Goal: Task Accomplishment & Management: Manage account settings

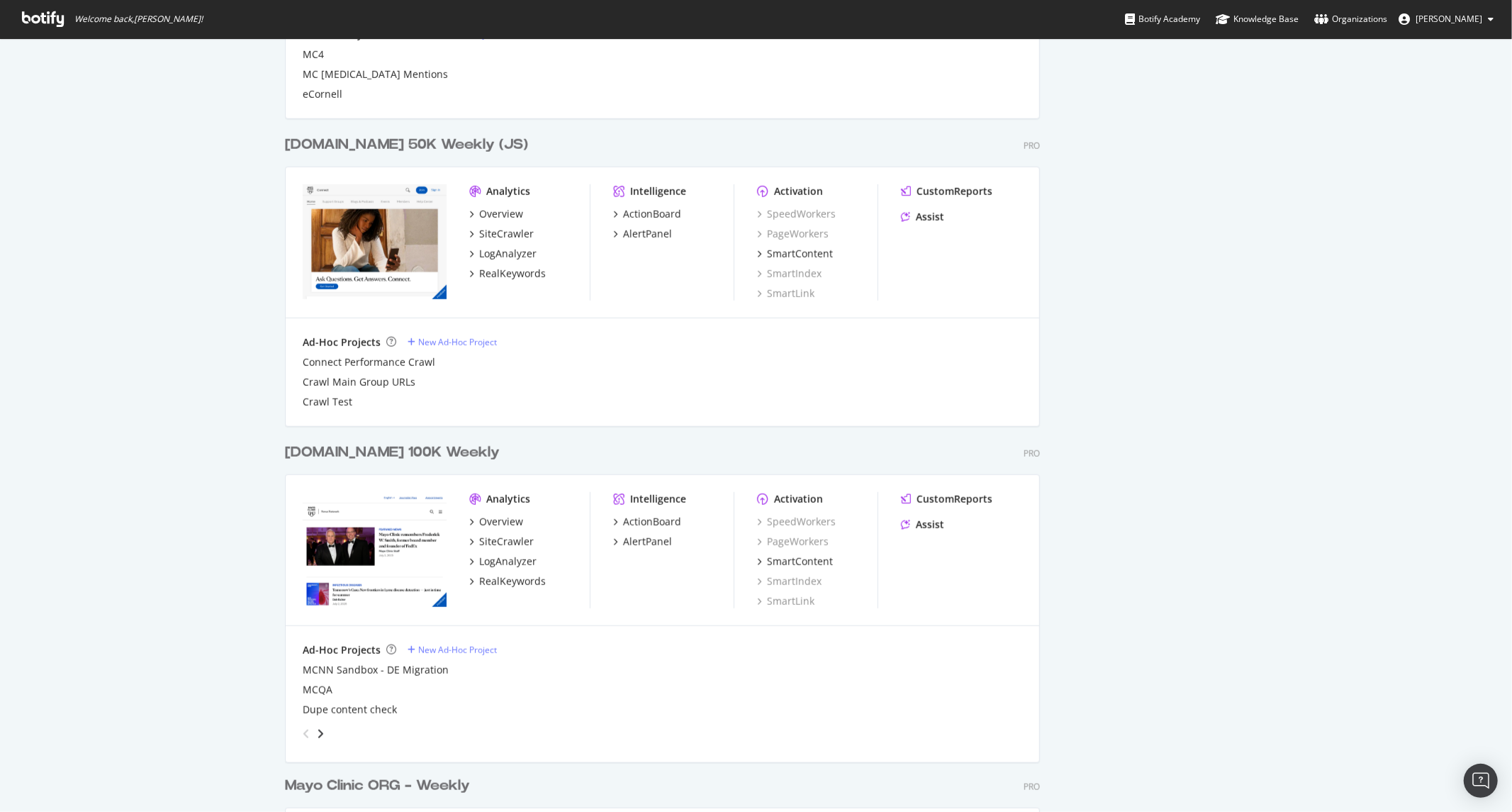
scroll to position [1326, 0]
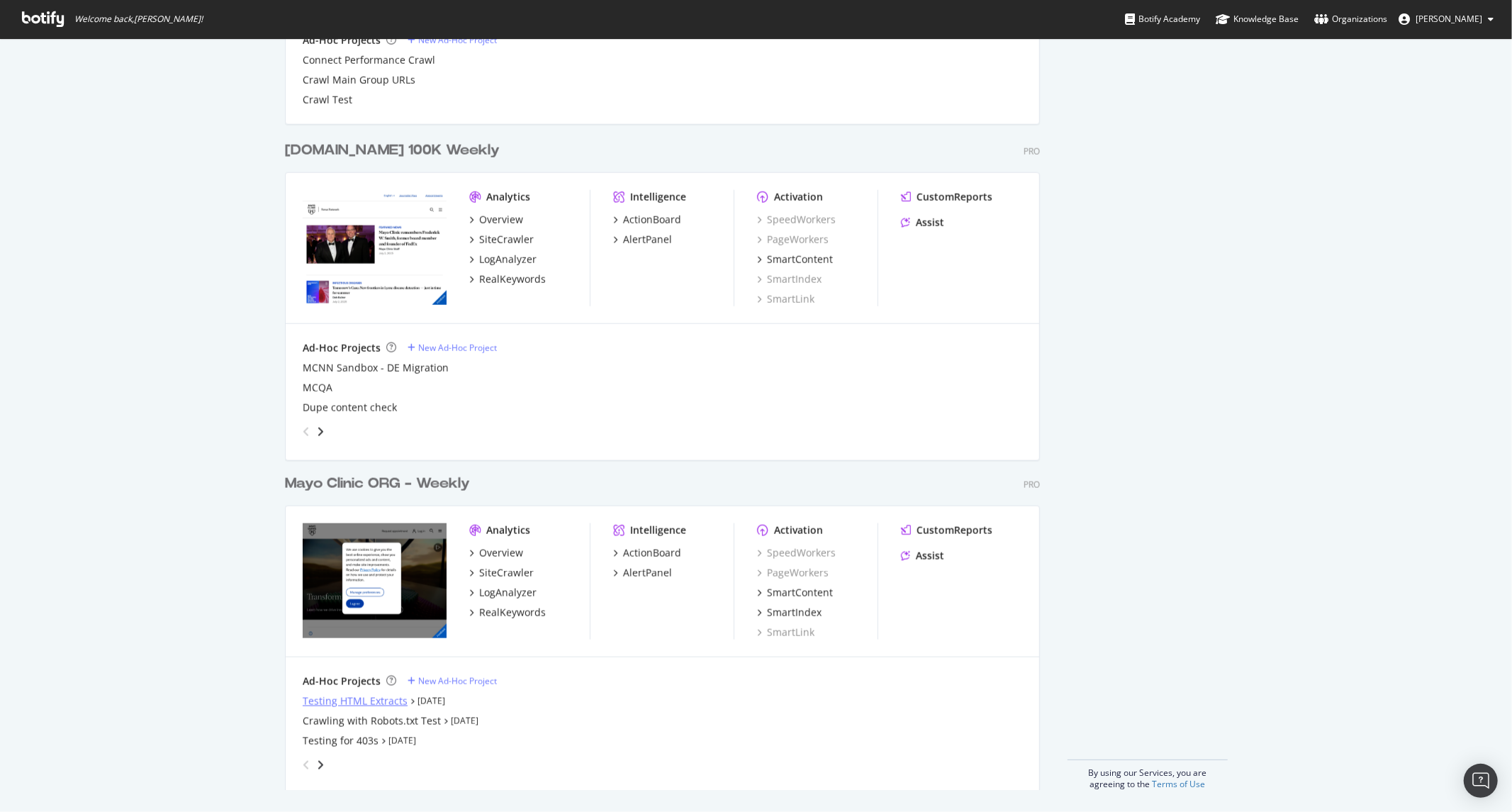
click at [348, 705] on div "Testing HTML Extracts" at bounding box center [354, 701] width 105 height 14
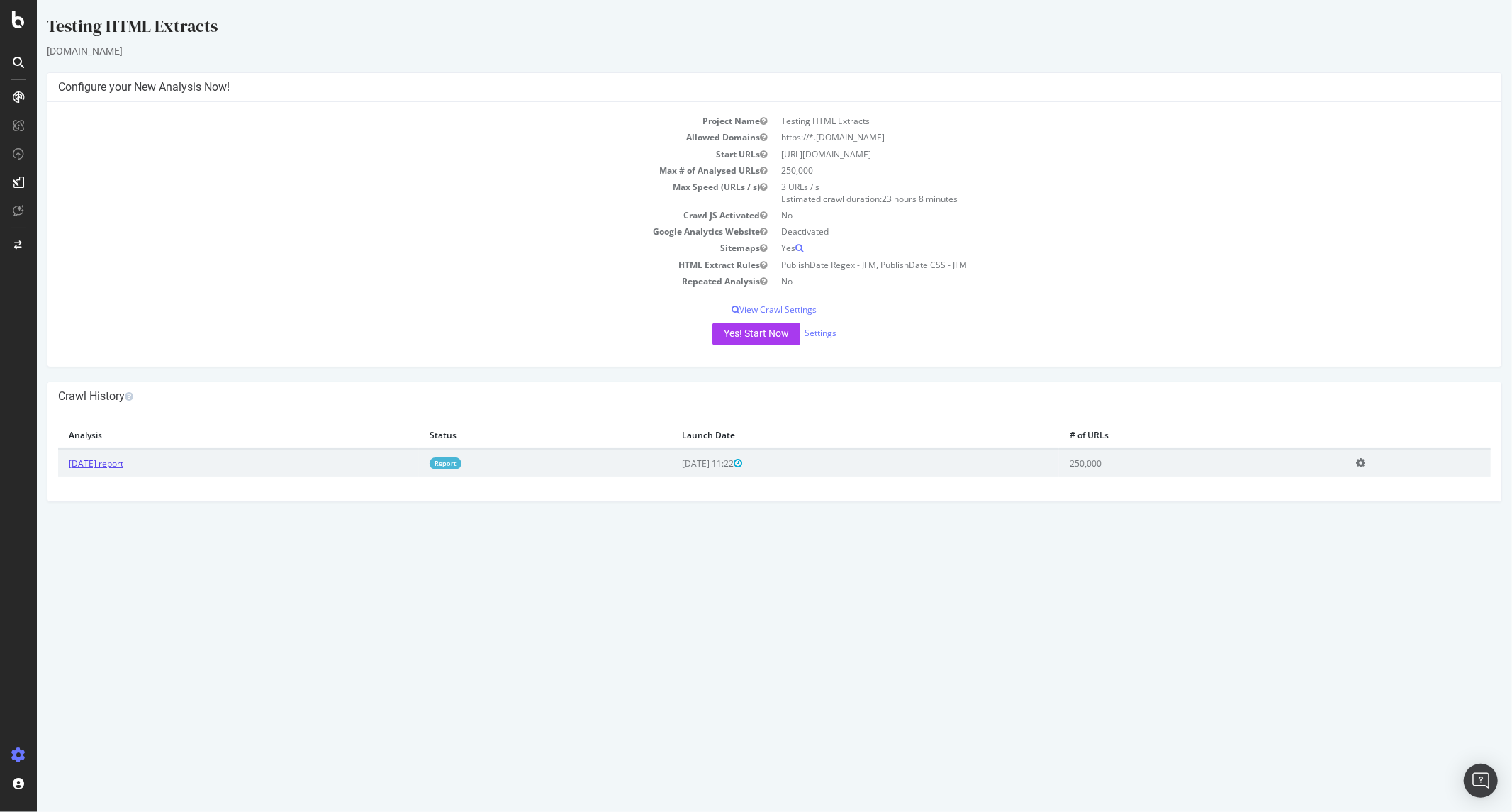
click at [123, 464] on link "2025 Sep. 12th report" at bounding box center [95, 464] width 55 height 12
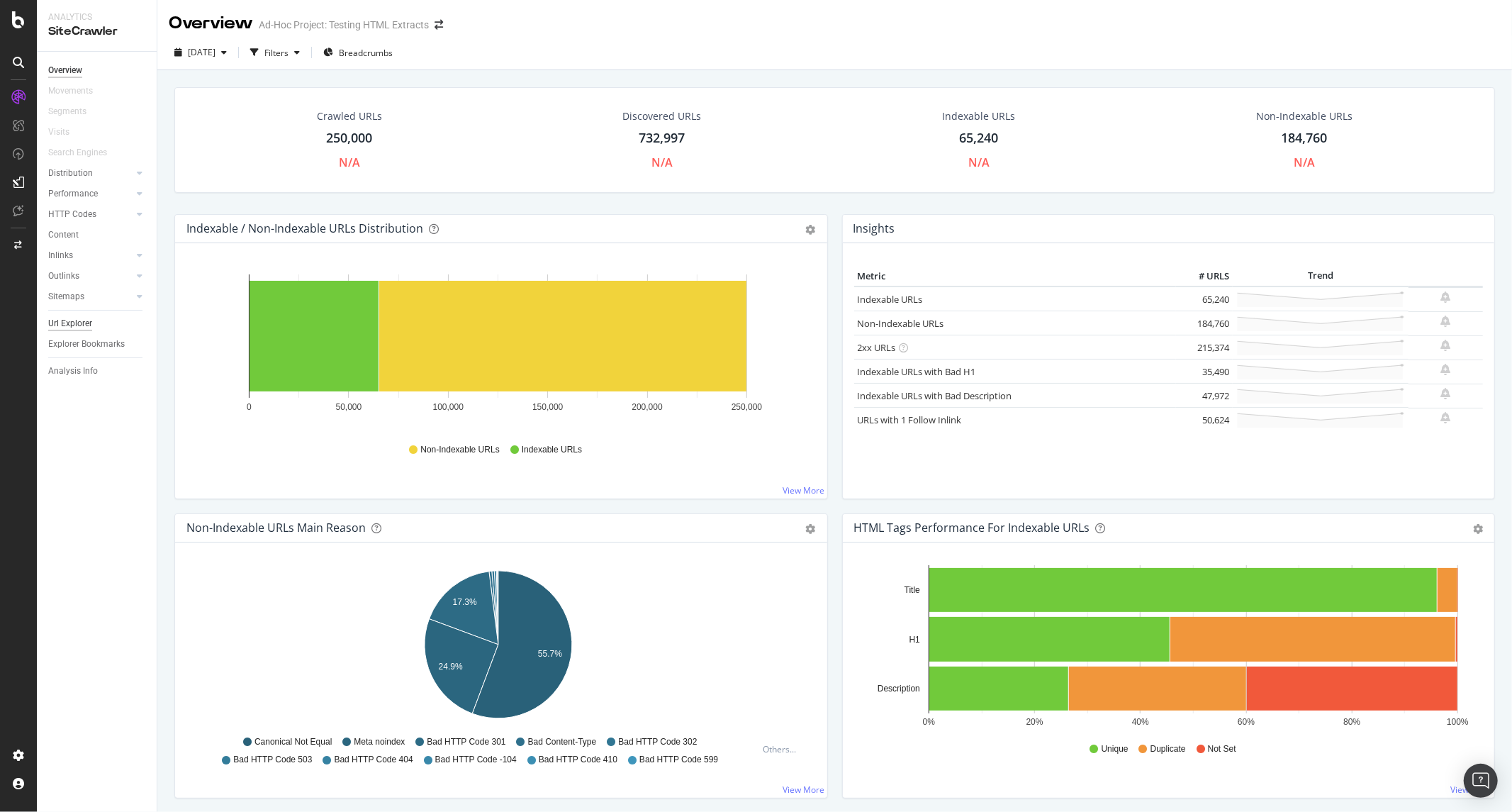
click at [53, 321] on div "Url Explorer" at bounding box center [71, 323] width 44 height 14
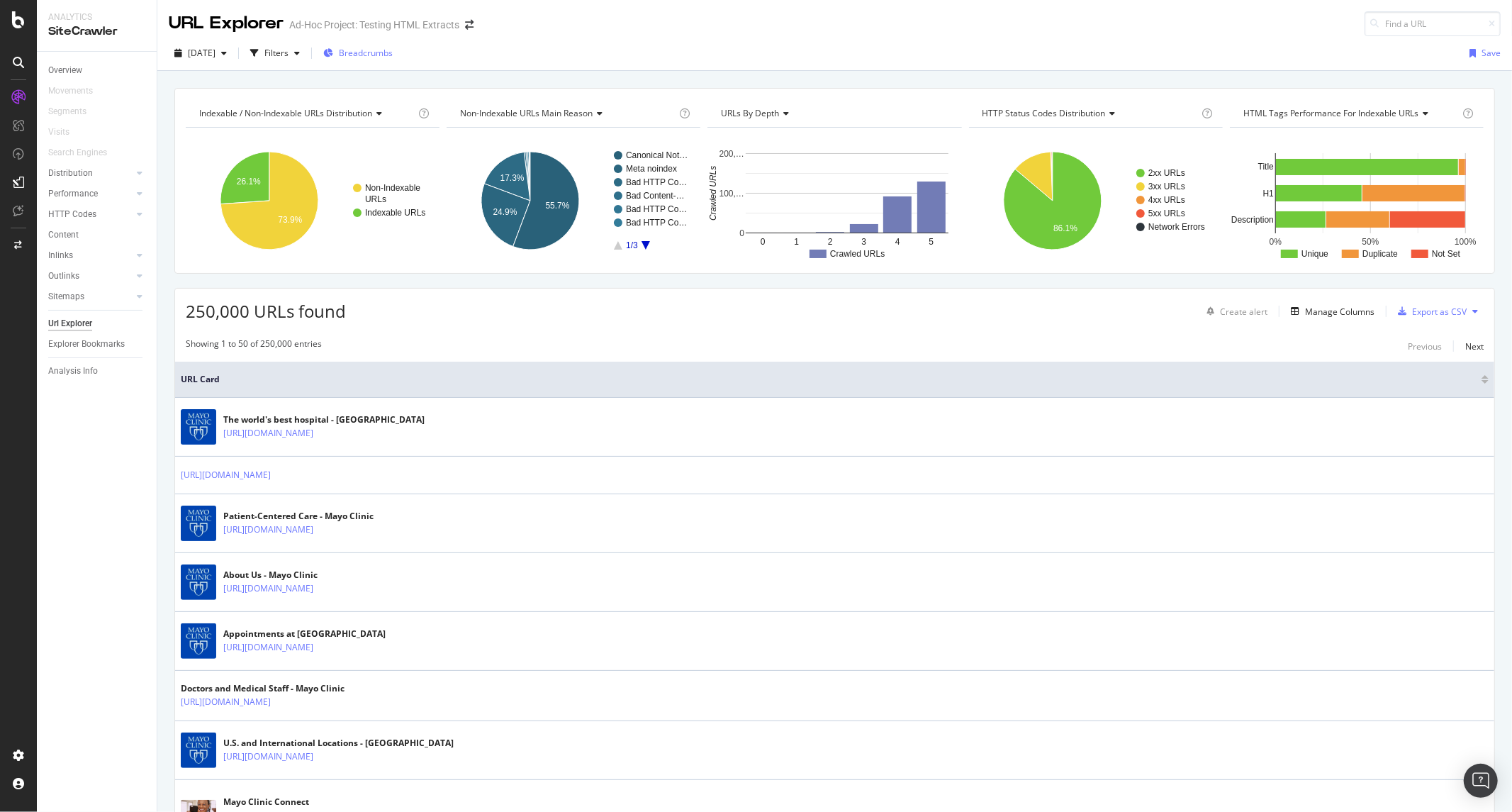
click at [383, 55] on span "Breadcrumbs" at bounding box center [365, 53] width 54 height 12
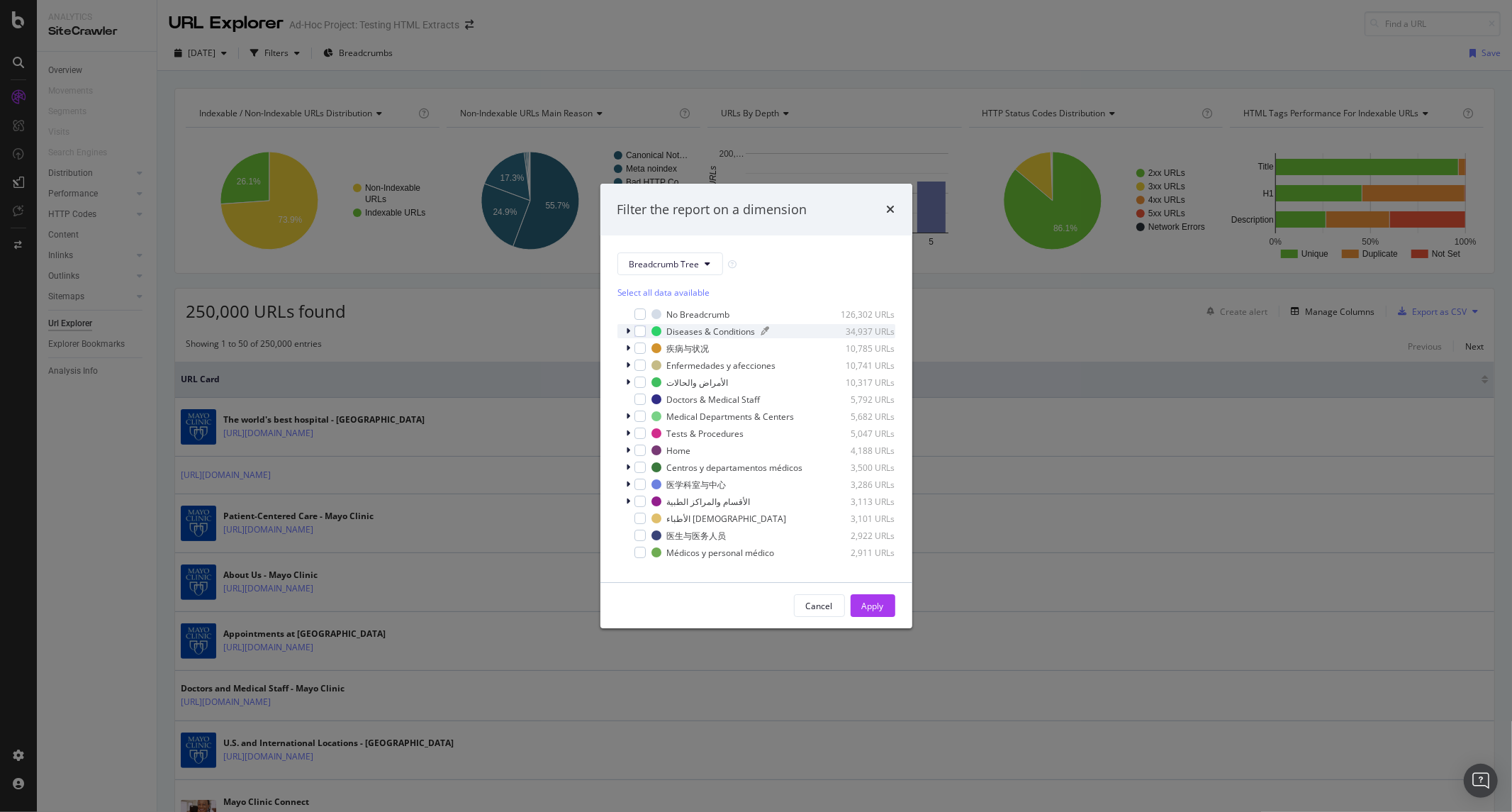
click at [705, 337] on div "Diseases & Conditions" at bounding box center [711, 331] width 89 height 12
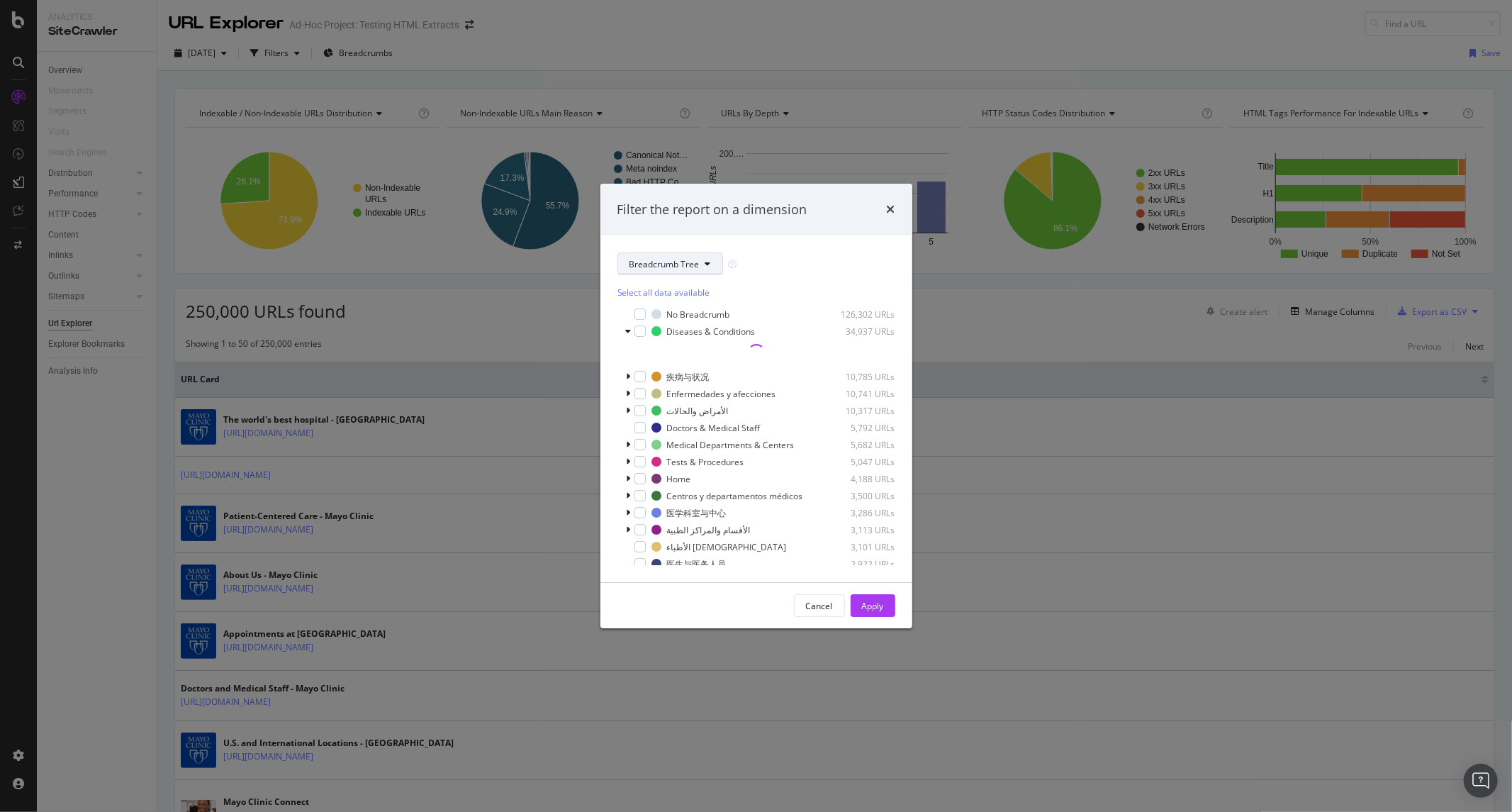
click at [695, 270] on span "Breadcrumb Tree" at bounding box center [664, 264] width 70 height 12
click at [613, 475] on div "Breadcrumb Tree Select all data available No Breadcrumb 126,302 URLs Diseases &…" at bounding box center [756, 408] width 312 height 347
click at [457, 418] on div "Filter the report on a dimension Breadcrumb Tree Select all data available No B…" at bounding box center [756, 406] width 1512 height 812
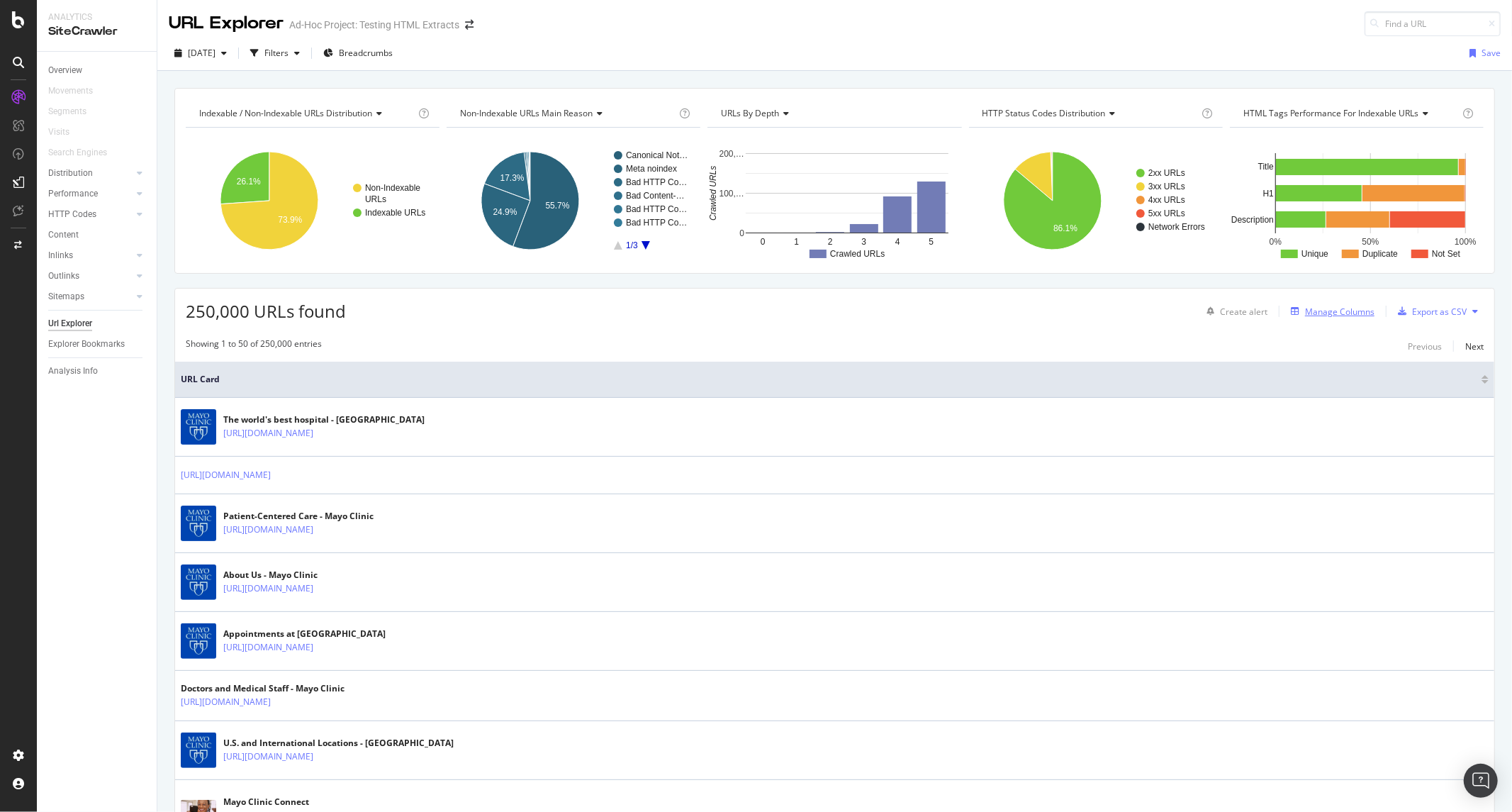
click at [1340, 312] on div "Manage Columns" at bounding box center [1340, 312] width 70 height 12
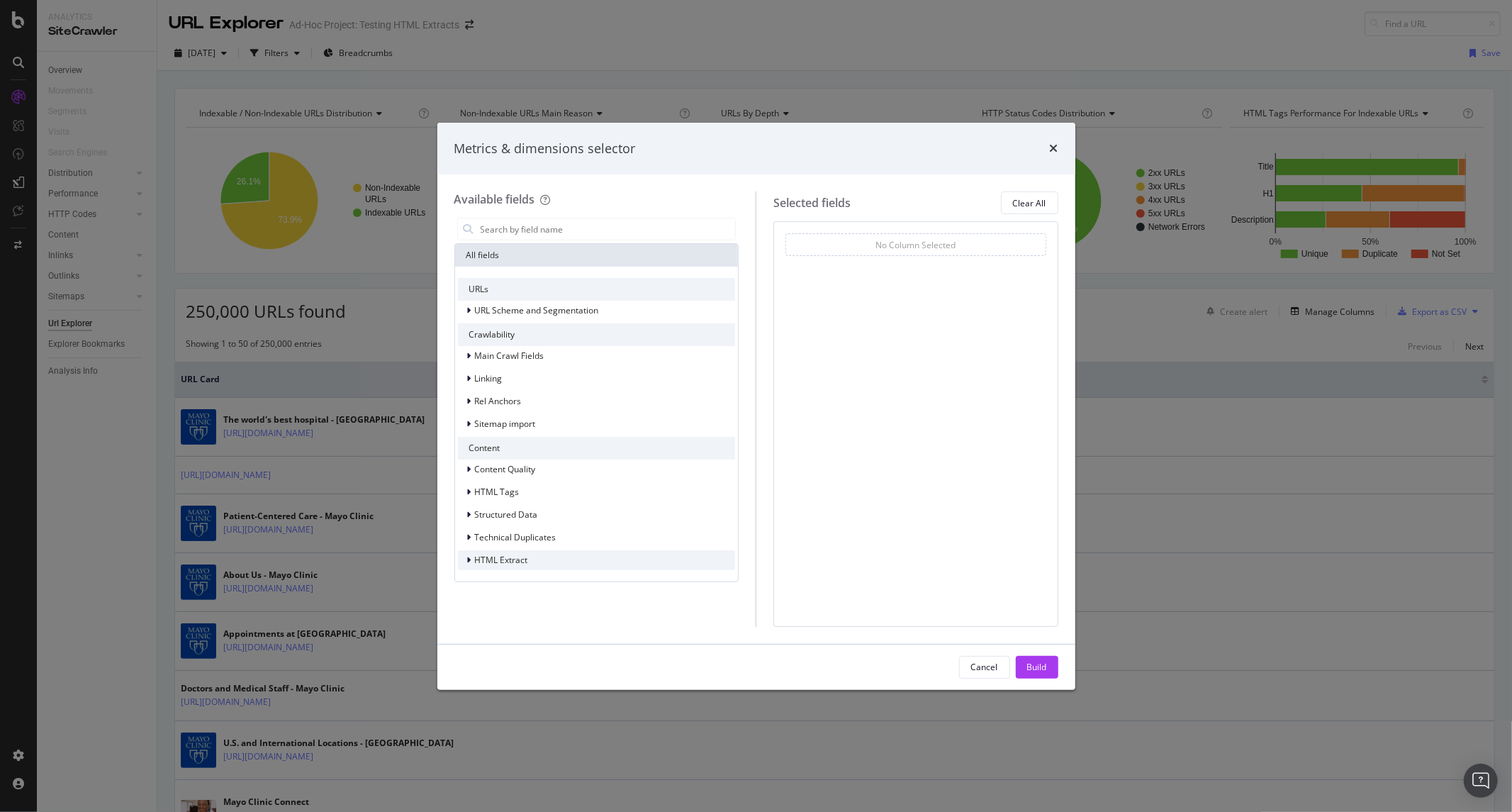
click at [515, 555] on span "HTML Extract" at bounding box center [502, 560] width 53 height 12
click at [564, 582] on span "PublishDate Regex - JFM" at bounding box center [552, 579] width 95 height 12
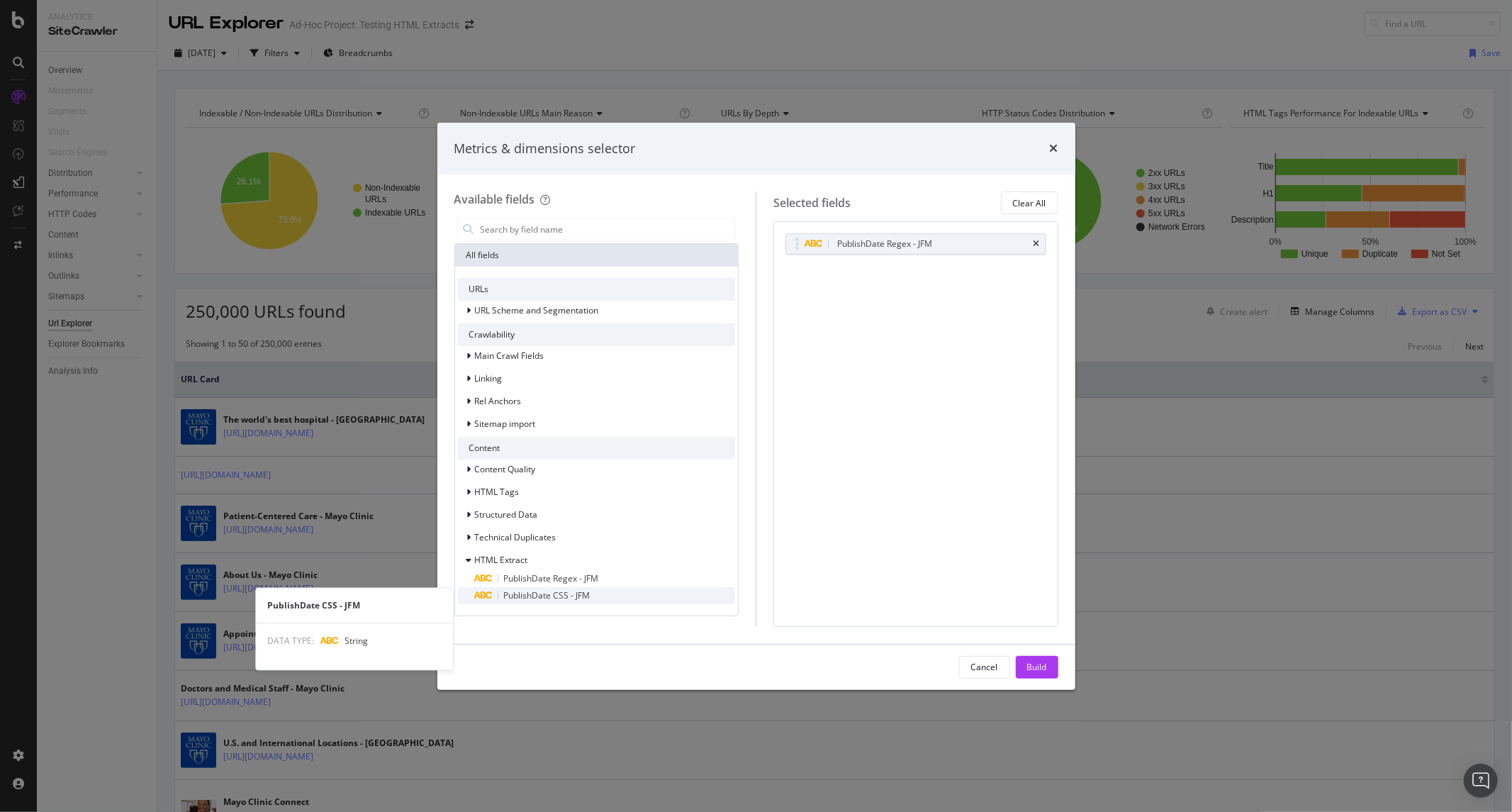
click at [560, 597] on span "PublishDate CSS - JFM" at bounding box center [548, 595] width 87 height 12
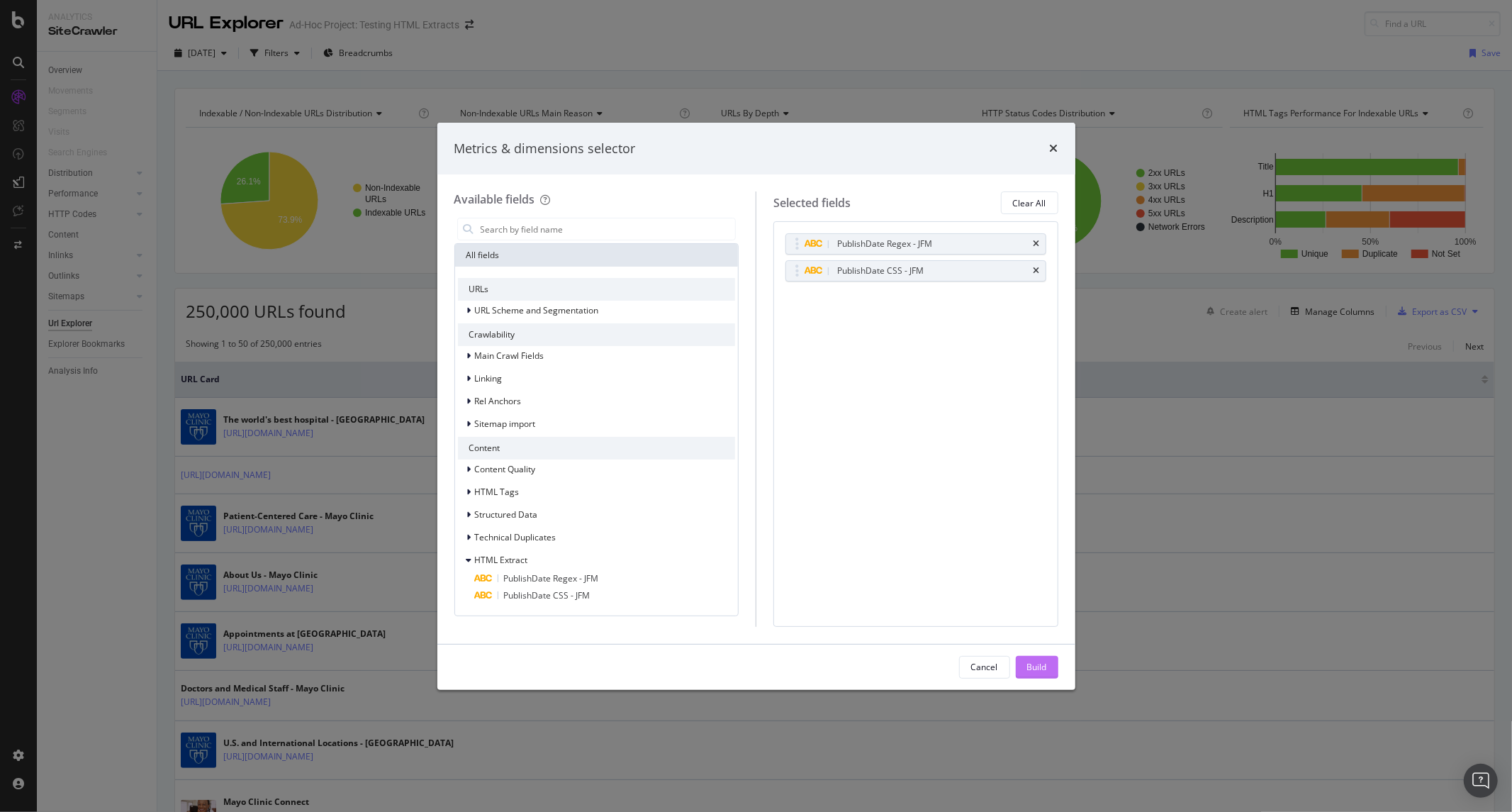
click at [1035, 669] on div "Build" at bounding box center [1037, 667] width 20 height 12
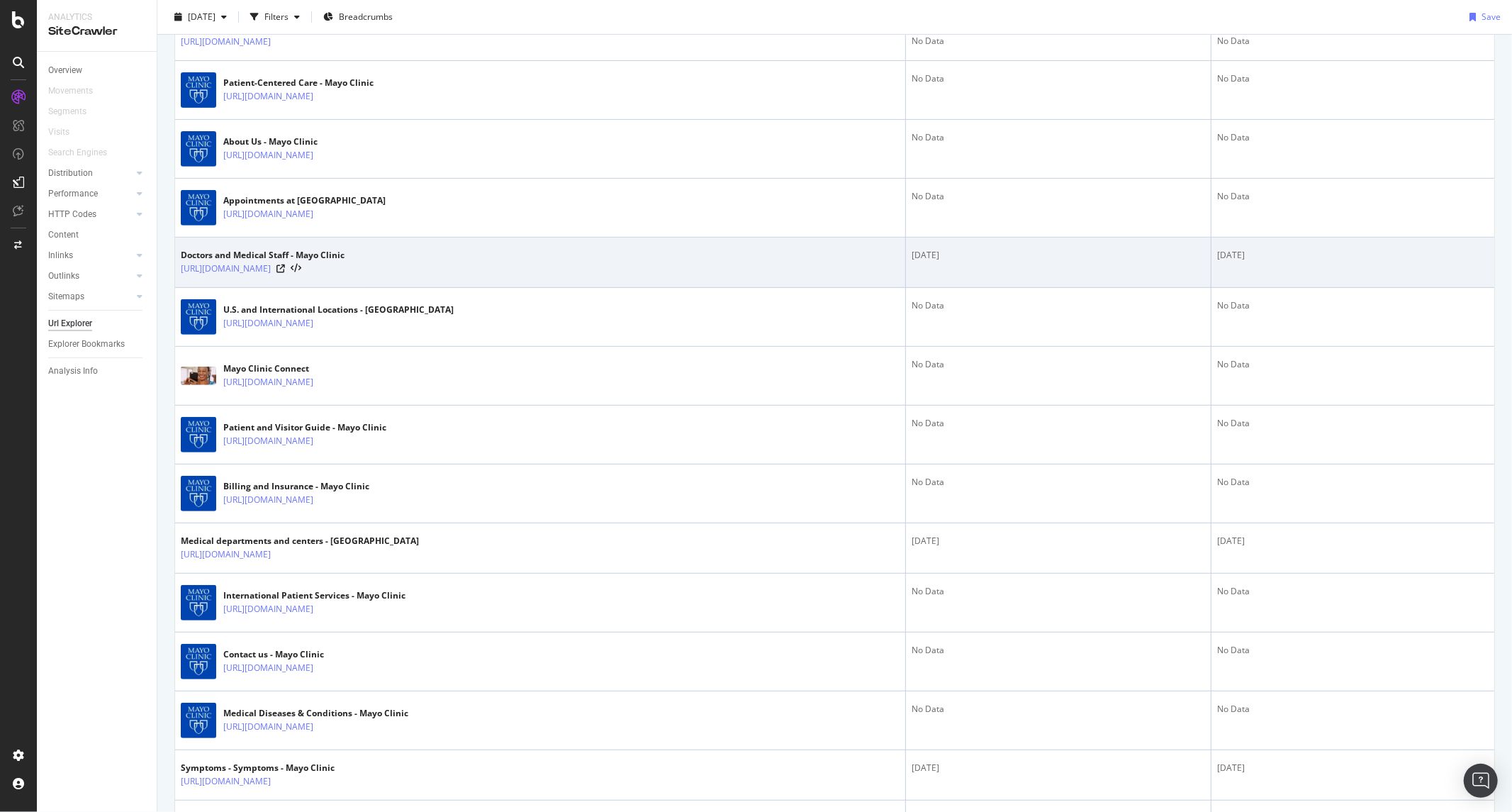
scroll to position [394, 0]
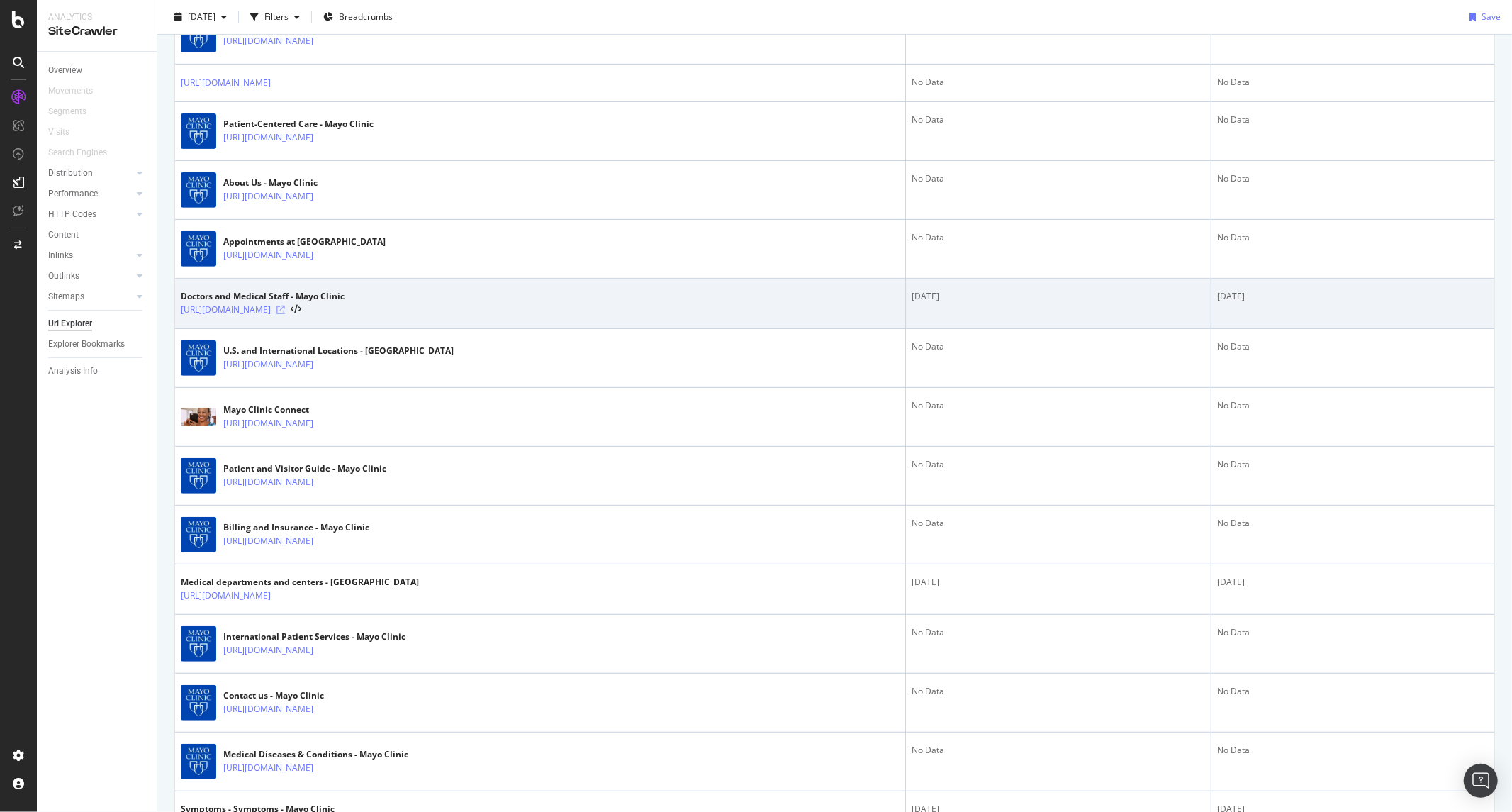
click at [285, 308] on icon at bounding box center [281, 310] width 9 height 9
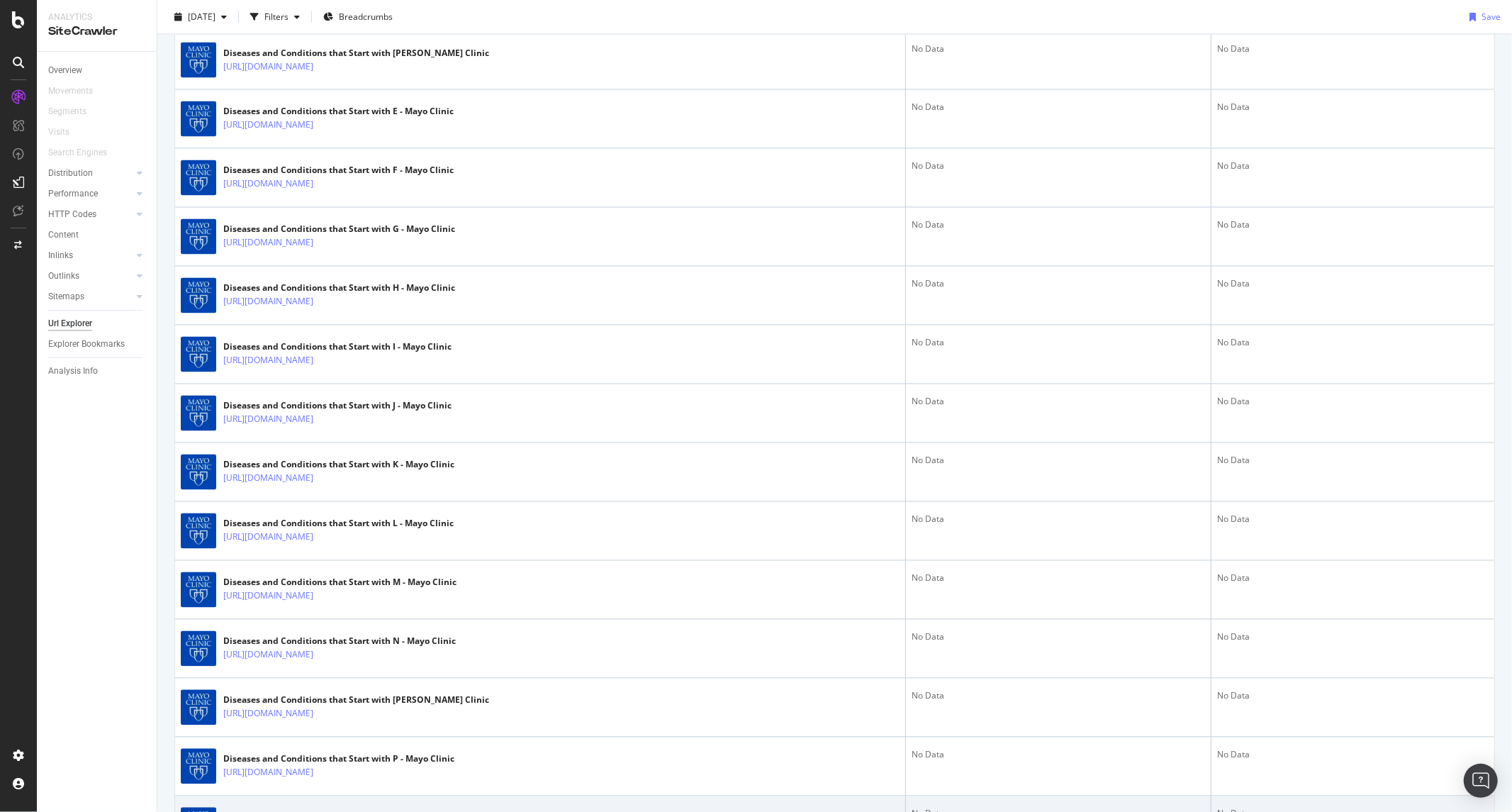
scroll to position [2478, 0]
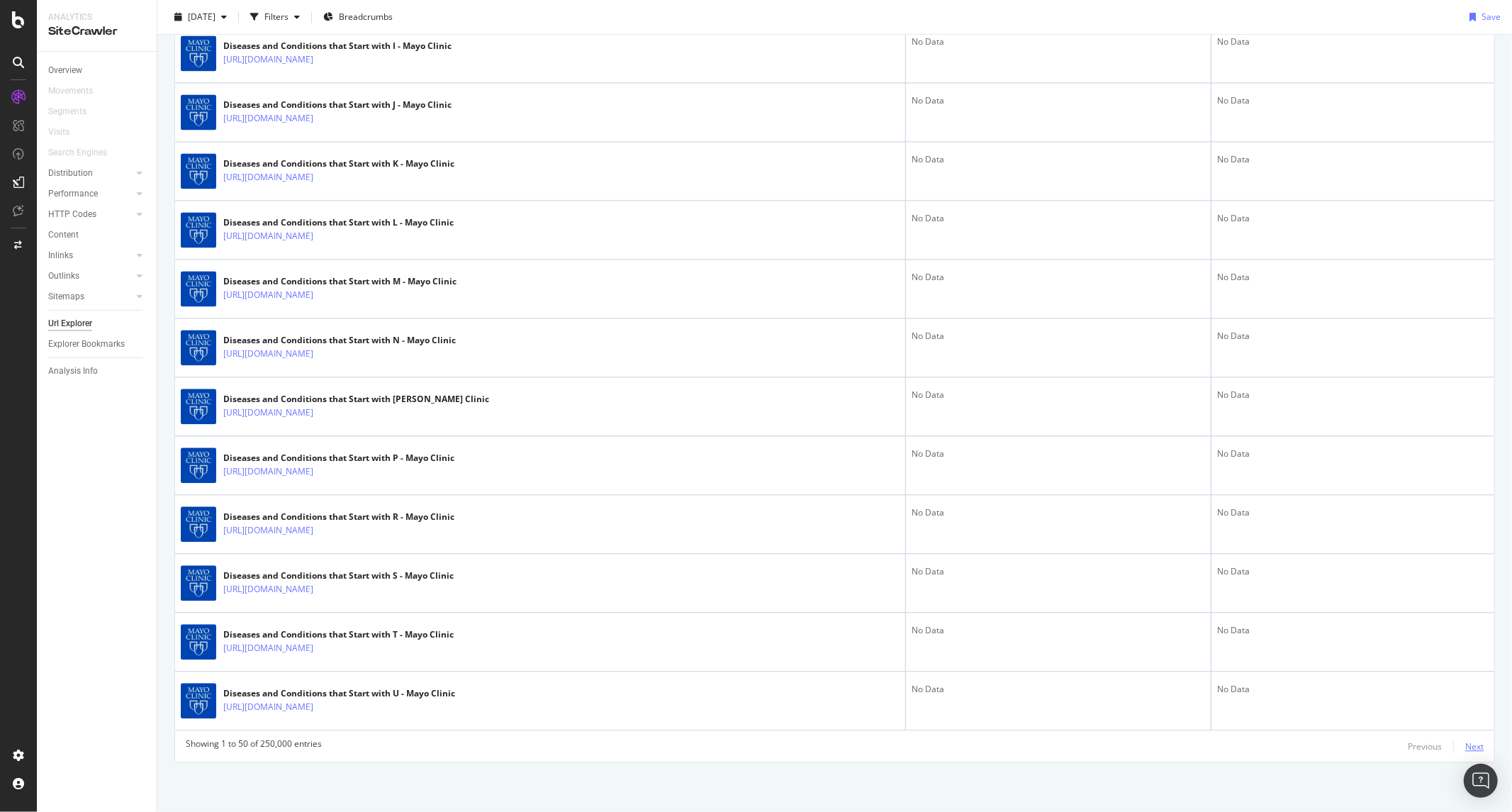
click at [1360, 730] on div "Next" at bounding box center [1475, 746] width 19 height 12
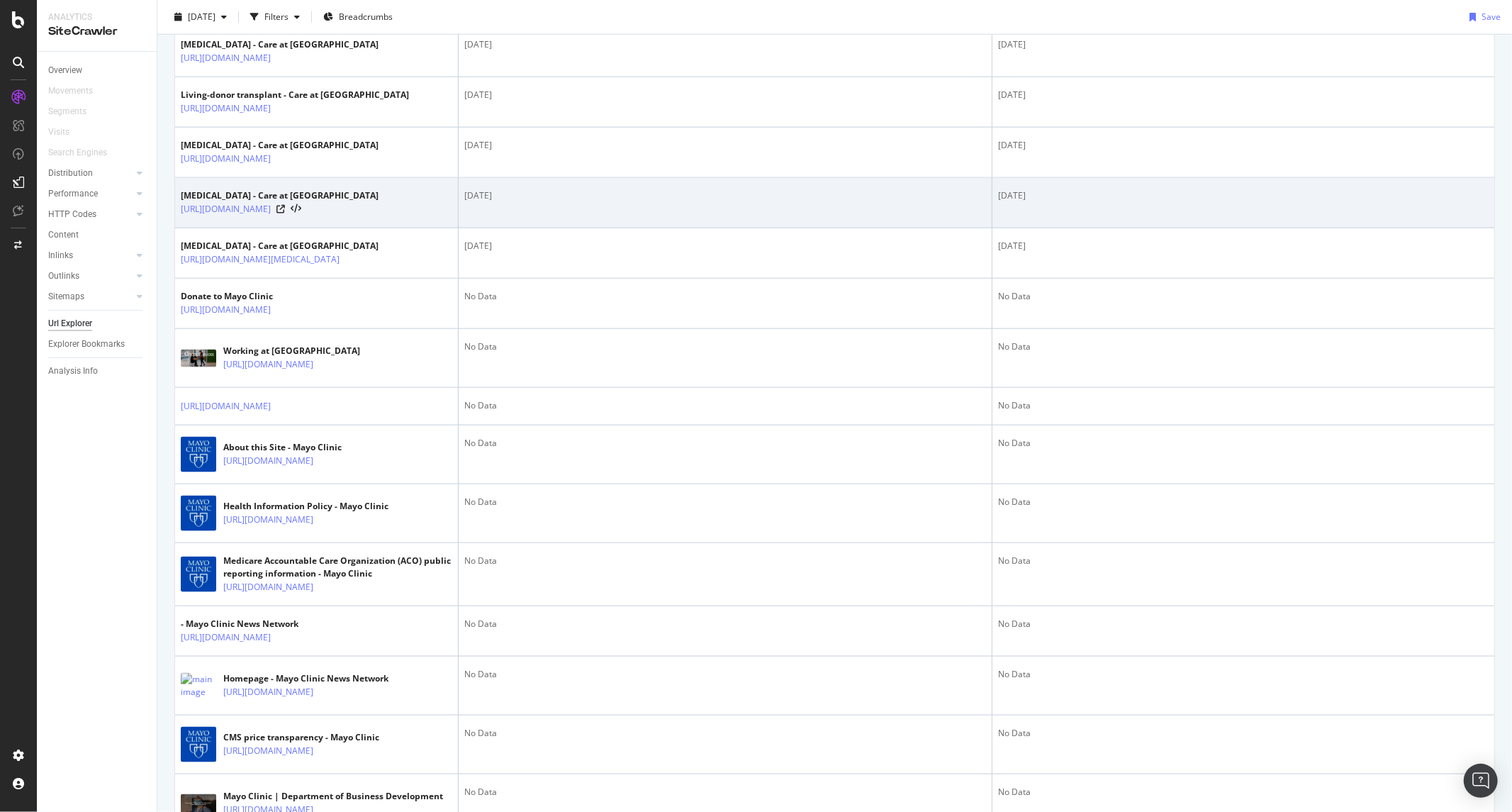
scroll to position [1418, 0]
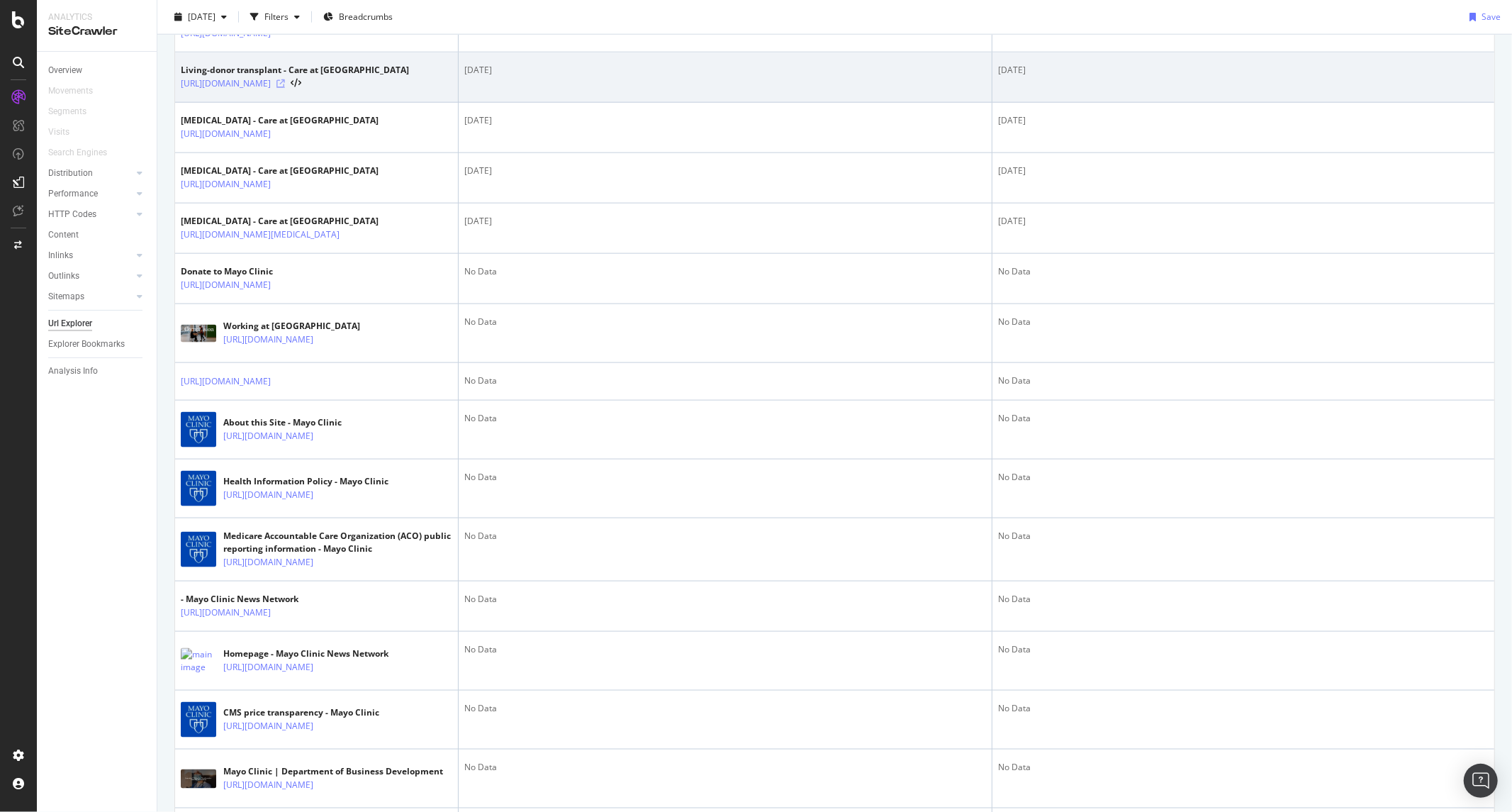
click at [285, 88] on icon at bounding box center [281, 84] width 9 height 9
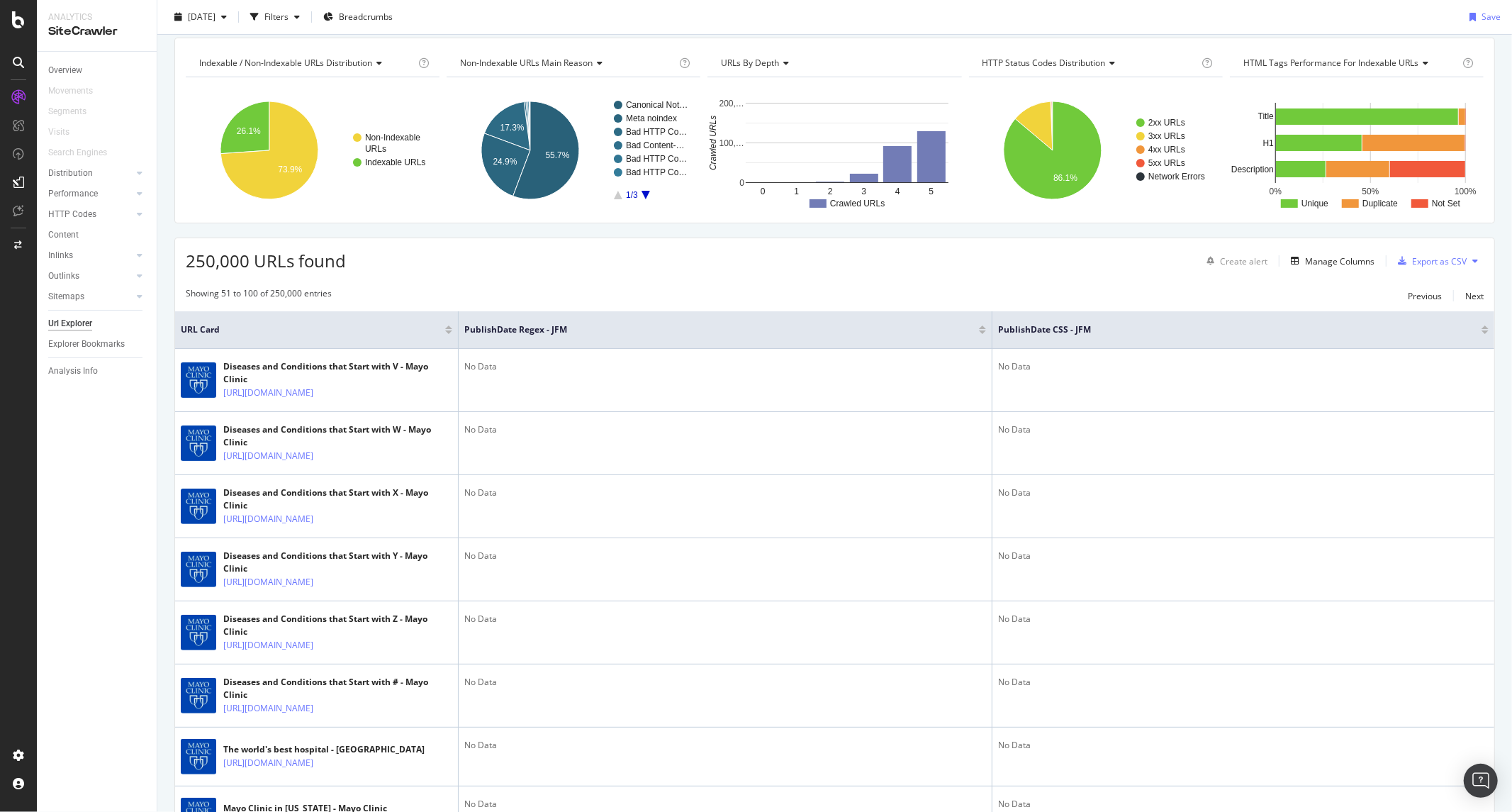
scroll to position [0, 0]
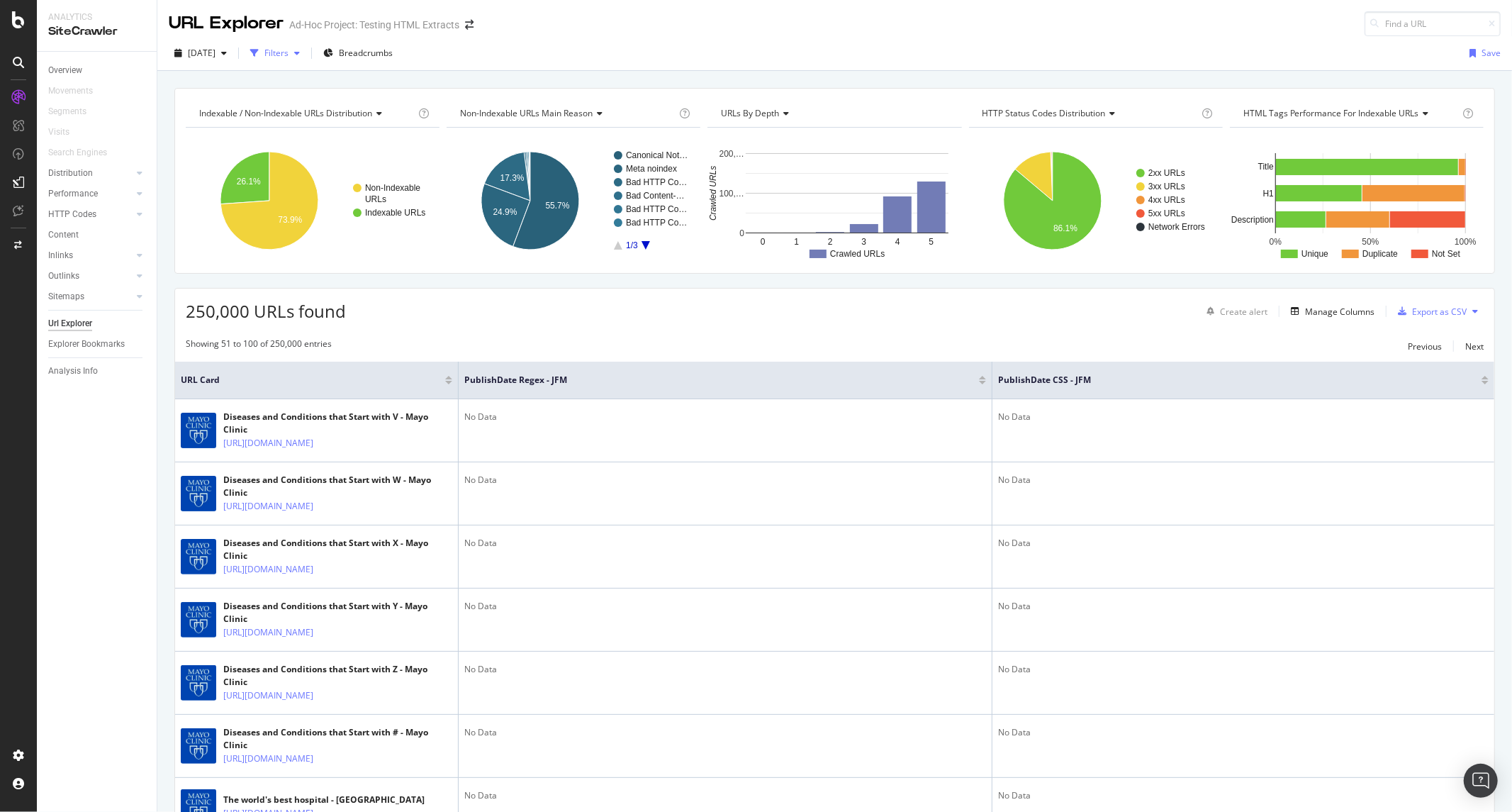
click at [306, 50] on div "button" at bounding box center [297, 53] width 17 height 9
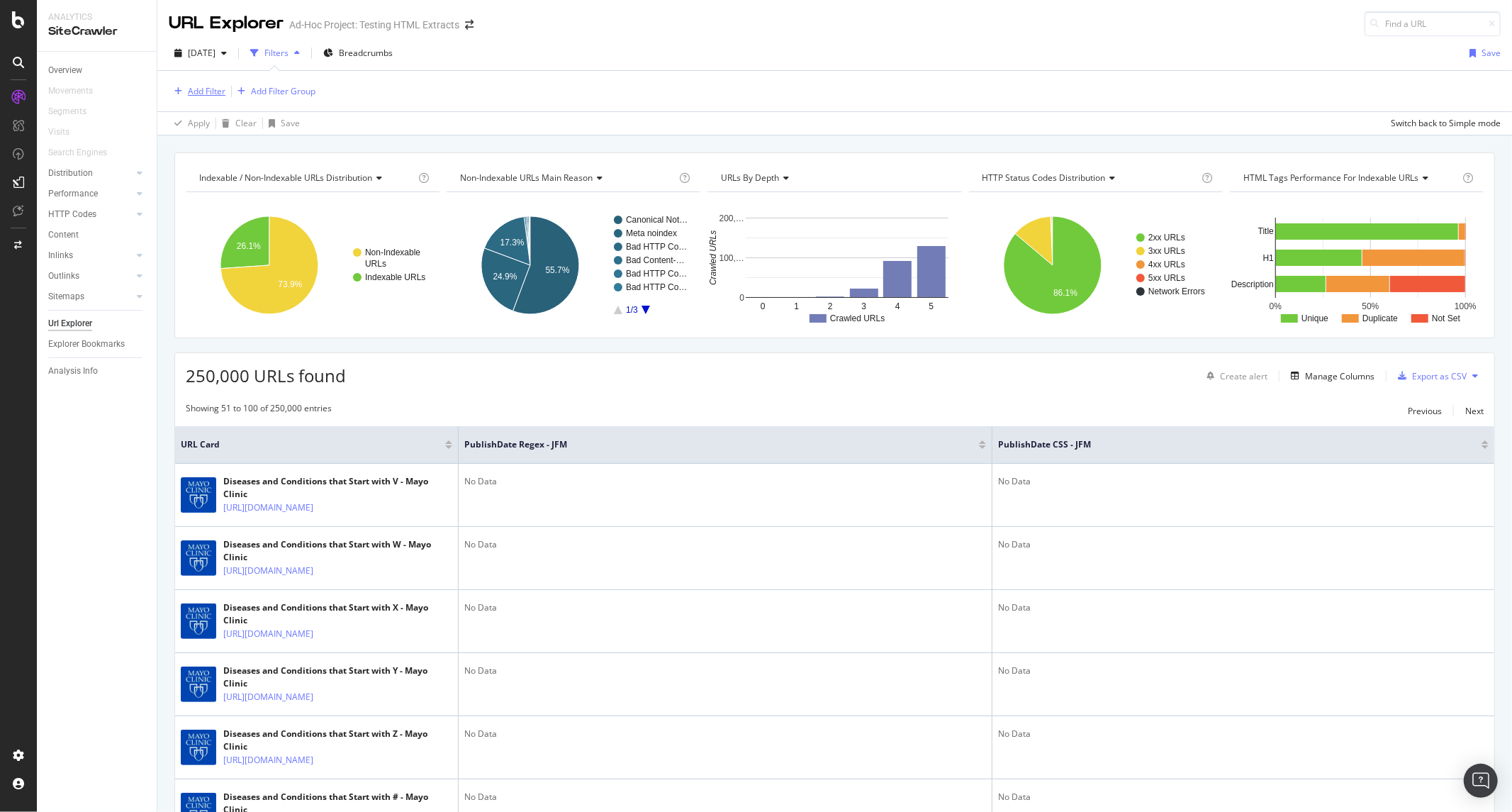
click at [192, 86] on div "Add Filter" at bounding box center [207, 91] width 37 height 12
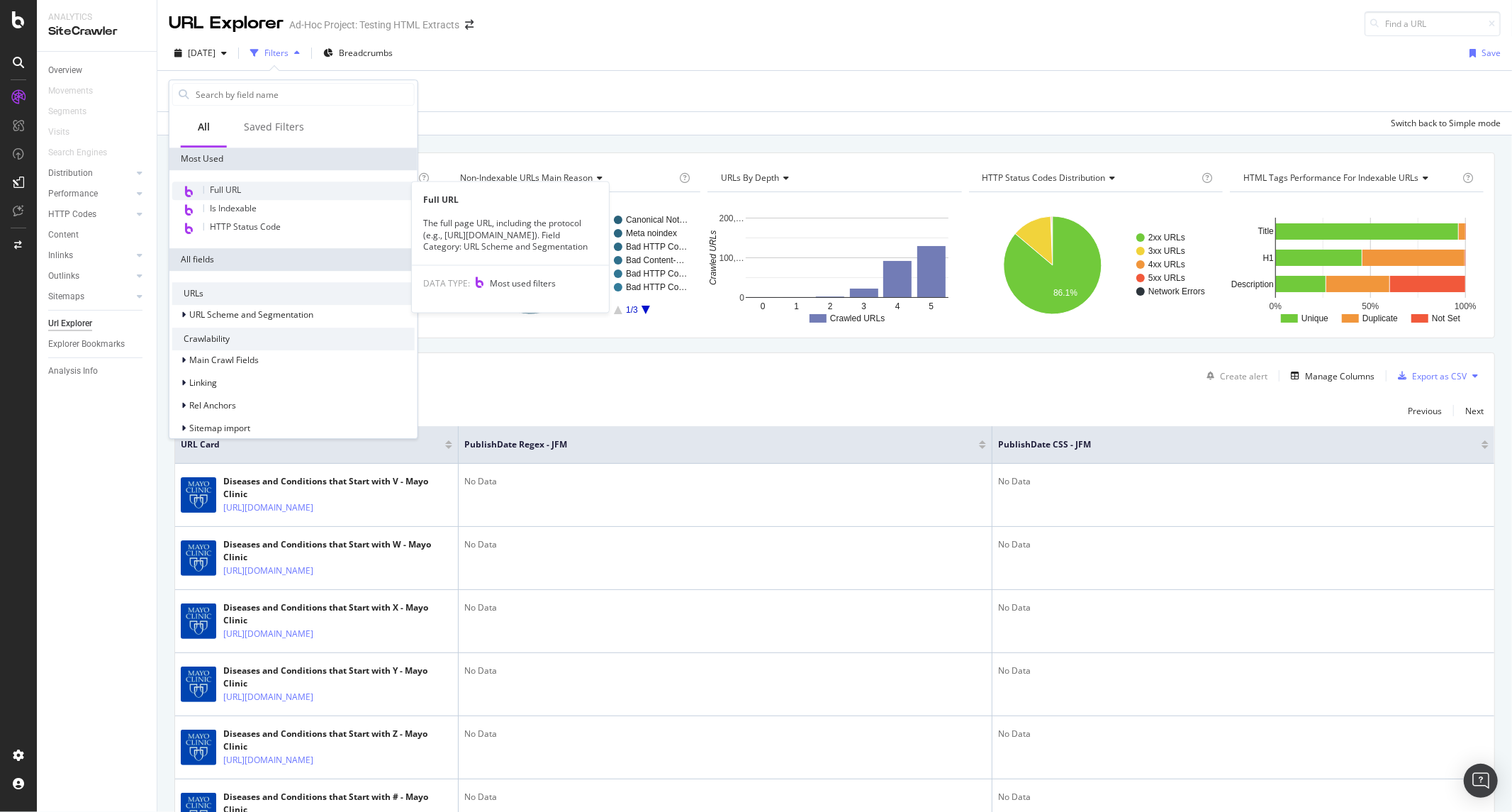
click at [263, 188] on div "Full URL" at bounding box center [293, 191] width 243 height 19
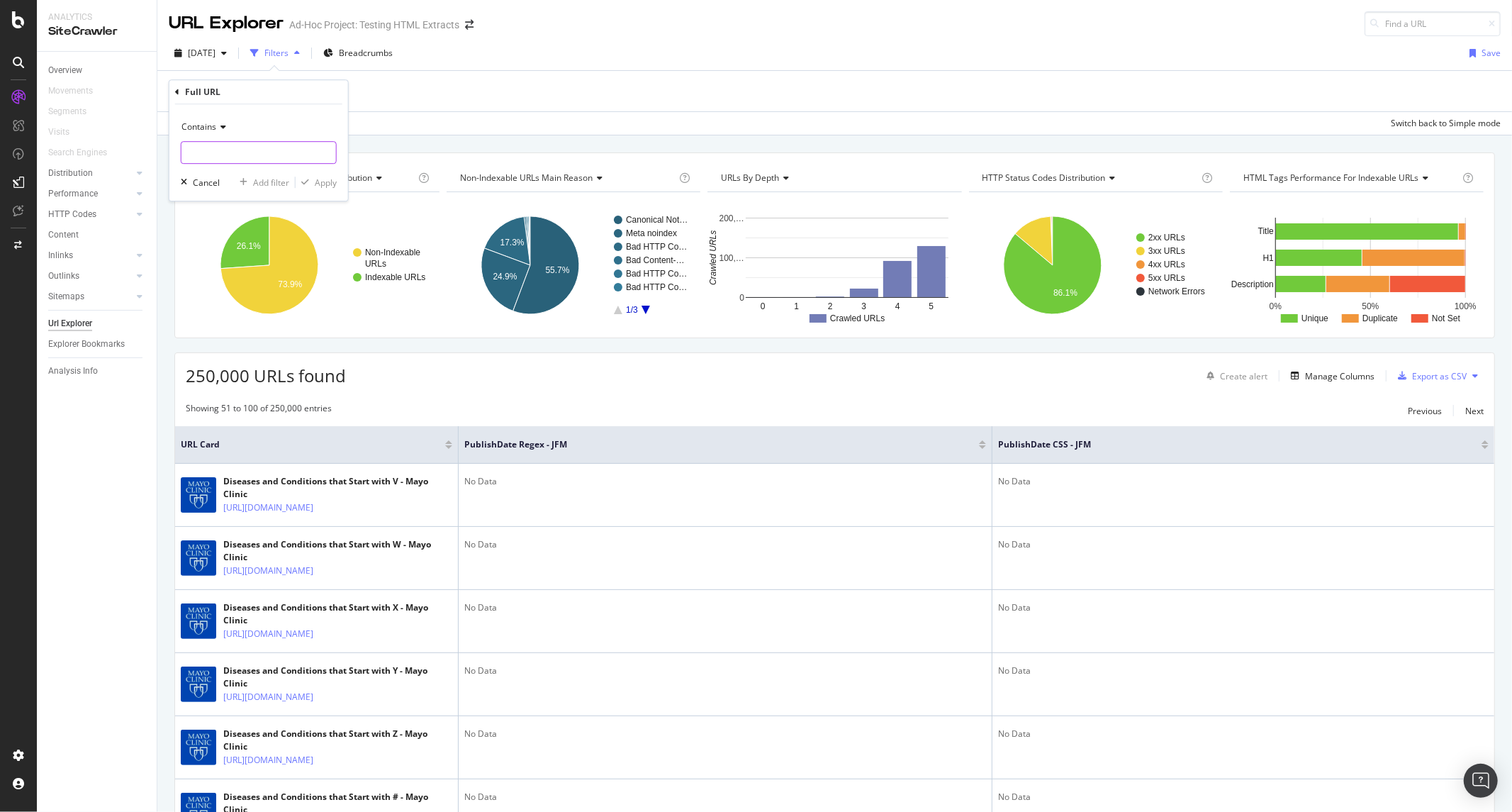
click at [285, 147] on input "text" at bounding box center [258, 153] width 154 height 23
paste input "/diseases-conditions/pseudomembranous-colitis/symptoms-causes/syc-20351434"
type input "/diseases-conditions/pseudomembranous-colitis/symptoms-causes/syc-20351434"
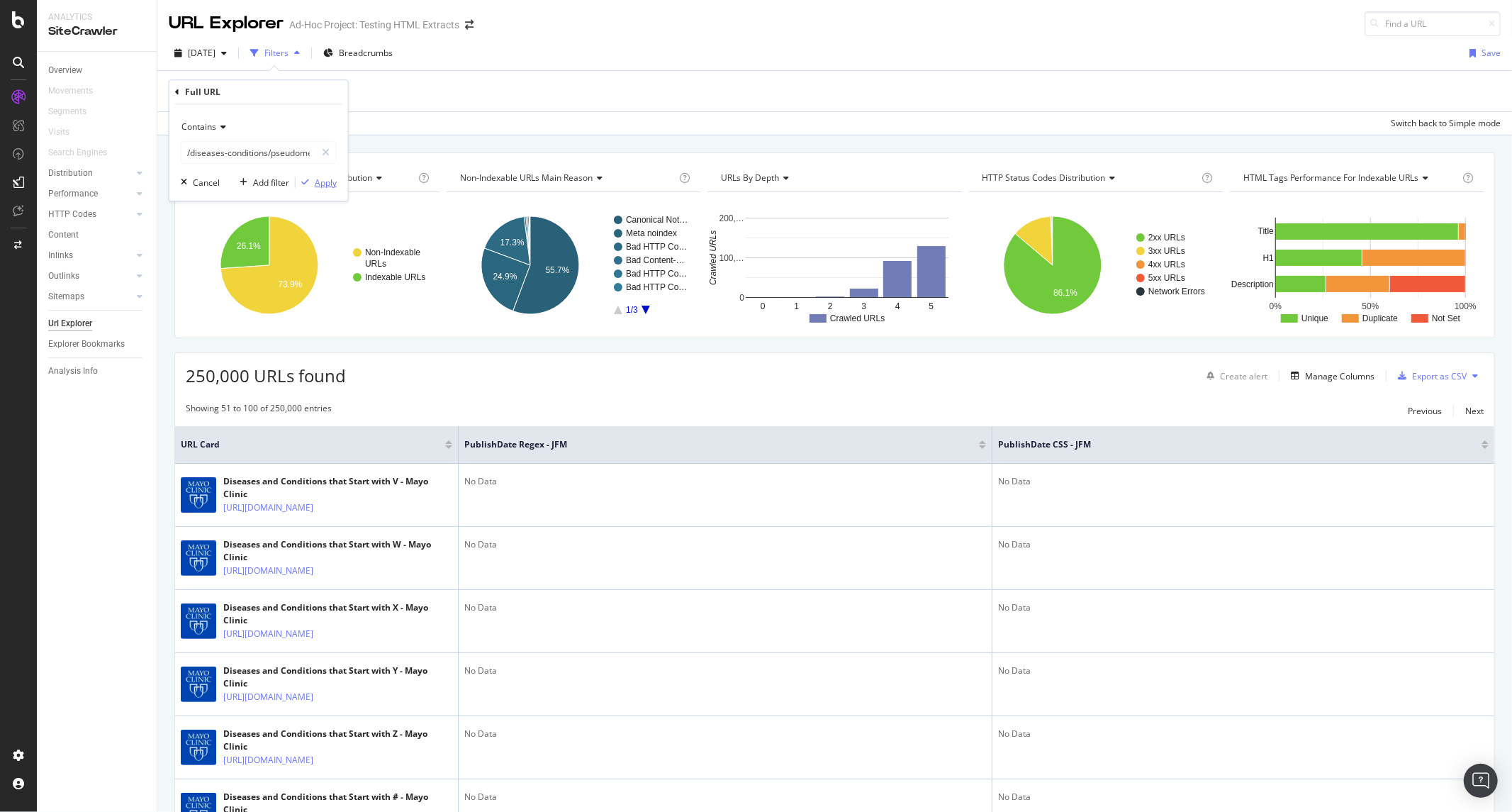
click at [325, 188] on div "Apply" at bounding box center [325, 182] width 22 height 12
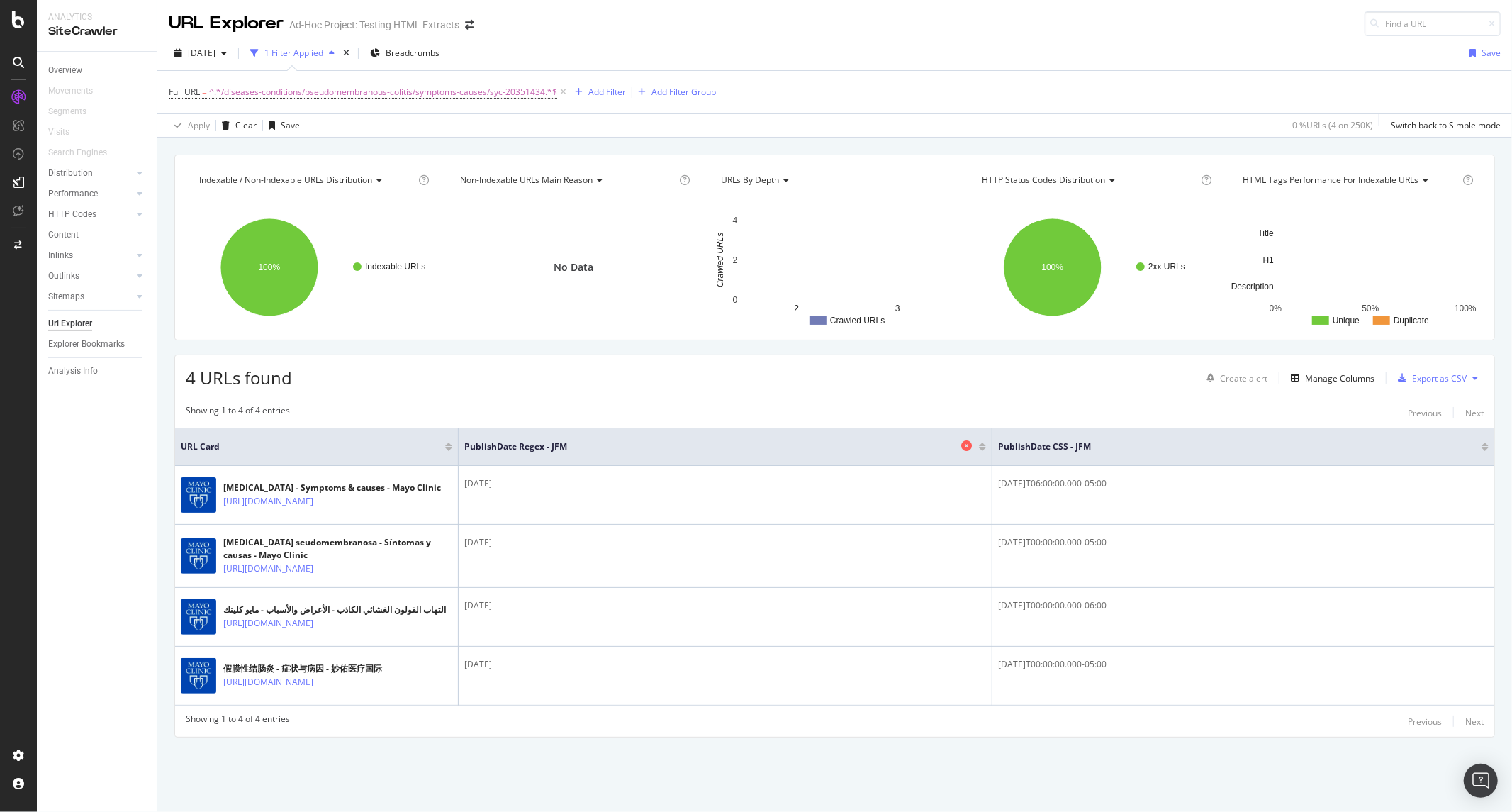
scroll to position [77, 0]
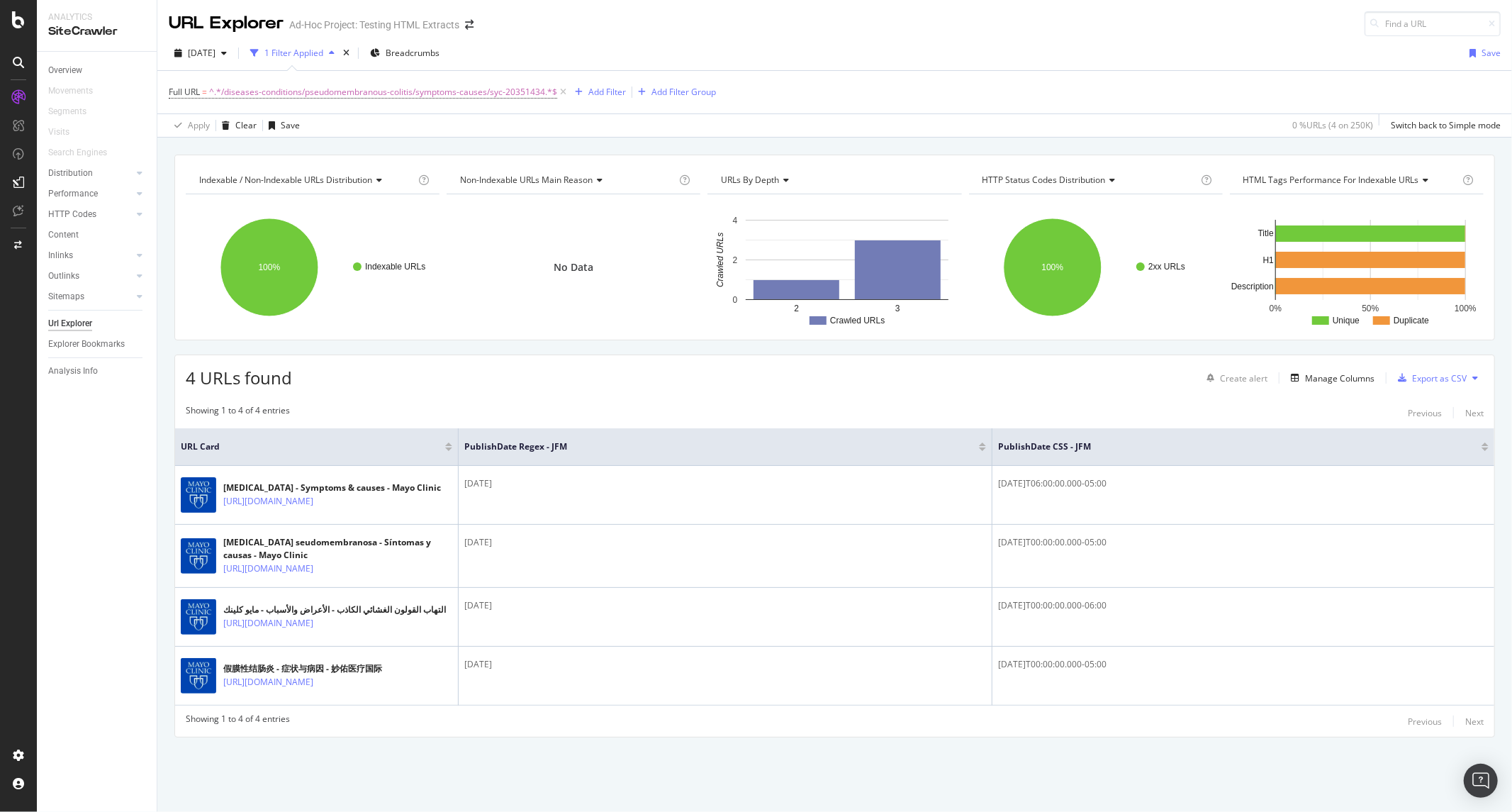
click at [597, 404] on div "Showing 1 to 4 of 4 entries Previous Next" at bounding box center [835, 412] width 1319 height 17
click at [24, 20] on icon at bounding box center [18, 20] width 13 height 17
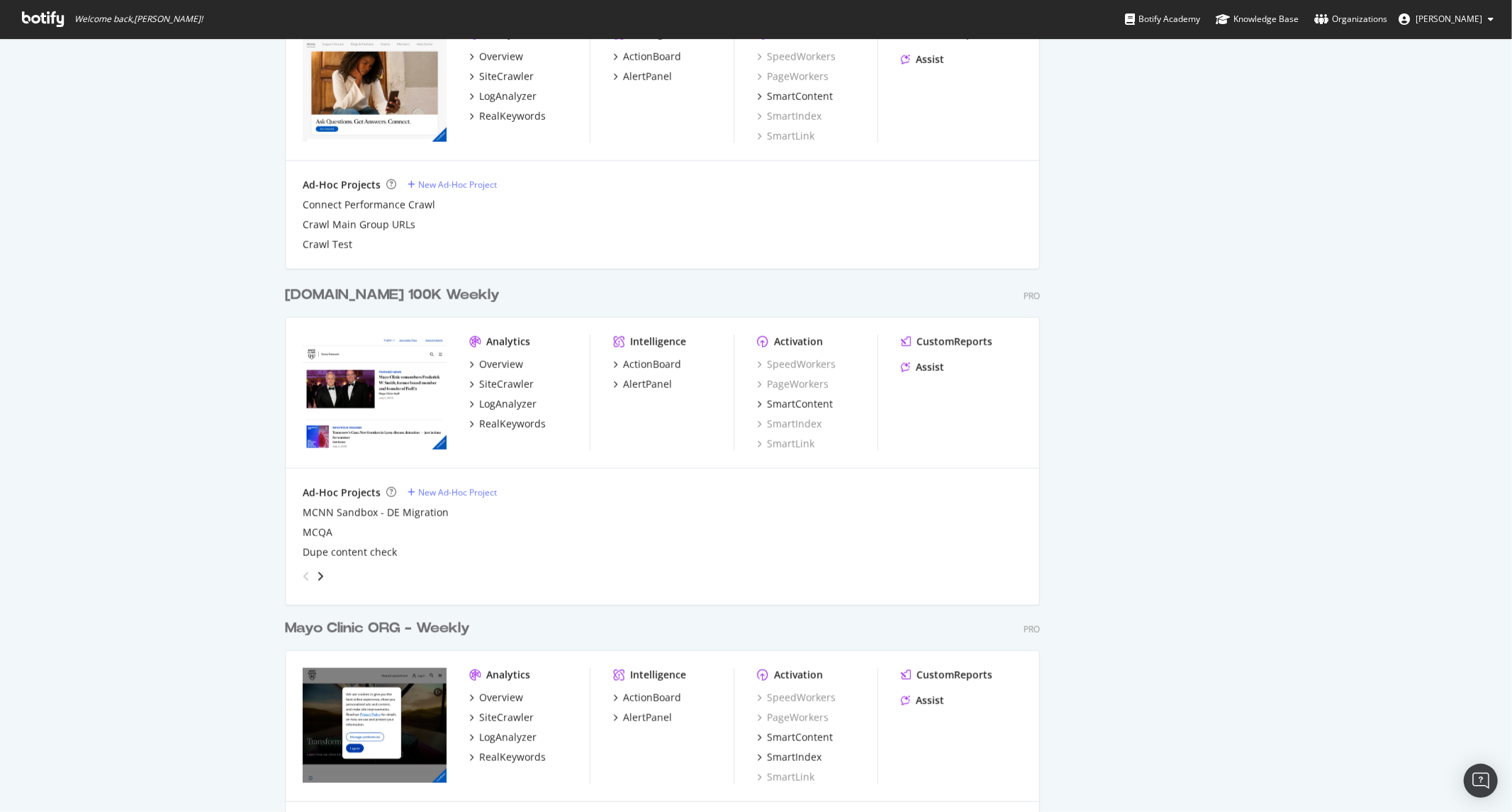
scroll to position [1326, 0]
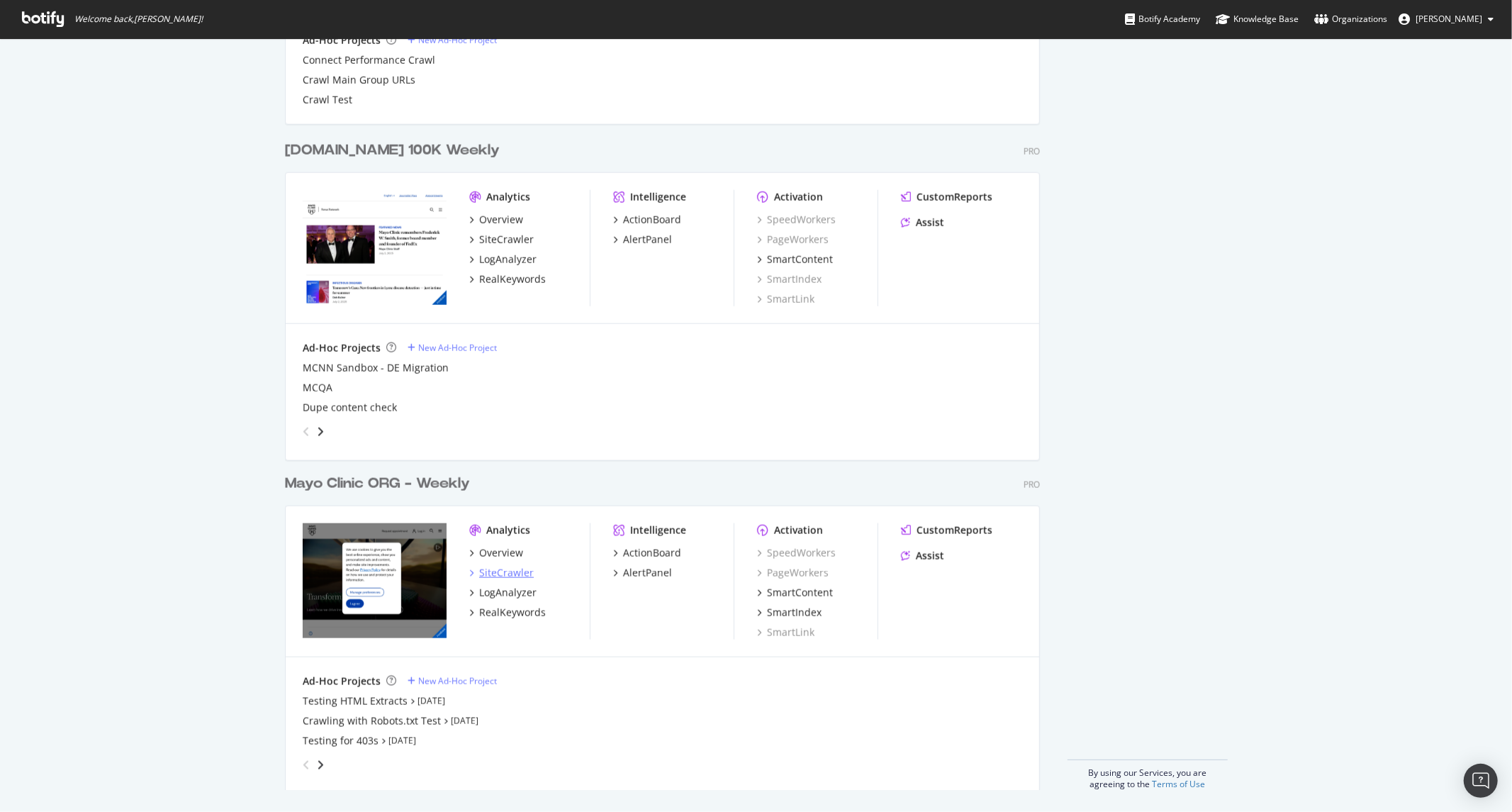
click at [493, 572] on div "SiteCrawler" at bounding box center [507, 573] width 55 height 14
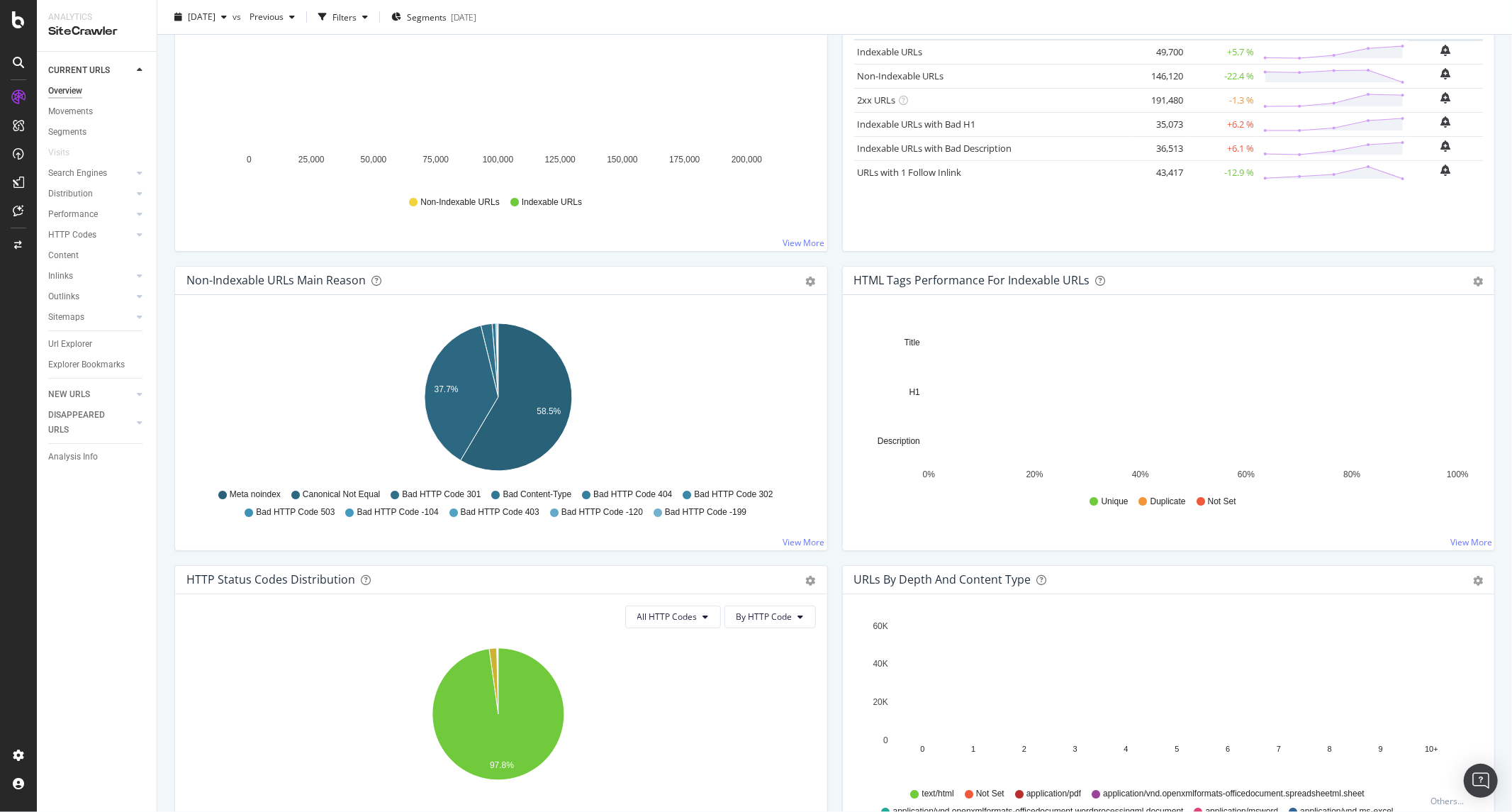
scroll to position [314, 0]
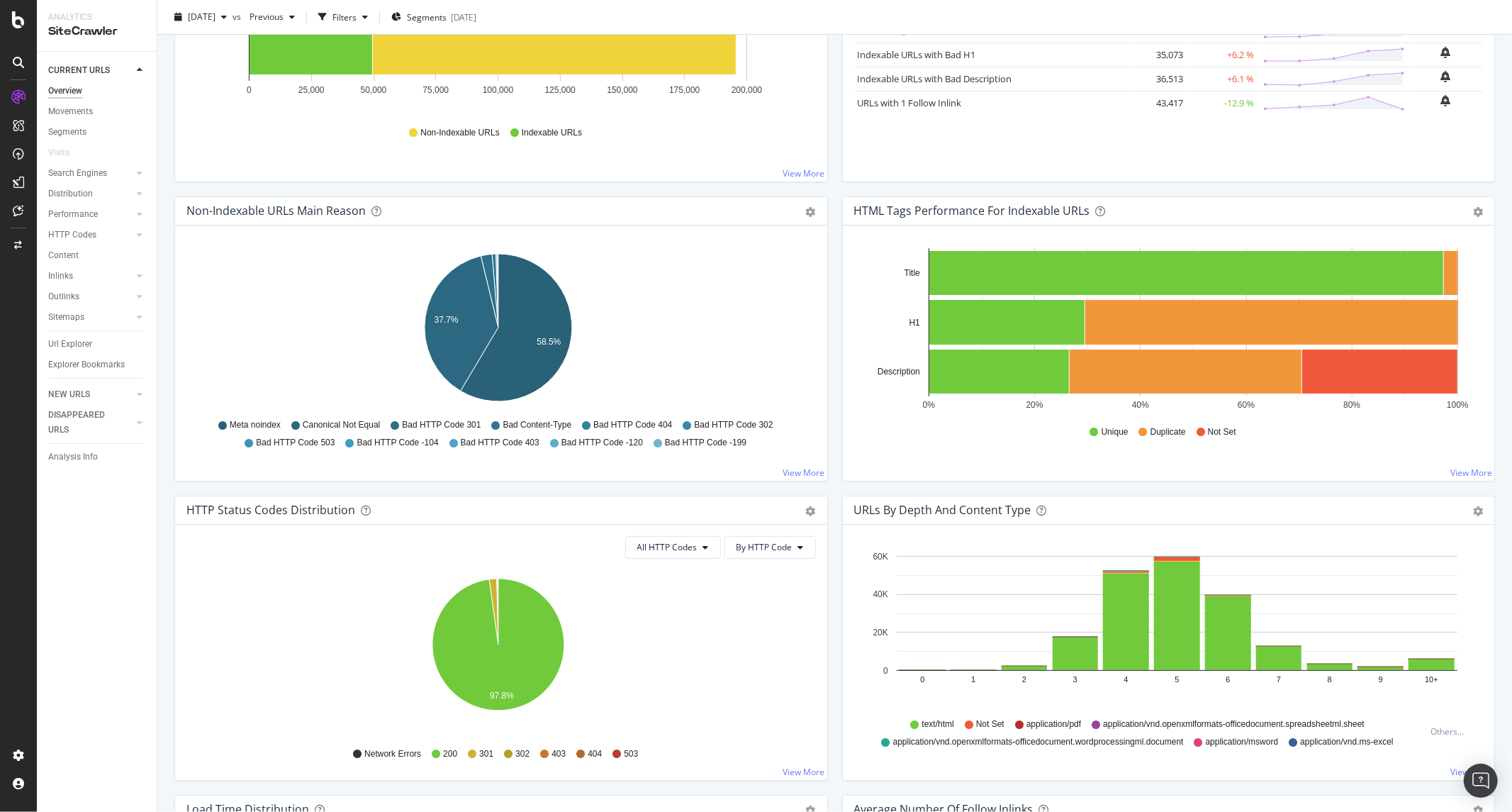
click at [199, 209] on div "Non-Indexable URLs Main Reason" at bounding box center [276, 210] width 180 height 14
click at [234, 209] on div "Non-Indexable URLs Main Reason" at bounding box center [276, 210] width 180 height 14
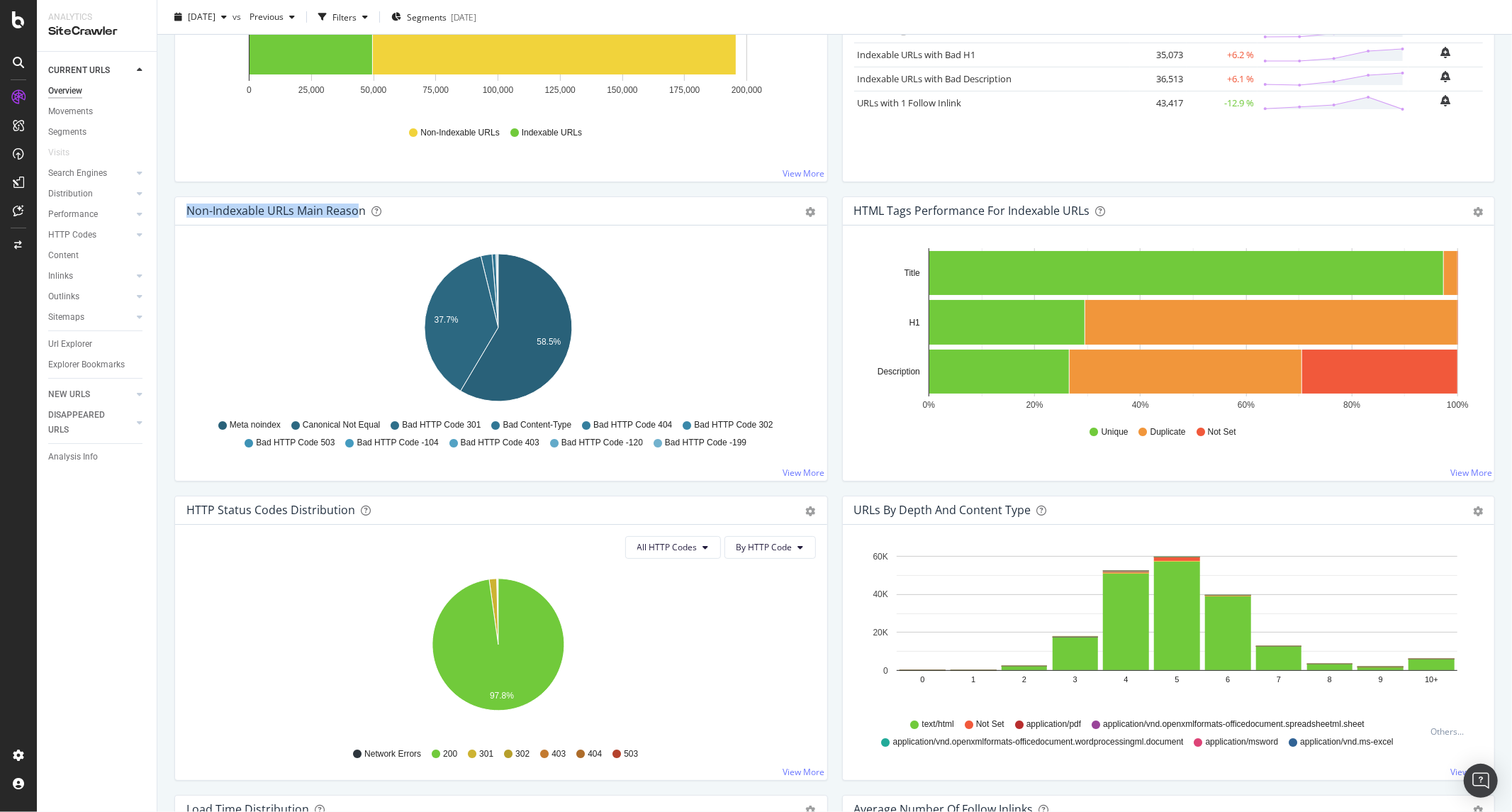
drag, startPoint x: 179, startPoint y: 209, endPoint x: 360, endPoint y: 211, distance: 181.0
click at [360, 211] on div "Non-Indexable URLs Main Reason Pie Table Export as CSV Add to Custom Report" at bounding box center [502, 210] width 653 height 28
drag, startPoint x: 364, startPoint y: 213, endPoint x: 181, endPoint y: 209, distance: 183.0
click at [181, 209] on div "Non-Indexable URLs Main Reason Pie Table Export as CSV Add to Custom Report" at bounding box center [502, 210] width 653 height 28
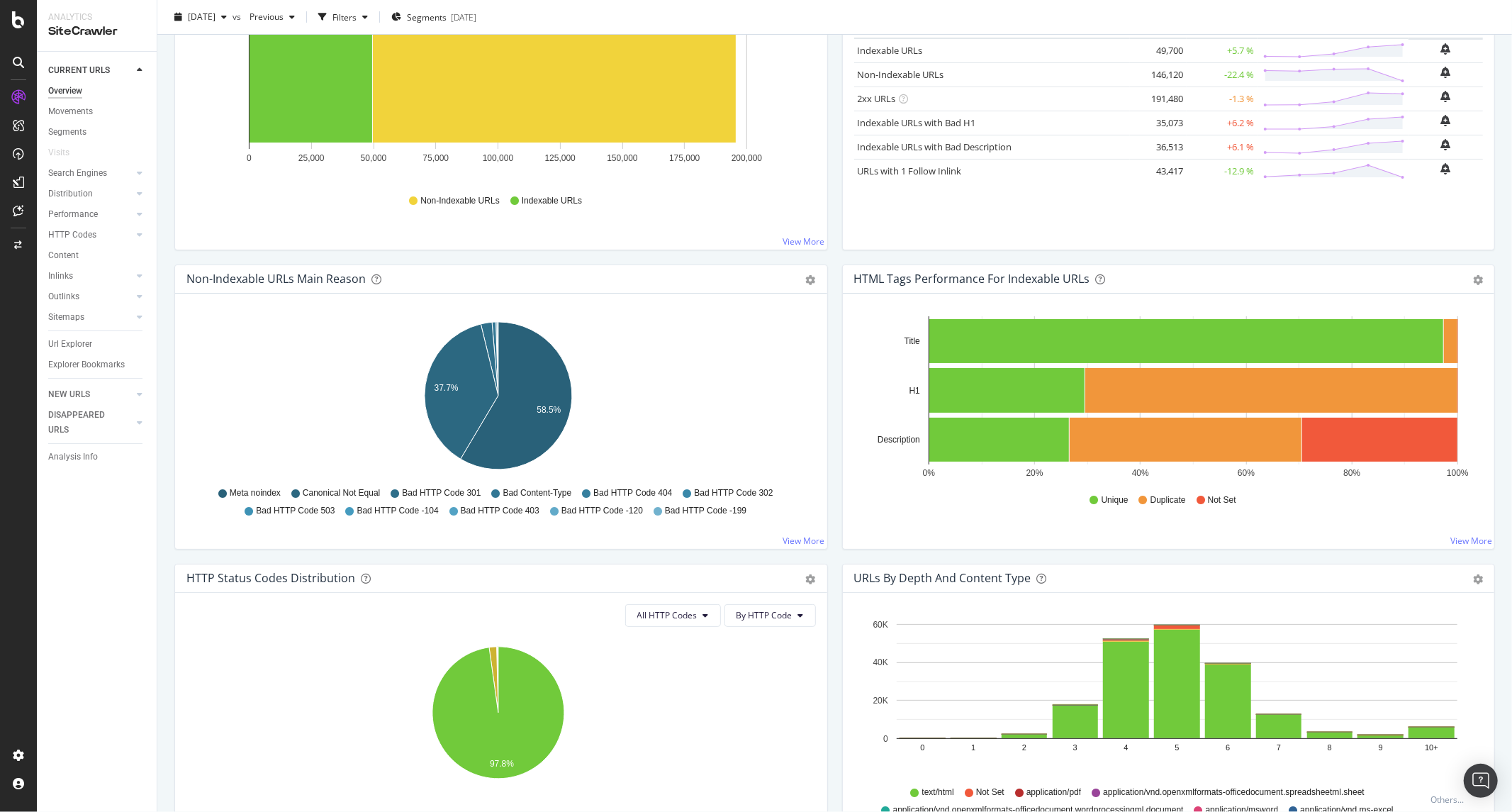
scroll to position [0, 0]
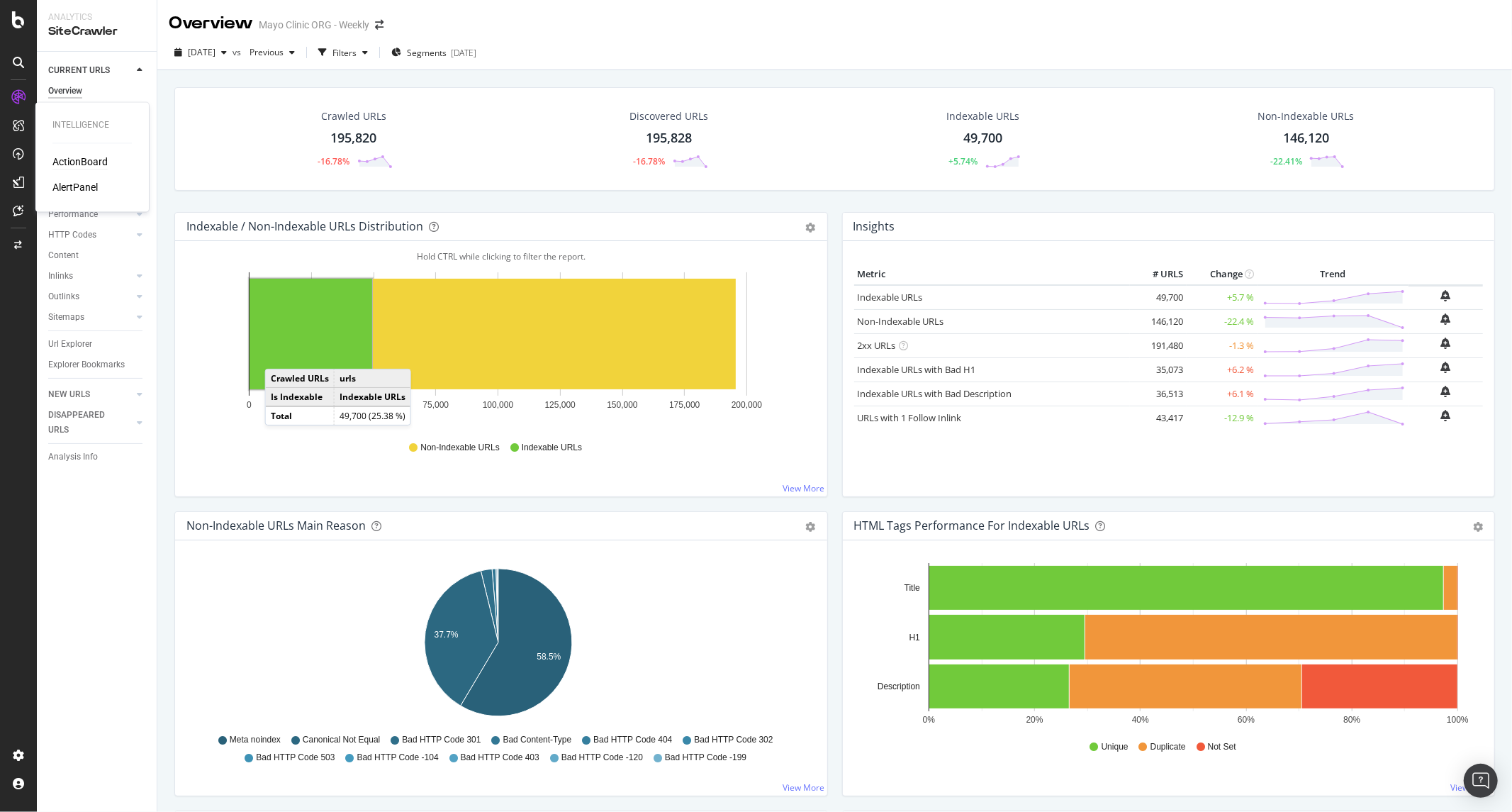
click at [73, 156] on div "ActionBoard" at bounding box center [80, 162] width 55 height 14
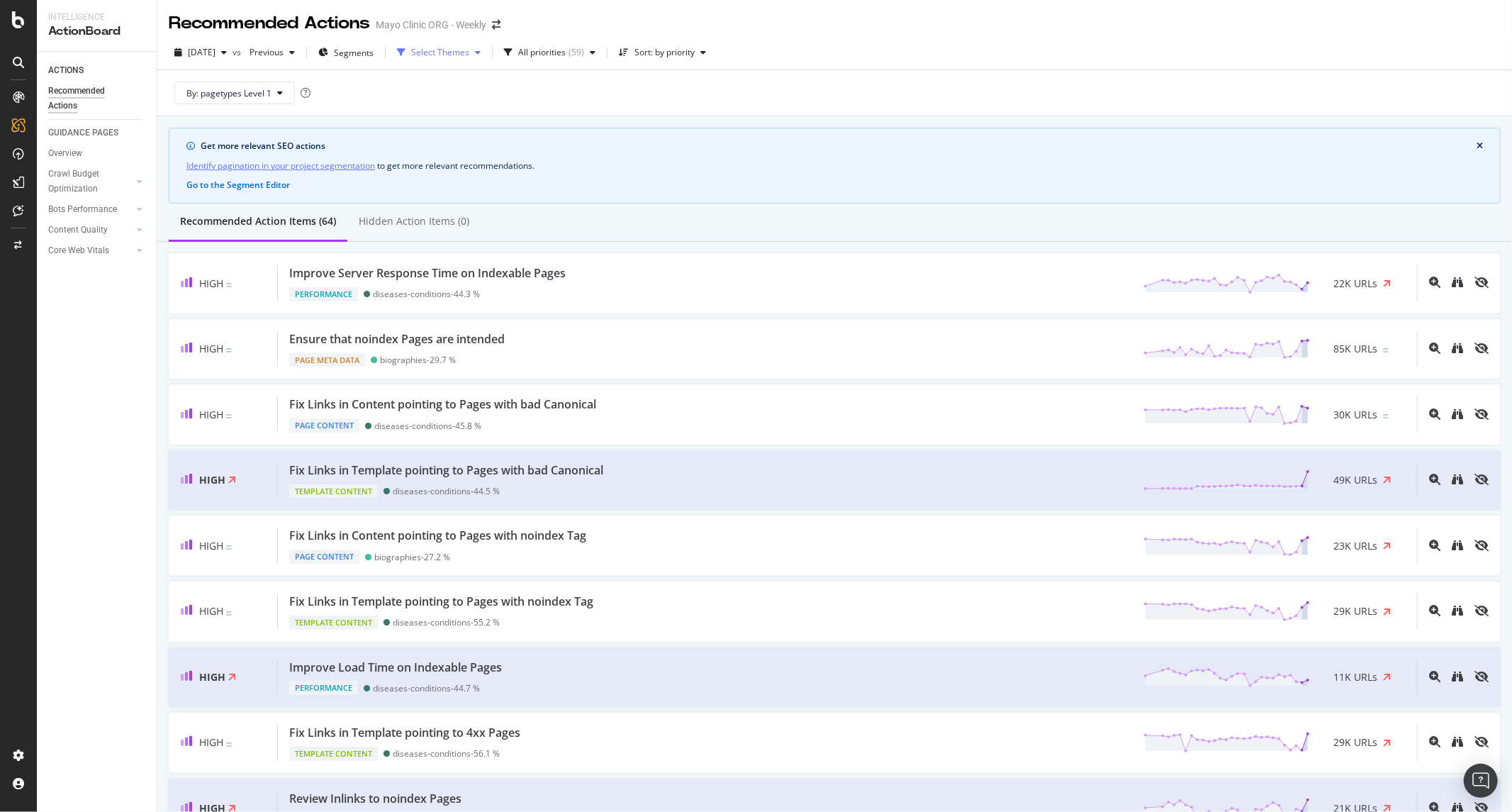
click at [469, 49] on div "Select Themes" at bounding box center [440, 53] width 58 height 9
click at [484, 205] on div "Page Content ( 13 ) Performance ( 3 ) Internal Linking ( 8 ) HTTP Error Code ( …" at bounding box center [491, 164] width 118 height 176
click at [483, 200] on div "Internationalization" at bounding box center [487, 199] width 77 height 12
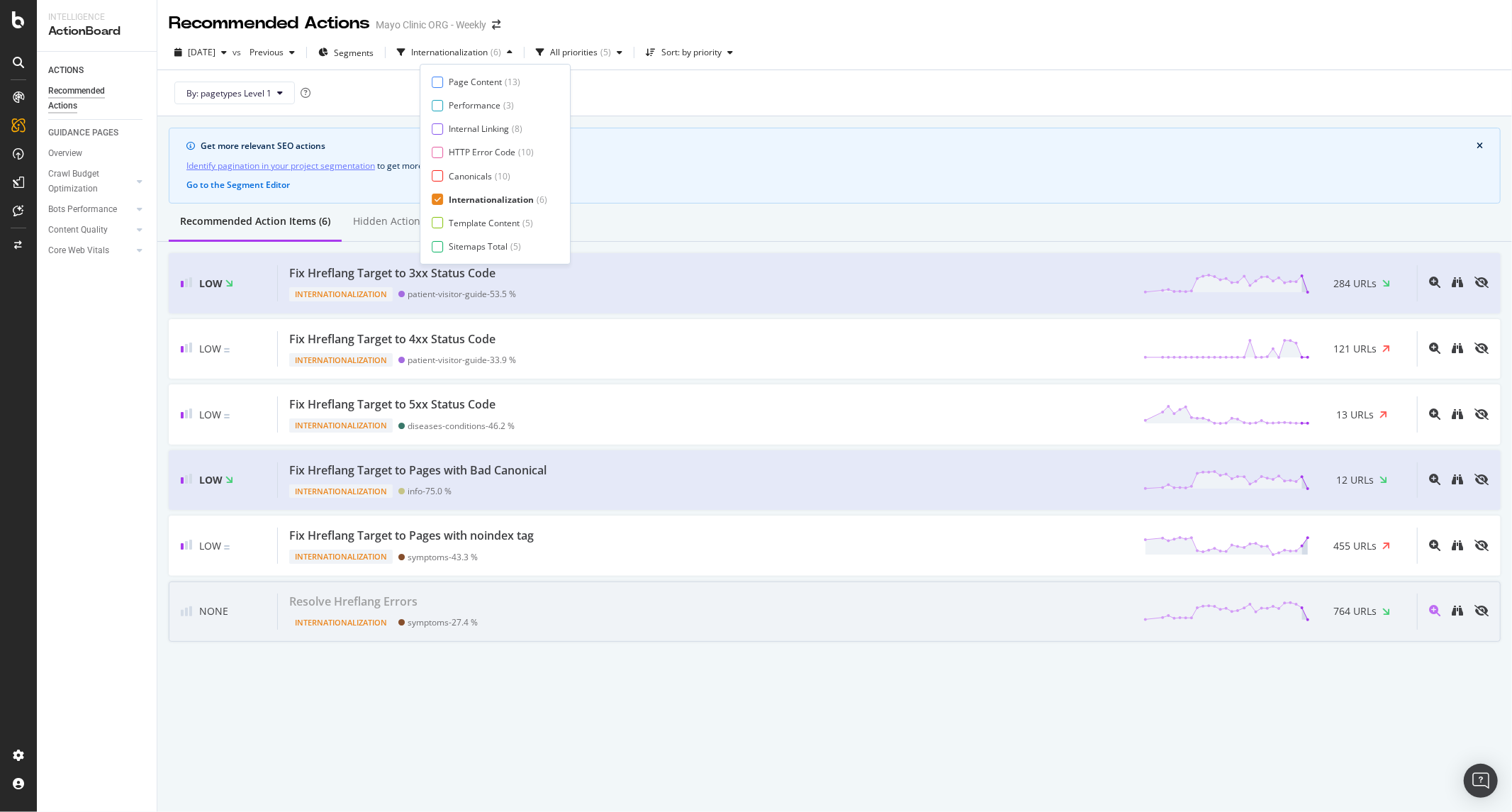
click at [836, 610] on div "Resolve Hreflang Errors Internationalization symptoms - 27.4 % 764 URLs" at bounding box center [847, 611] width 1139 height 36
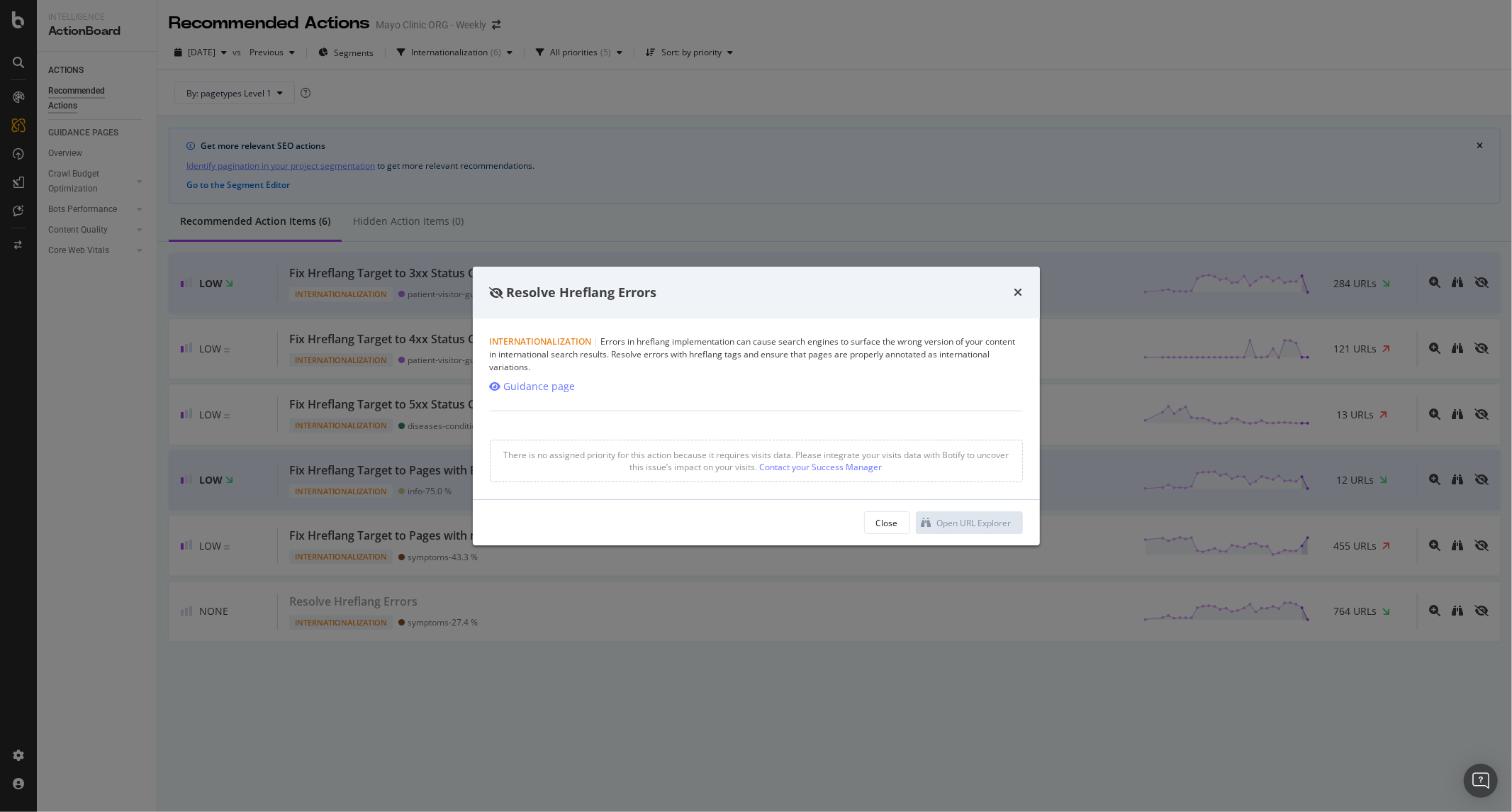
click at [1012, 285] on div "Resolve Hreflang Errors" at bounding box center [756, 293] width 533 height 19
click at [1017, 286] on icon "times" at bounding box center [1019, 291] width 9 height 11
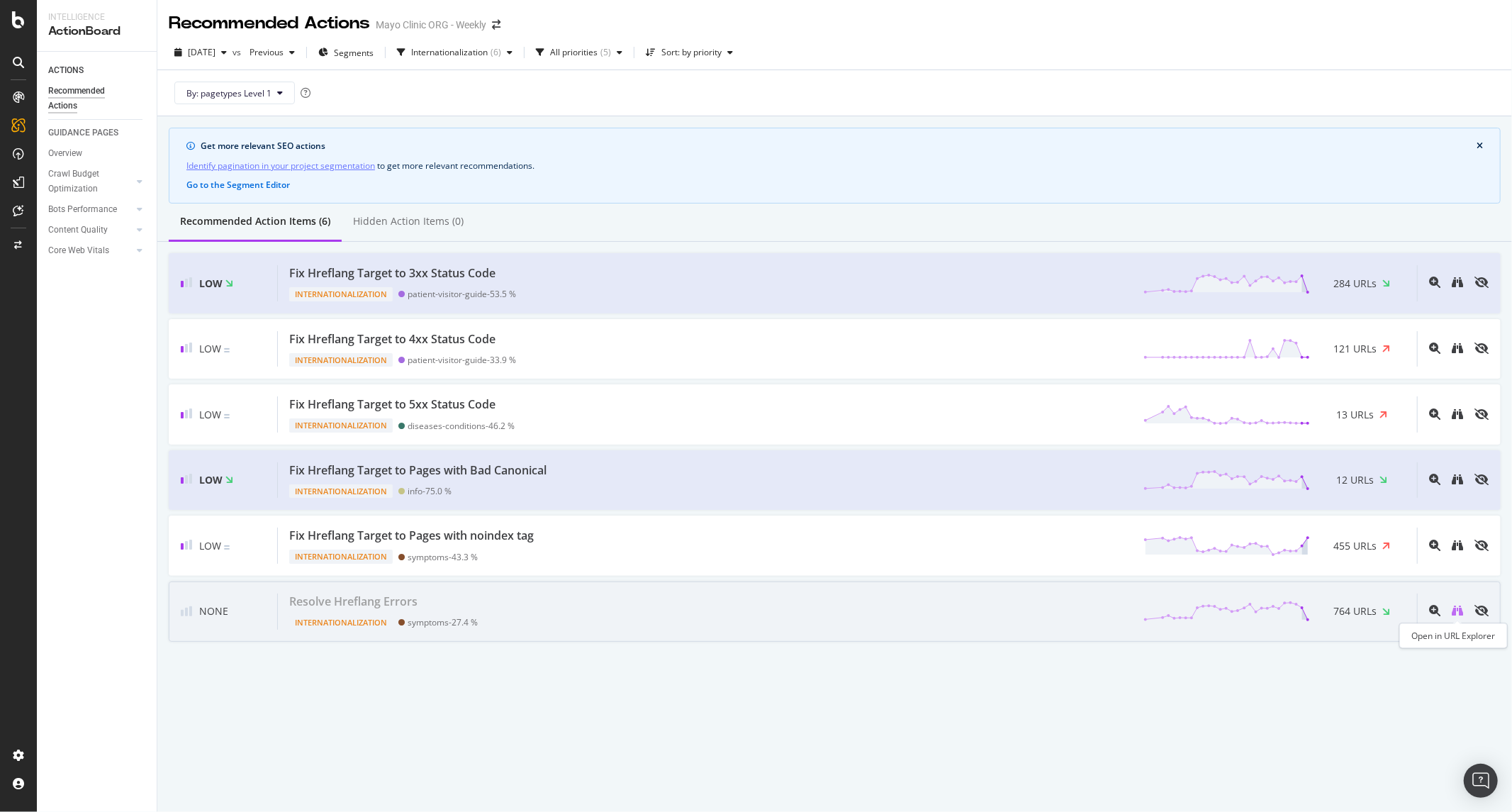
click at [1360, 610] on icon "binoculars" at bounding box center [1457, 610] width 11 height 11
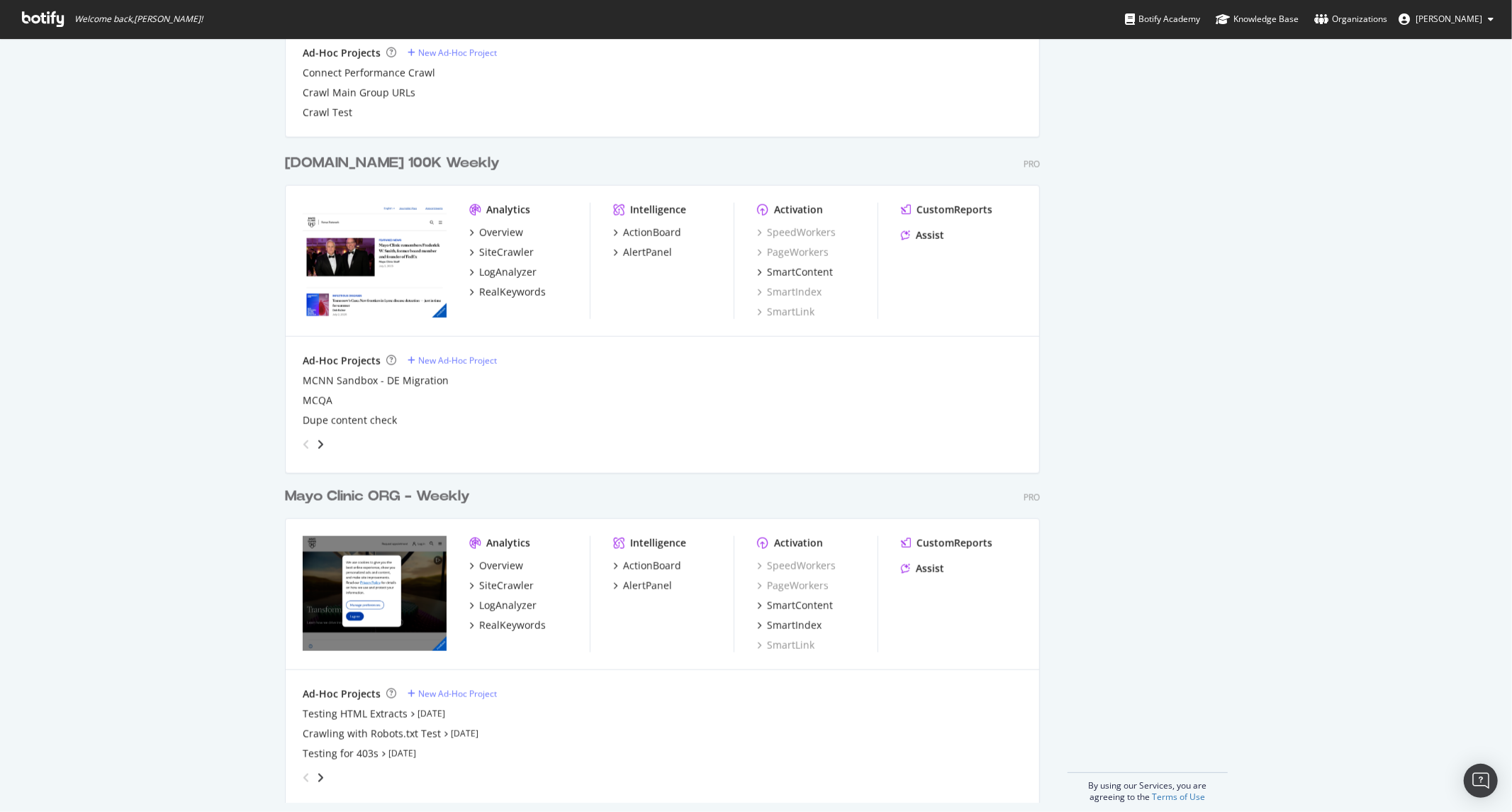
scroll to position [1326, 0]
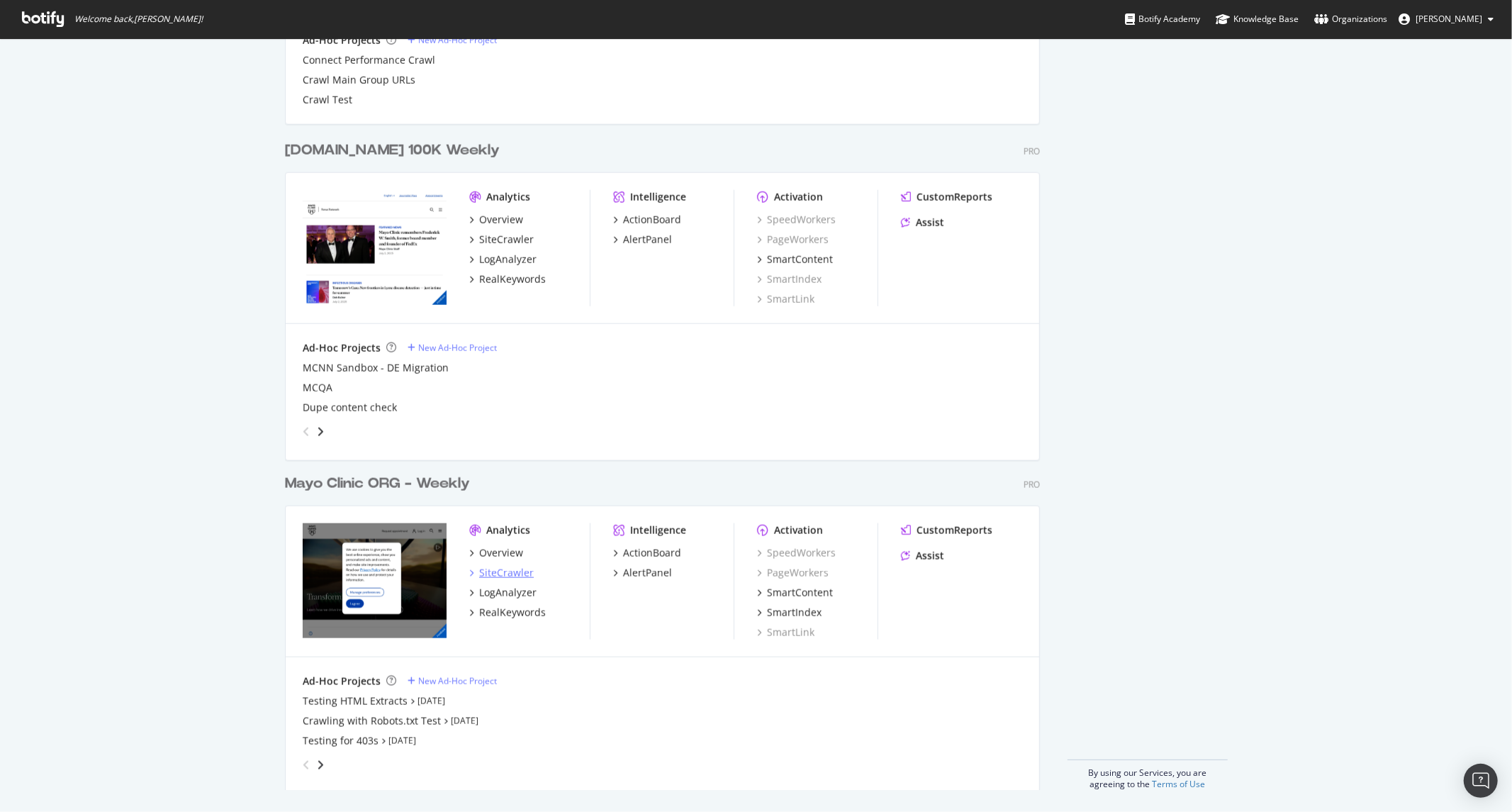
click at [487, 567] on div "SiteCrawler" at bounding box center [507, 573] width 55 height 14
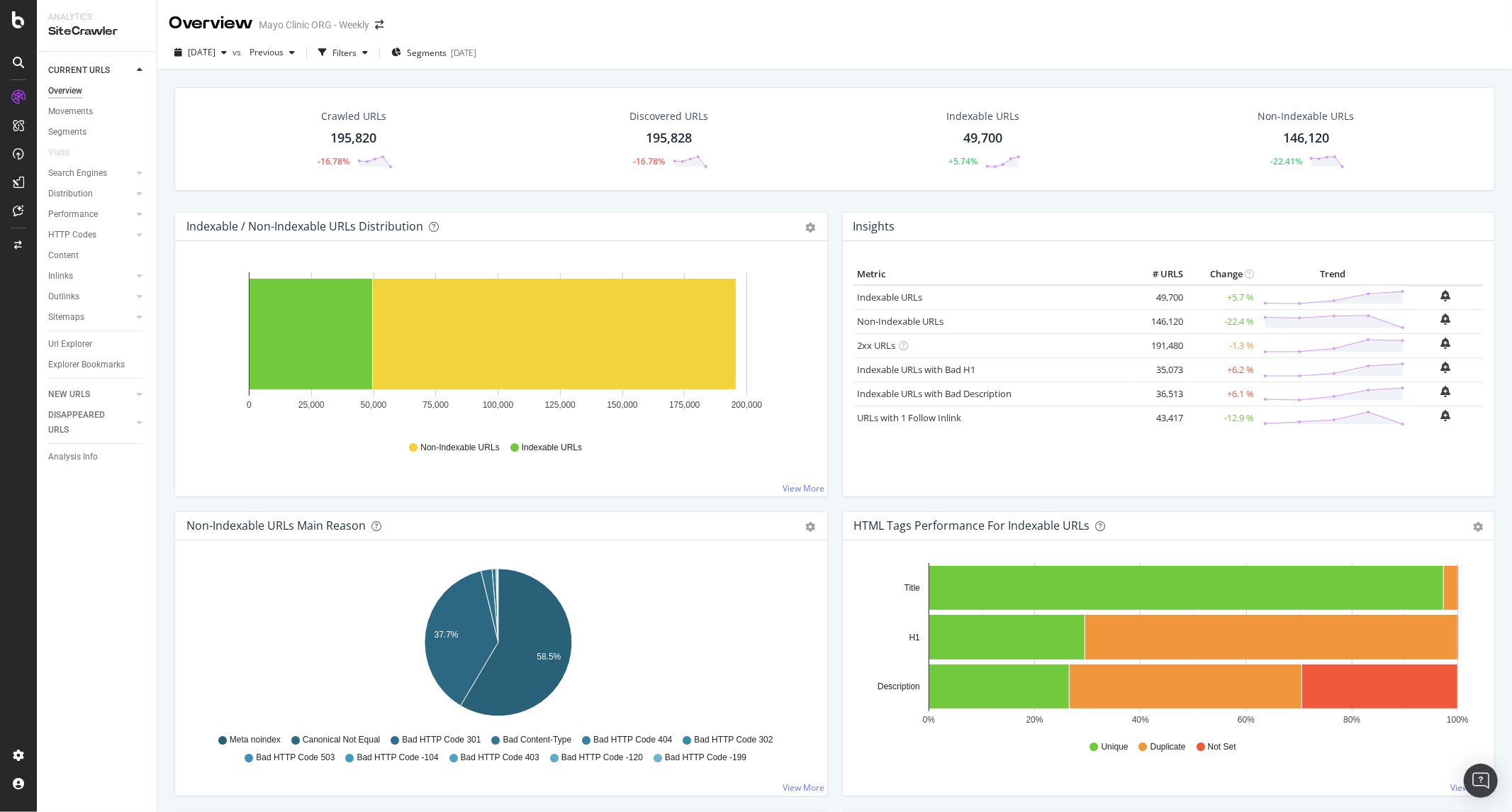
drag, startPoint x: 80, startPoint y: 328, endPoint x: 70, endPoint y: 353, distance: 26.9
click at [74, 341] on div "Overview Movements Segments Visits Search Engines Top Charts Segments Conversio…" at bounding box center [102, 233] width 108 height 303
click at [70, 354] on div "Explorer Bookmarks" at bounding box center [102, 365] width 108 height 20
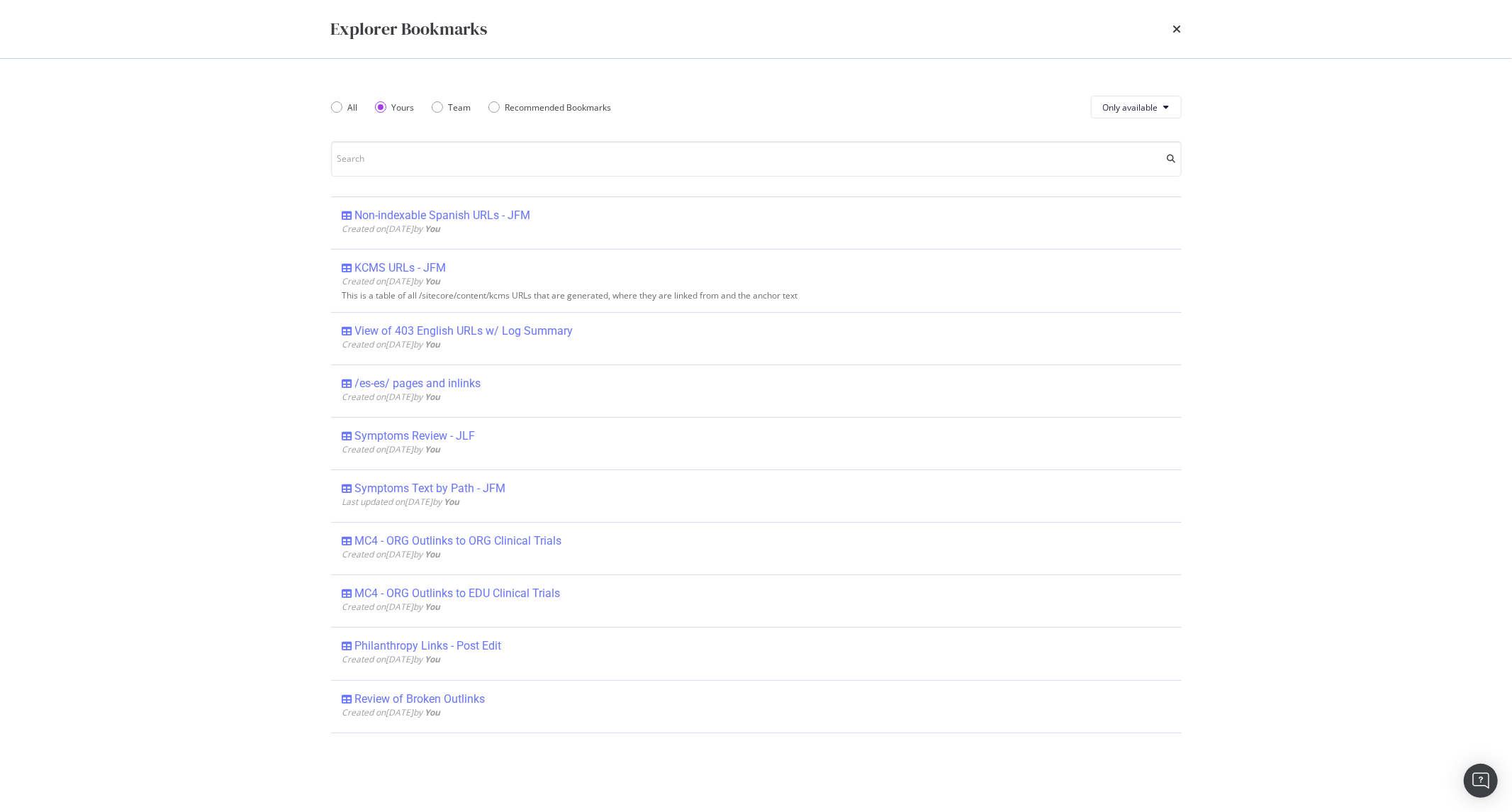
click at [70, 350] on div "Explorer Bookmarks All Yours Team Recommended Bookmarks Only available Non-inde…" at bounding box center [756, 406] width 1512 height 812
click at [128, 267] on div "Explorer Bookmarks All Yours Team Recommended Bookmarks Only available Non-inde…" at bounding box center [756, 406] width 1512 height 812
click at [1180, 23] on icon "times" at bounding box center [1177, 28] width 9 height 11
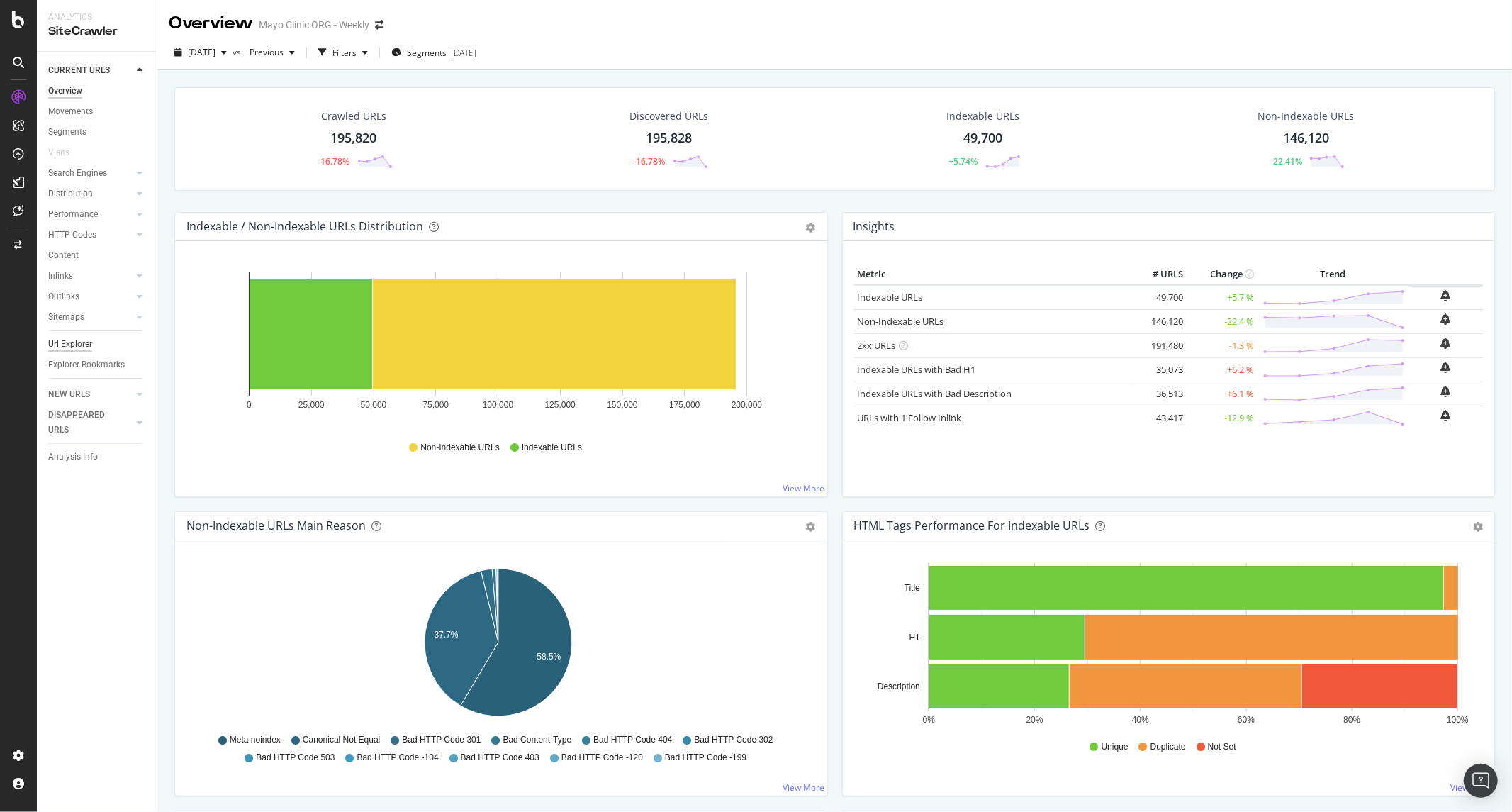
click at [68, 353] on div "Overview Movements Segments Visits Search Engines Top Charts Segments Conversio…" at bounding box center [102, 233] width 108 height 303
click at [68, 343] on div "Url Explorer" at bounding box center [71, 343] width 44 height 14
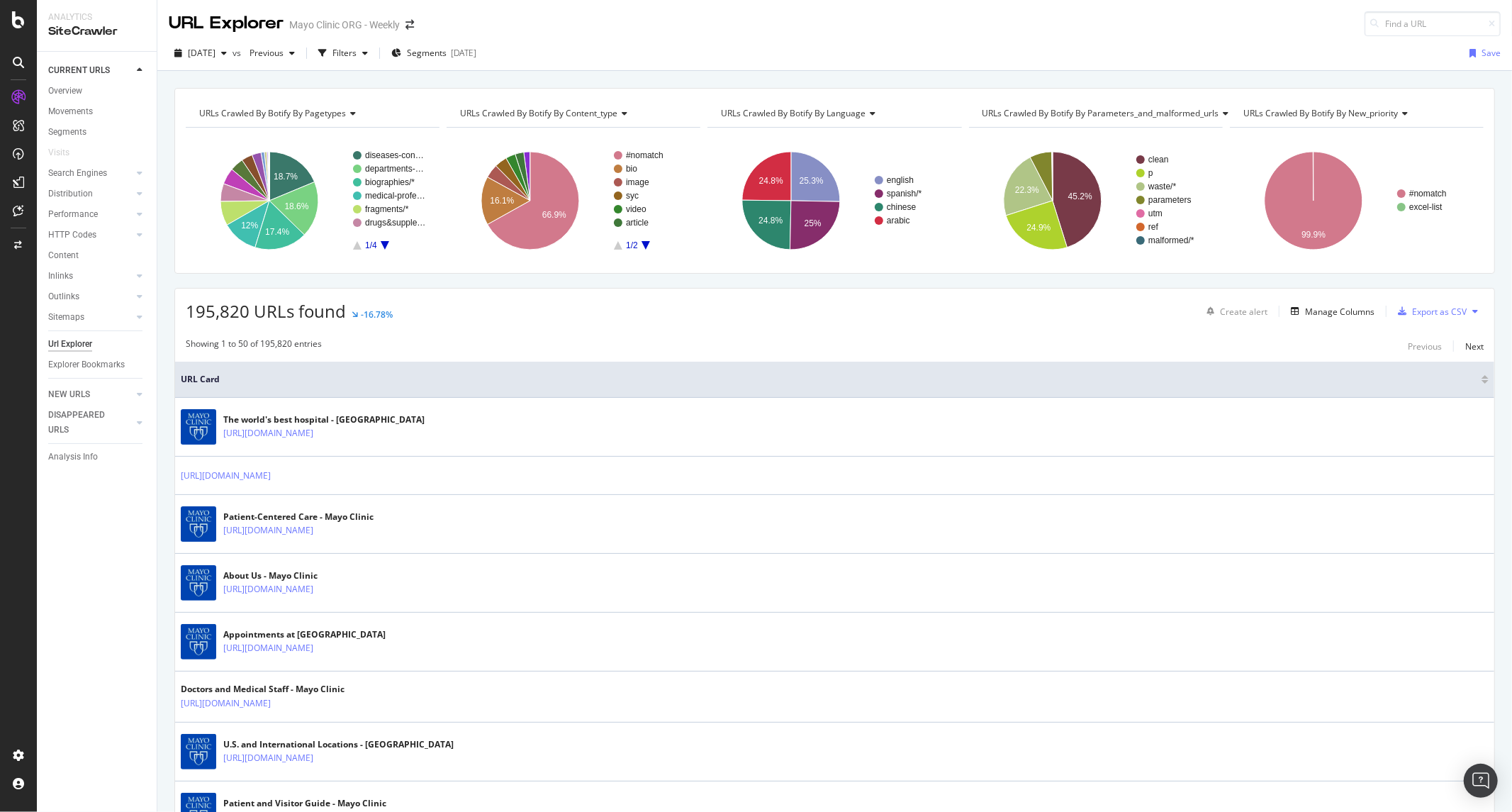
click at [1300, 322] on div "Create alert Manage Columns Export as CSV" at bounding box center [1342, 311] width 283 height 24
click at [1311, 307] on div "Manage Columns" at bounding box center [1340, 312] width 70 height 12
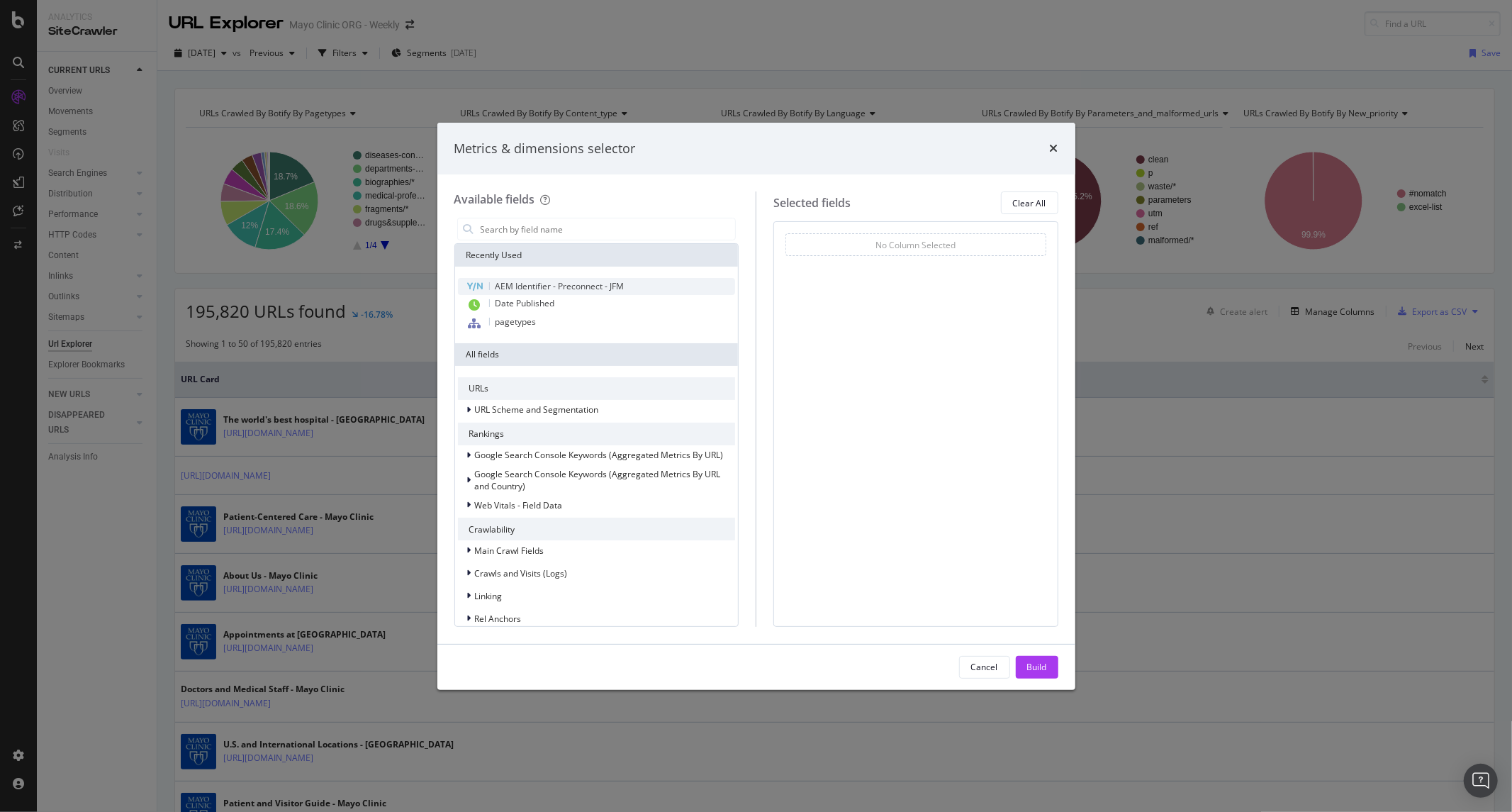
click at [543, 290] on span "AEM Identifier - Preconnect - JFM" at bounding box center [560, 286] width 129 height 12
click at [1029, 657] on div "Build" at bounding box center [1037, 667] width 20 height 21
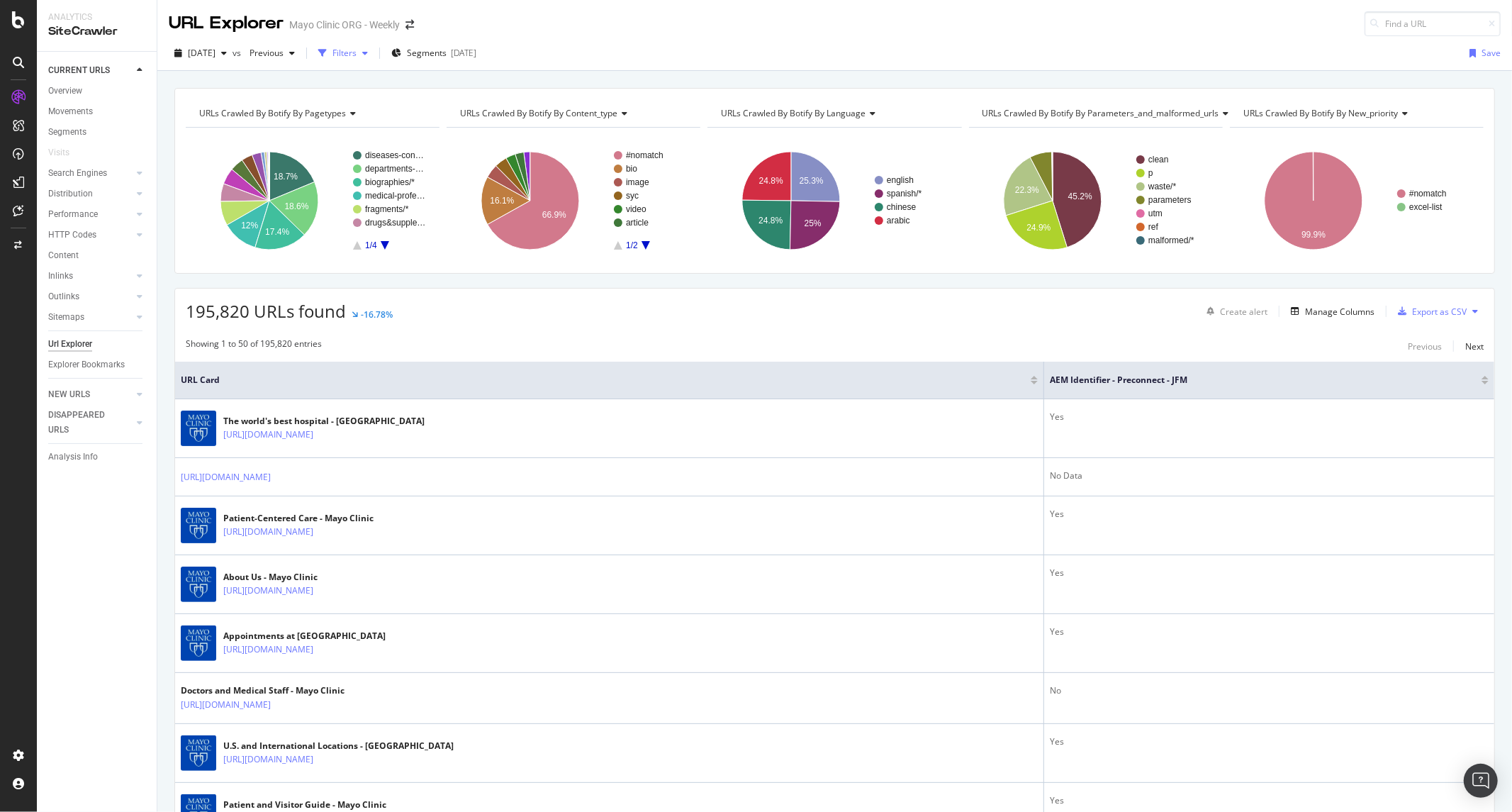
click at [357, 57] on div "Filters" at bounding box center [344, 53] width 24 height 12
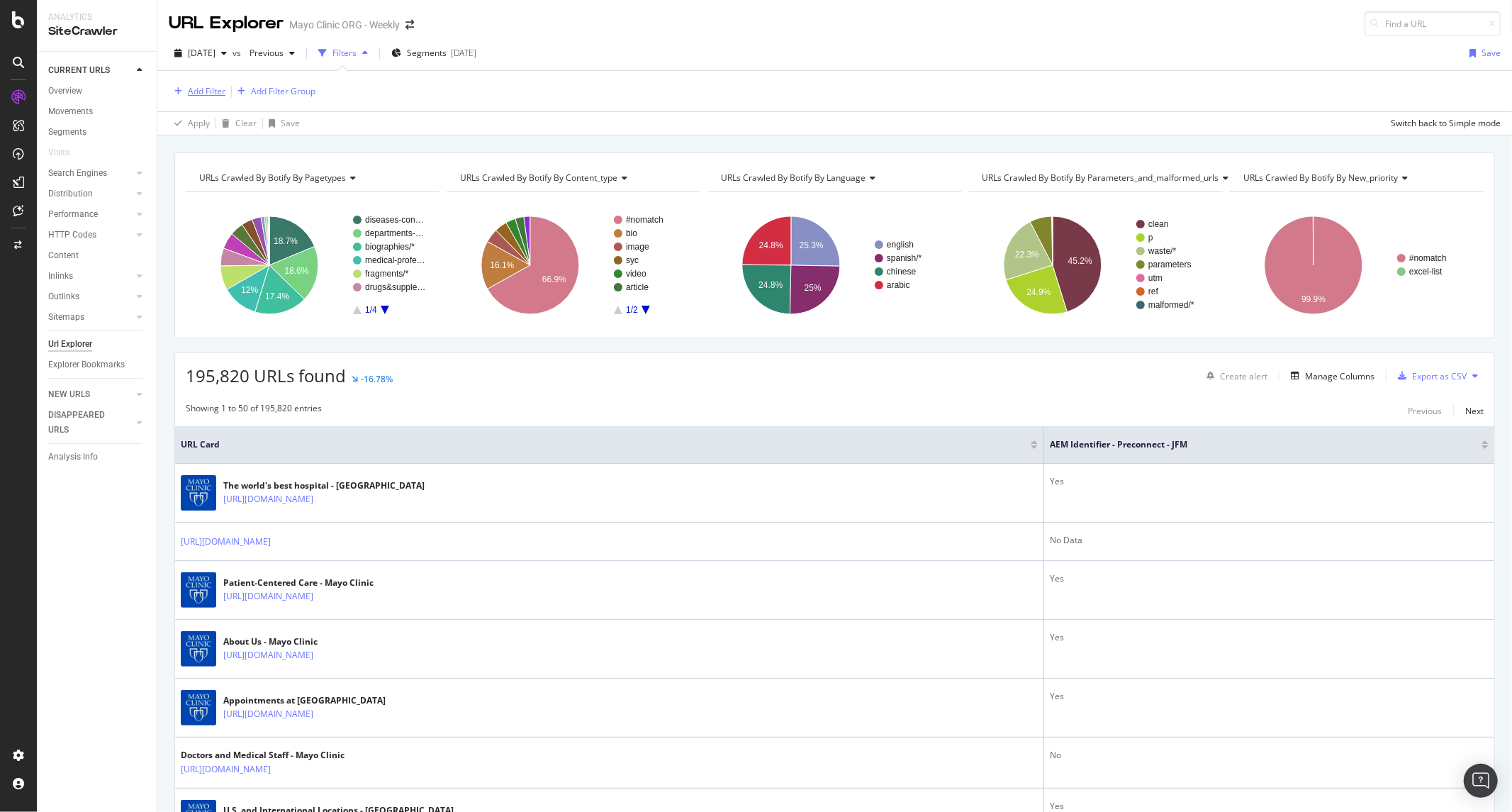
click at [188, 85] on div "Add Filter" at bounding box center [207, 91] width 37 height 12
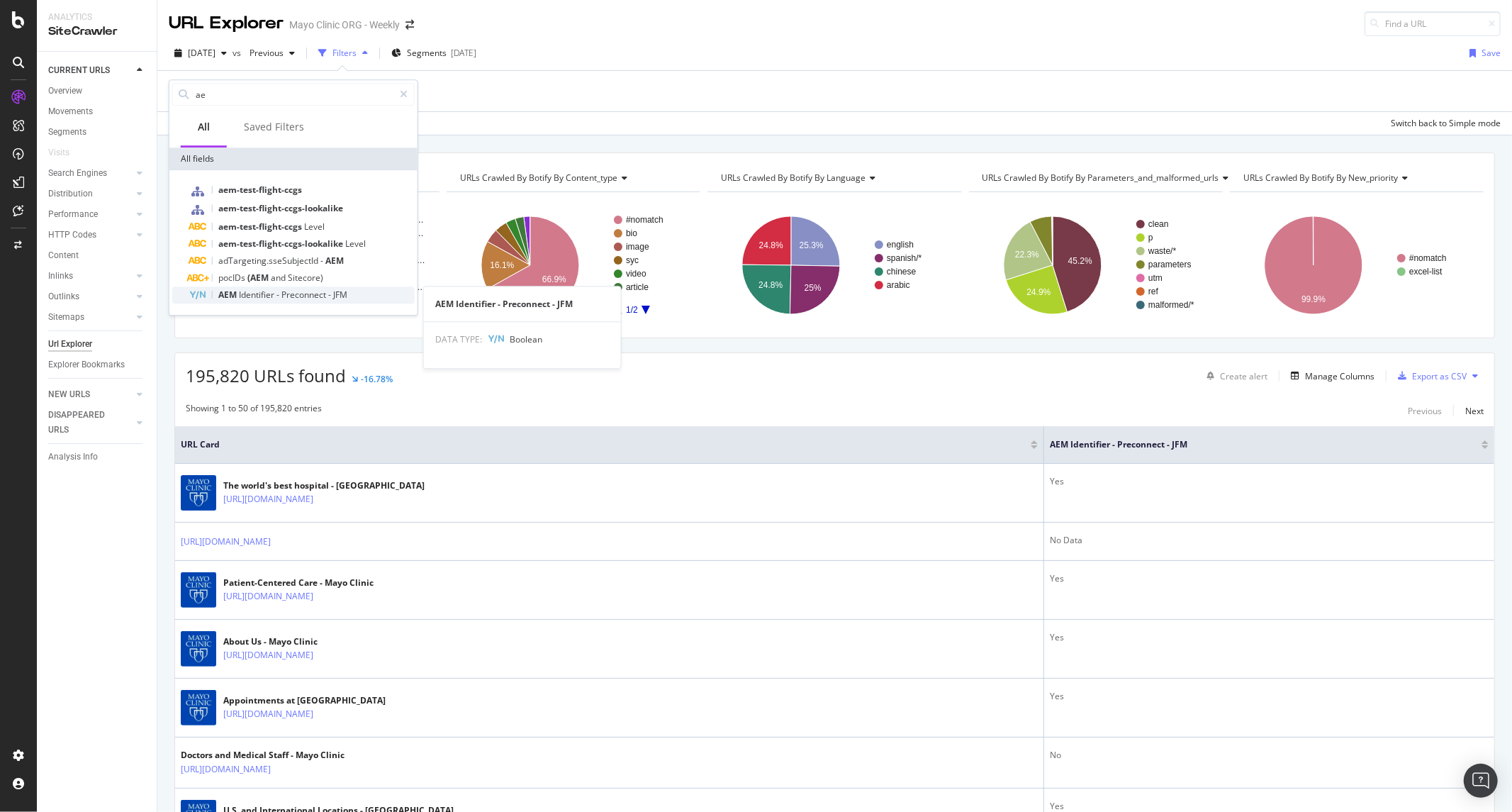
type input "ae"
click at [259, 297] on span "Identifier" at bounding box center [257, 295] width 37 height 12
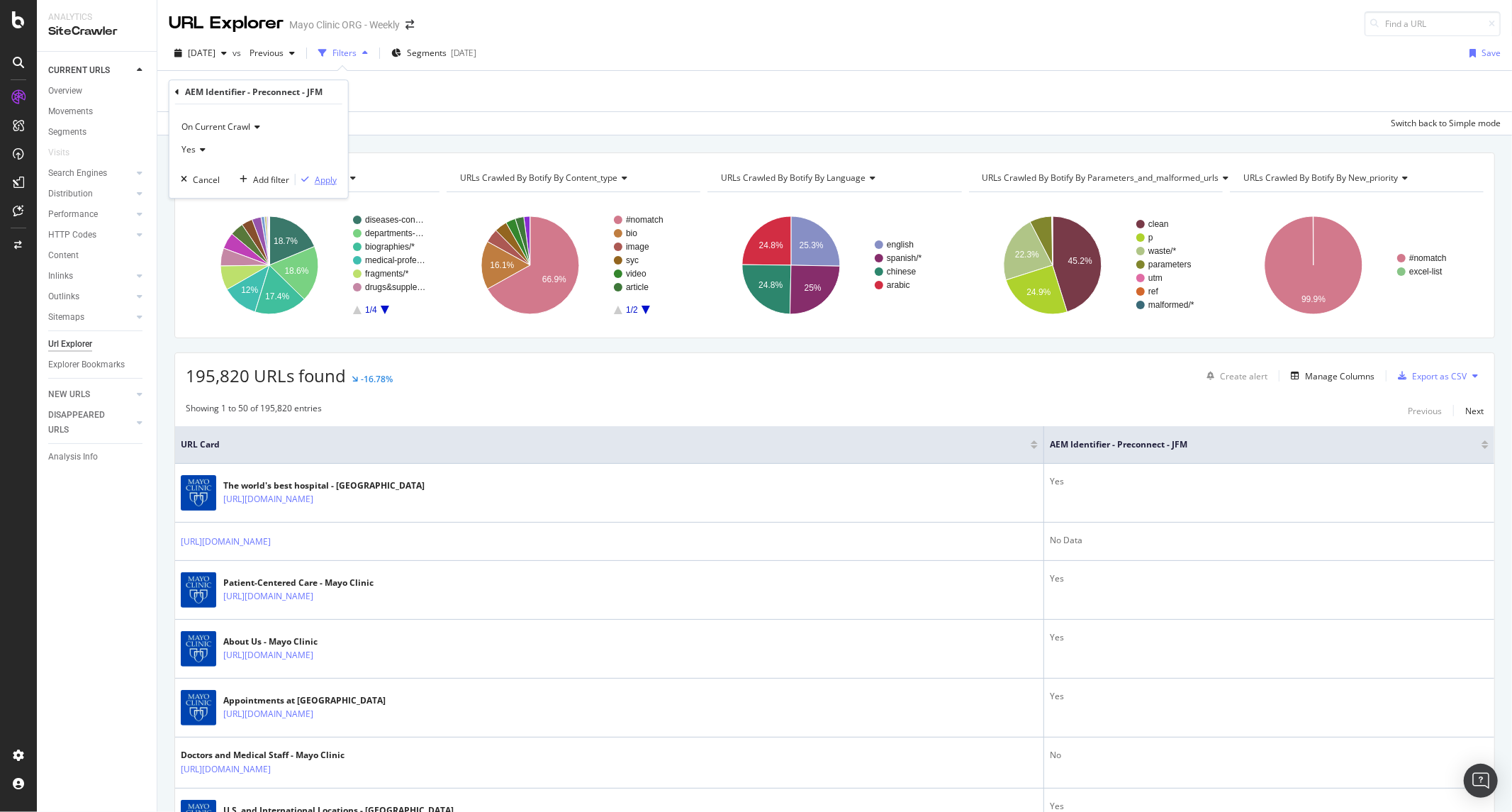
click at [323, 181] on div "Apply" at bounding box center [325, 180] width 22 height 12
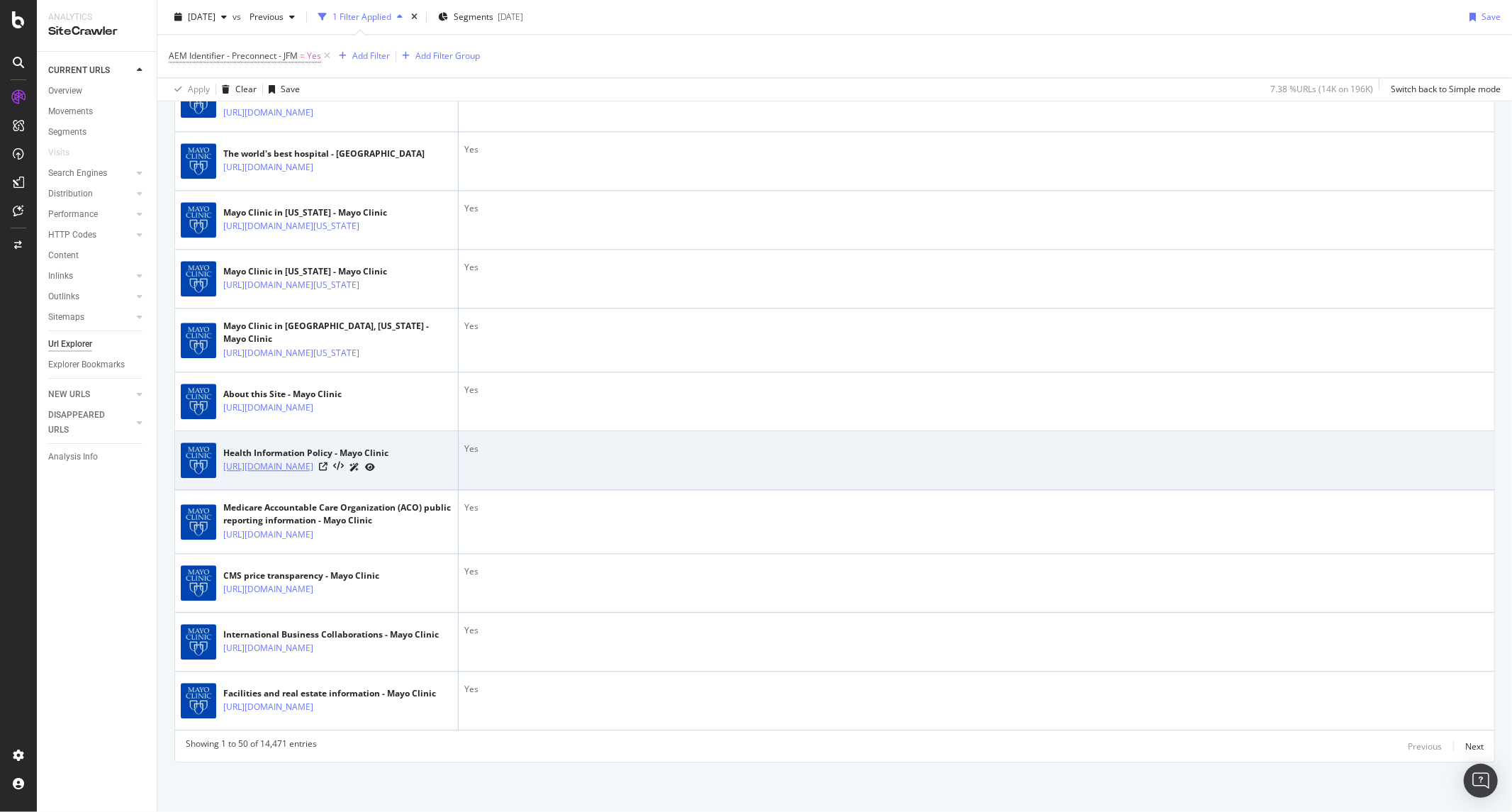
scroll to position [3281, 0]
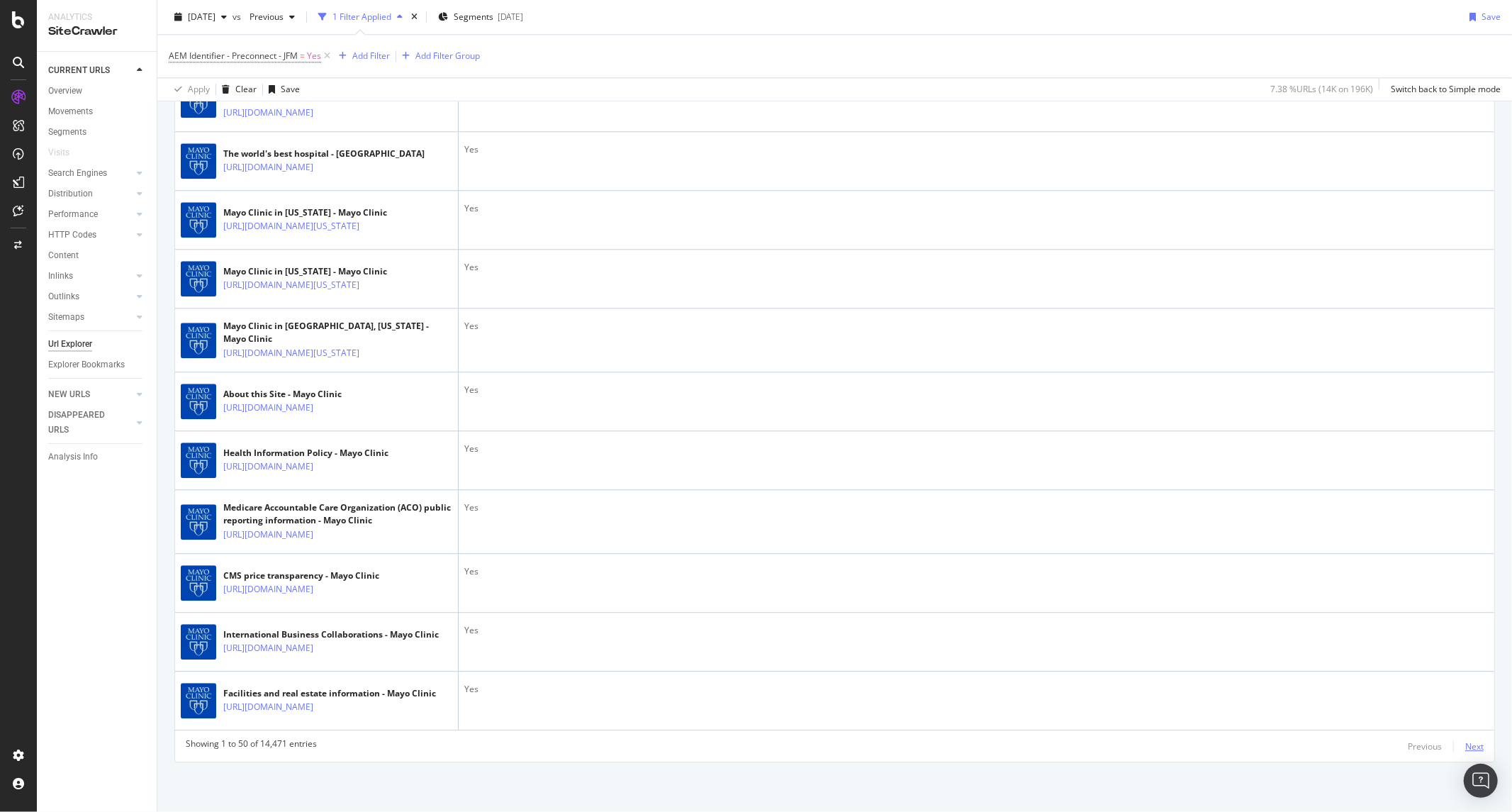
click at [1465, 745] on div "Next" at bounding box center [1475, 746] width 19 height 12
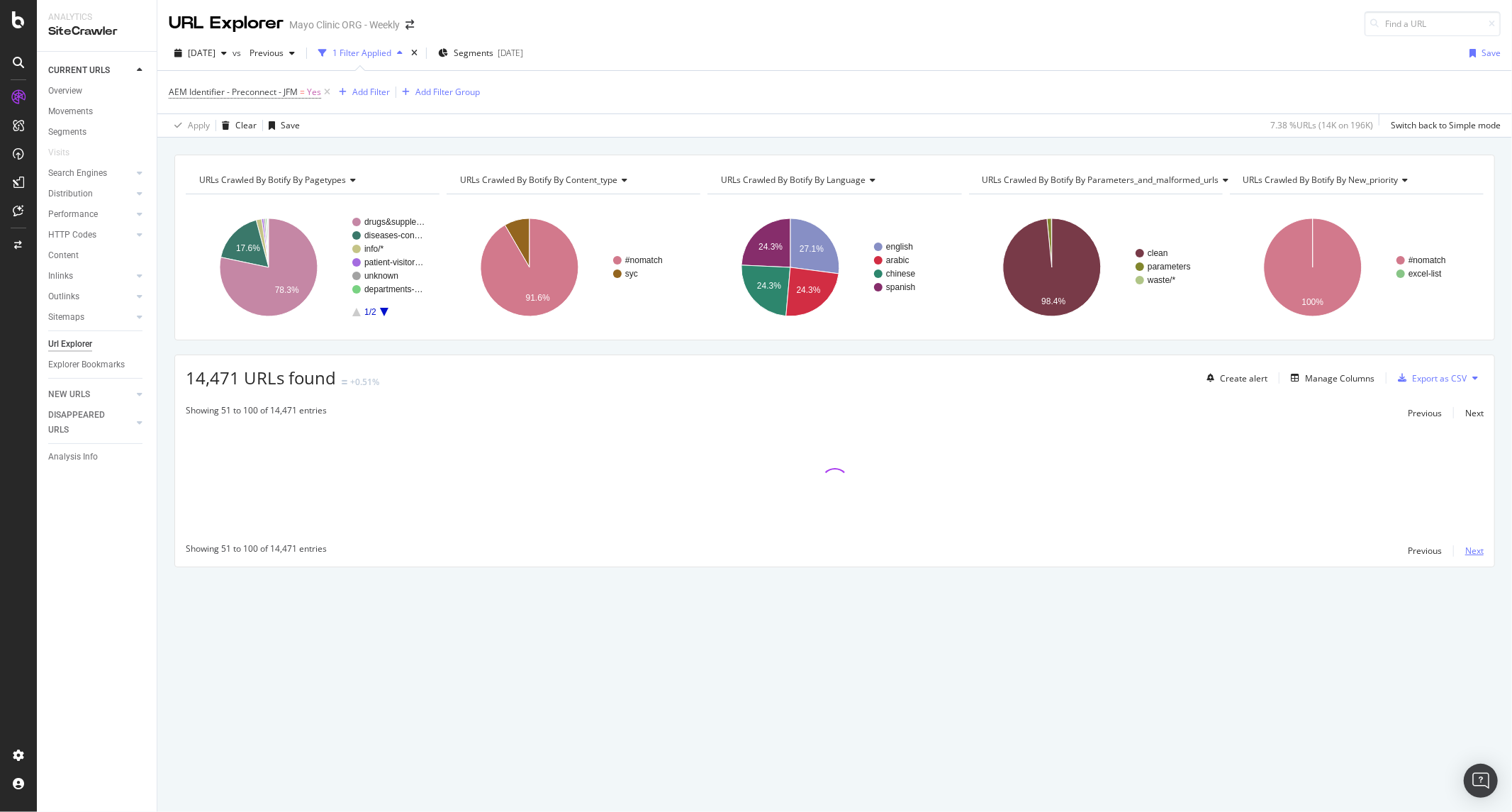
scroll to position [0, 0]
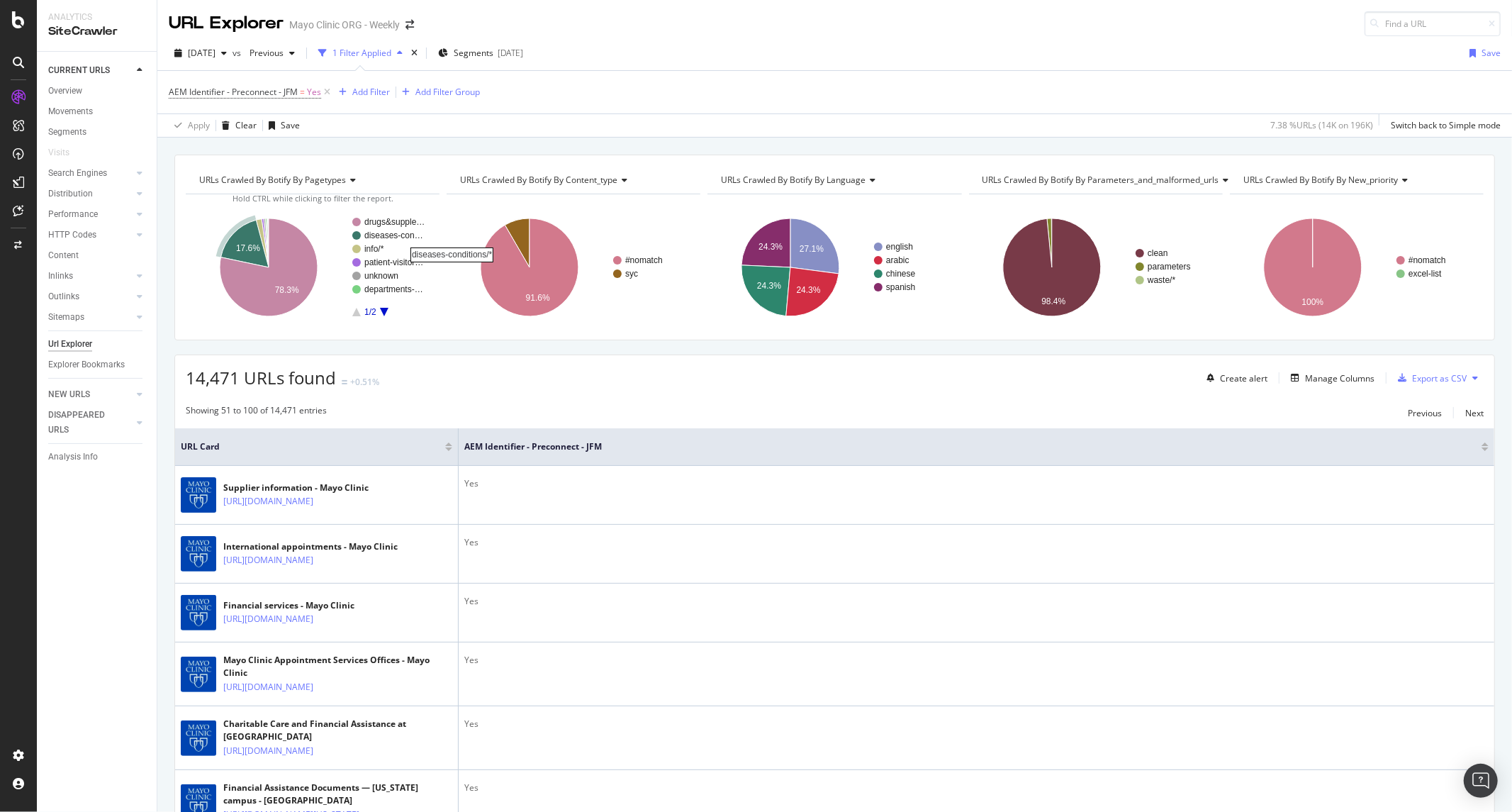
click at [395, 232] on rect "A chart." at bounding box center [395, 235] width 61 height 9
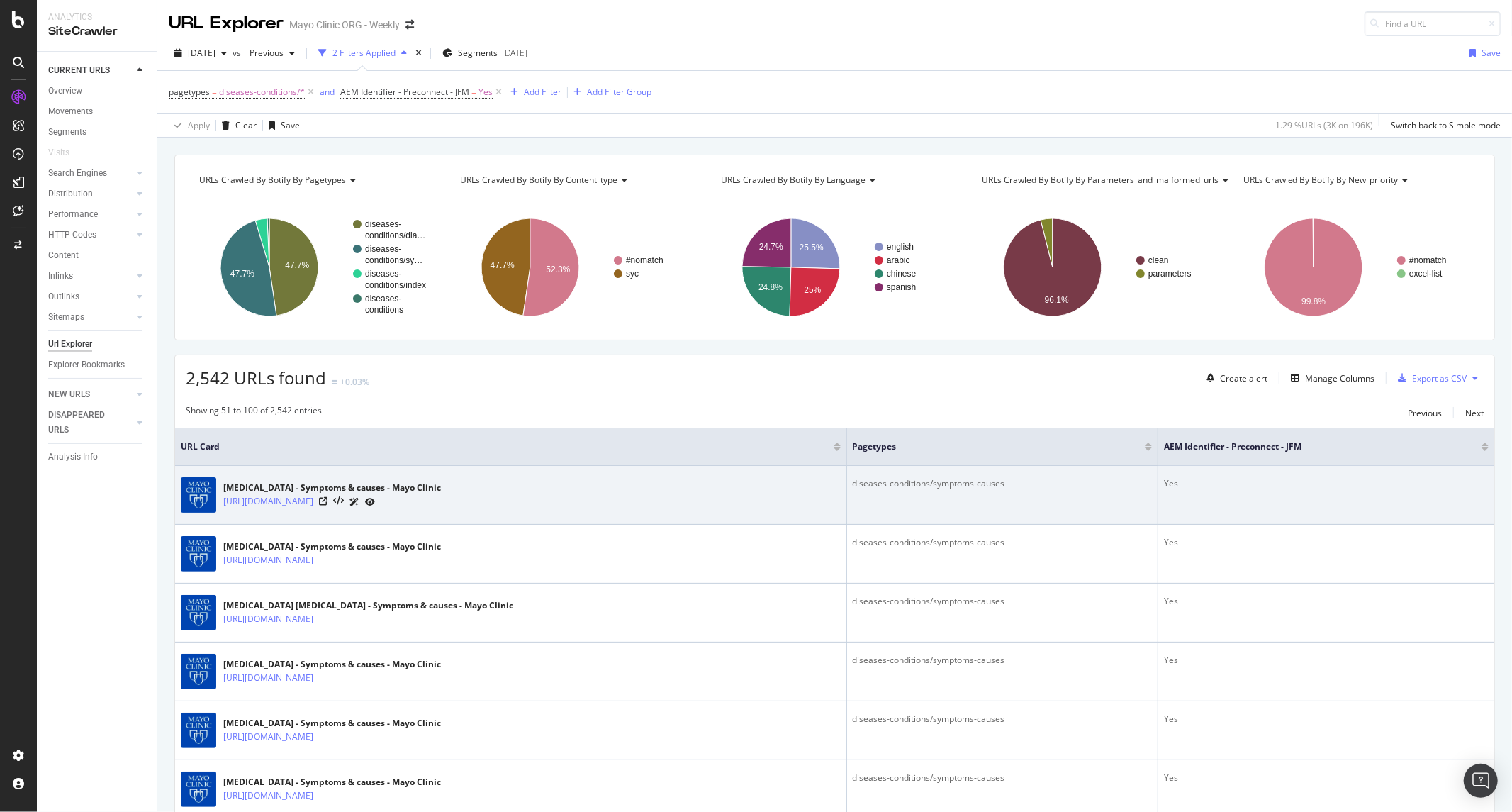
drag, startPoint x: 657, startPoint y: 513, endPoint x: 331, endPoint y: 513, distance: 326.0
click at [331, 513] on div "Pseudomembranous colitis - Symptoms & causes - Mayo Clinic https://www.mayoclin…" at bounding box center [510, 495] width 660 height 36
copy div "/diseases-conditions/pseudomembranous-colitis/symptoms-causes/syc-20351434"
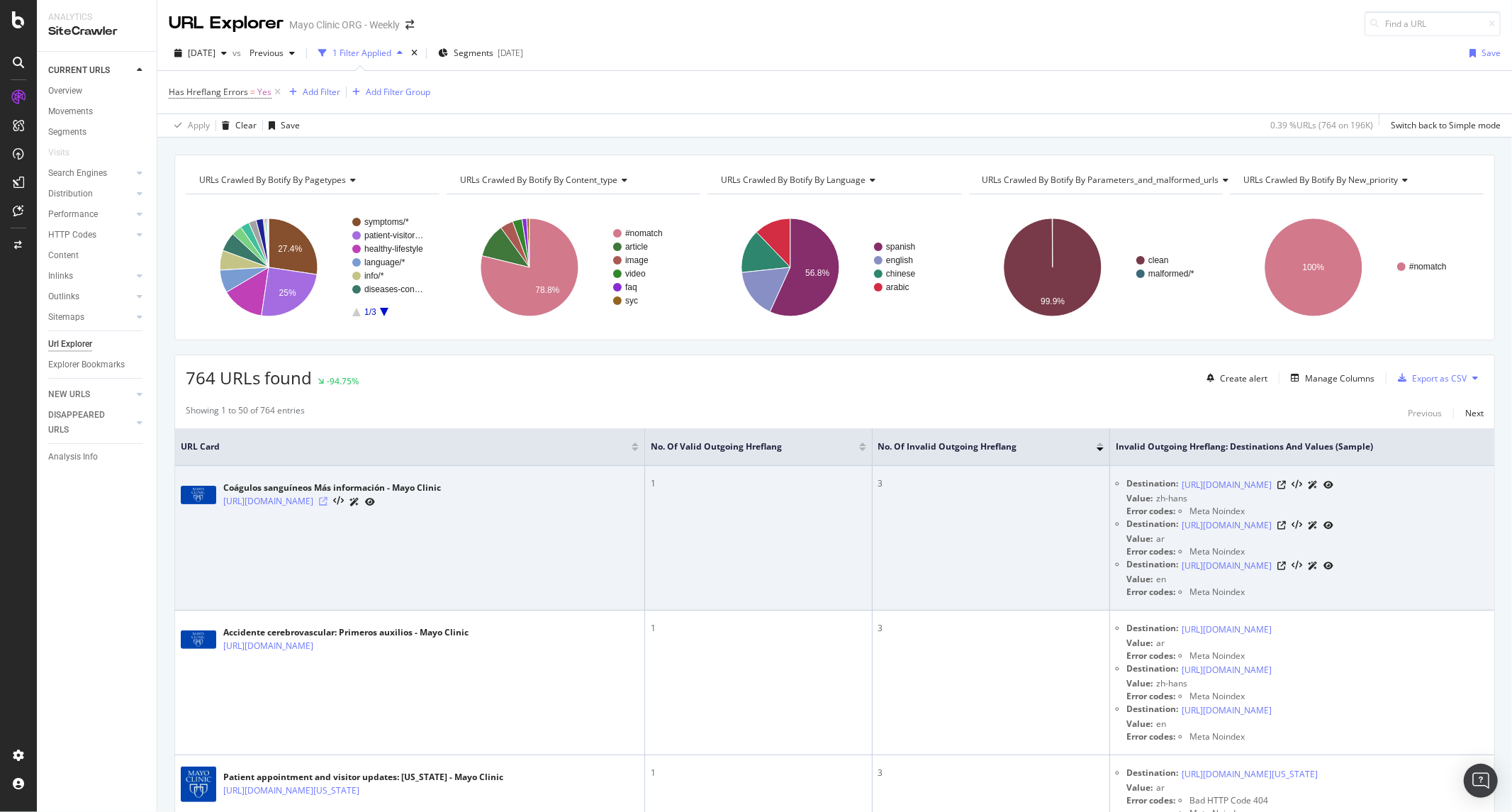
click at [327, 504] on icon at bounding box center [323, 501] width 9 height 9
click at [1231, 558] on div "Error codes: Meta Noindex" at bounding box center [1307, 551] width 362 height 13
click at [1233, 573] on link "https://www.mayoclinic.org/symptoms/blood-clots/in-depth/sym-20050850" at bounding box center [1227, 566] width 90 height 14
click at [1285, 570] on icon at bounding box center [1281, 566] width 9 height 9
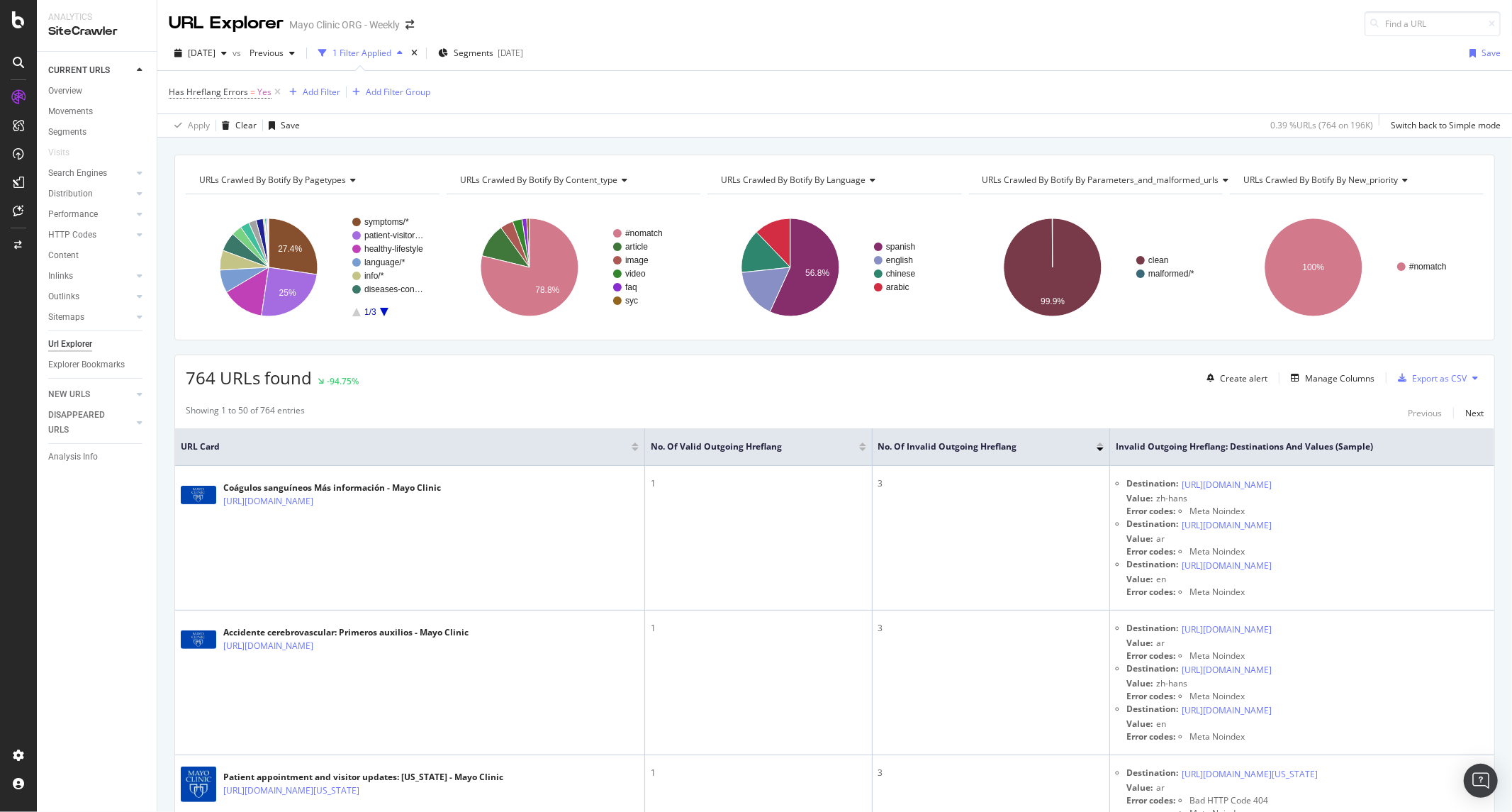
click at [310, 78] on div "Has Hreflang Errors = Yes Add Filter Add Filter Group" at bounding box center [835, 92] width 1332 height 43
click at [309, 85] on div "Add Filter" at bounding box center [312, 92] width 57 height 15
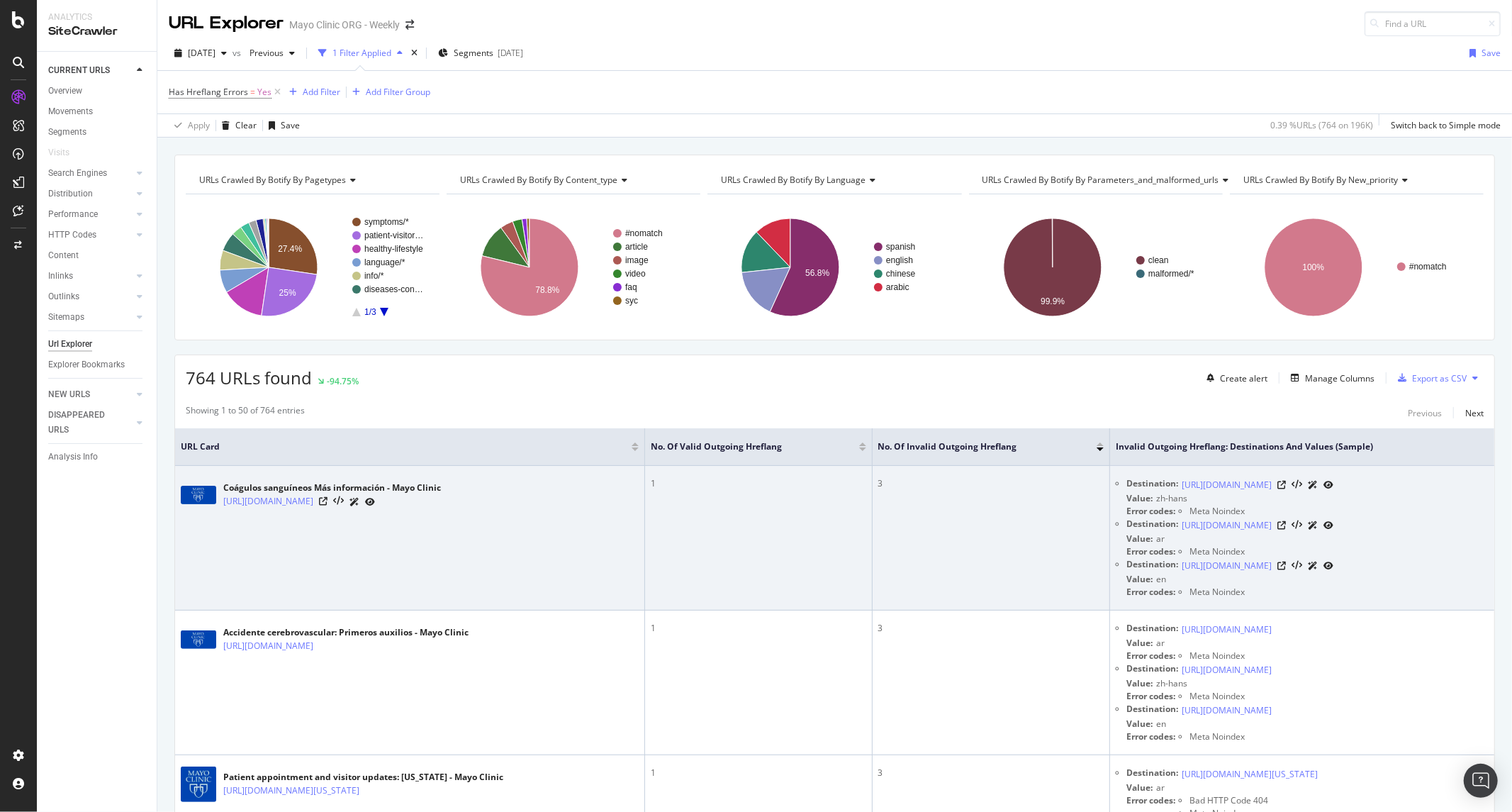
click at [566, 579] on td "Coágulos sanguíneos Más información - Mayo Clinic https://www.mayoclinic.org/es…" at bounding box center [411, 538] width 470 height 145
click at [327, 498] on icon at bounding box center [323, 501] width 9 height 9
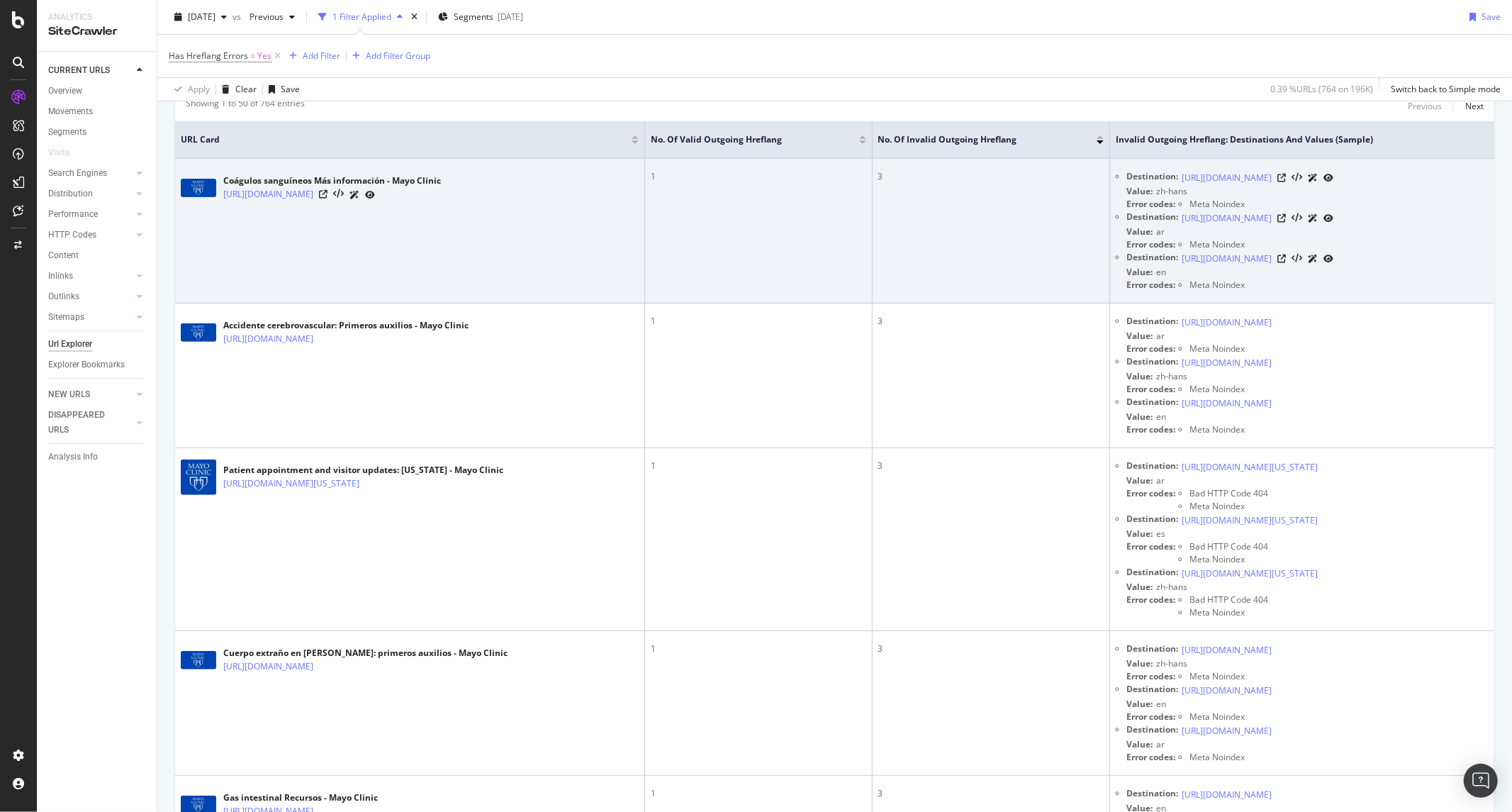
scroll to position [314, 0]
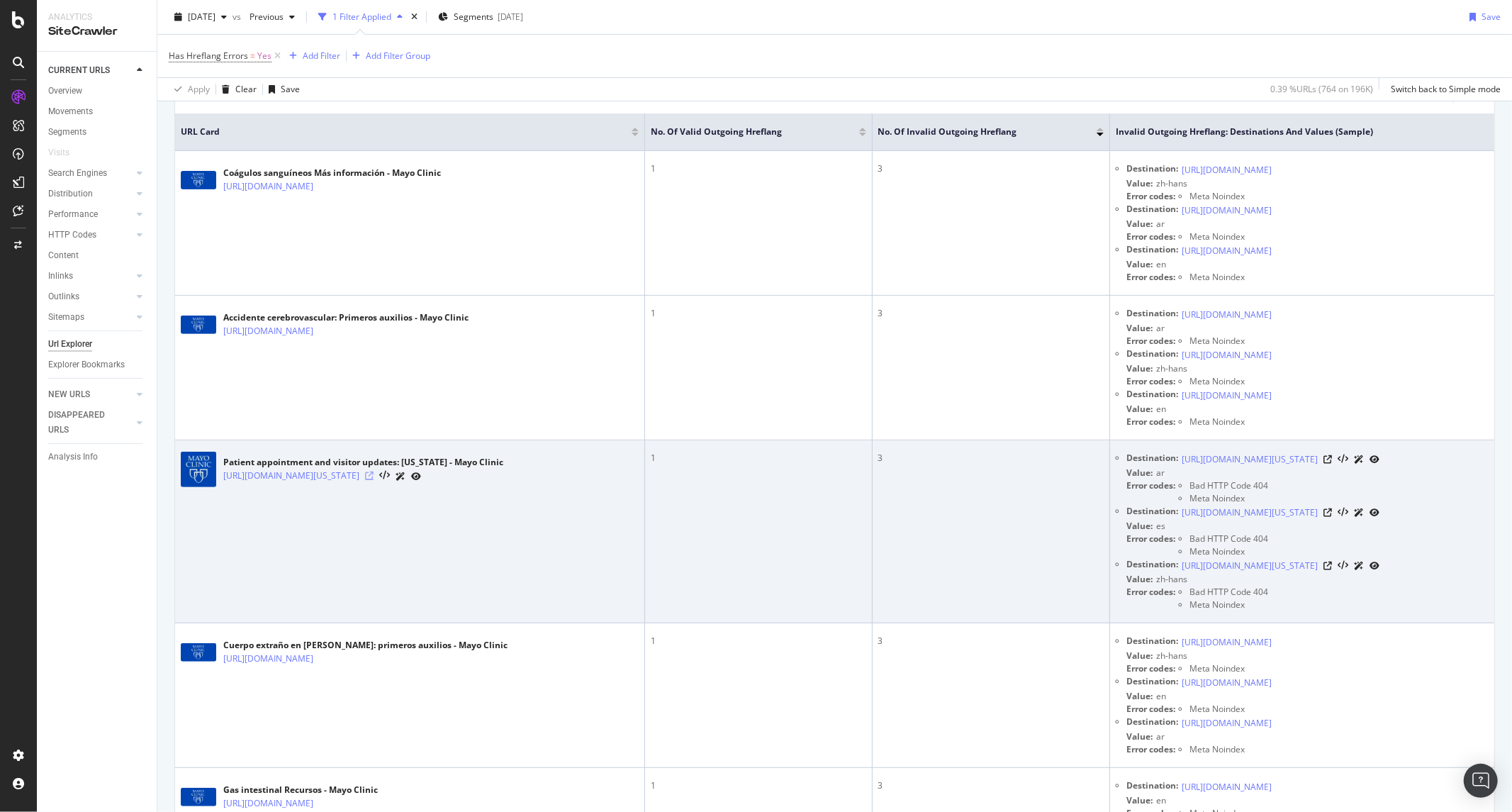
click at [374, 480] on icon at bounding box center [370, 475] width 9 height 9
click at [1332, 464] on icon at bounding box center [1328, 459] width 9 height 9
click at [1332, 517] on icon at bounding box center [1328, 513] width 9 height 9
click at [1332, 570] on icon at bounding box center [1328, 566] width 9 height 9
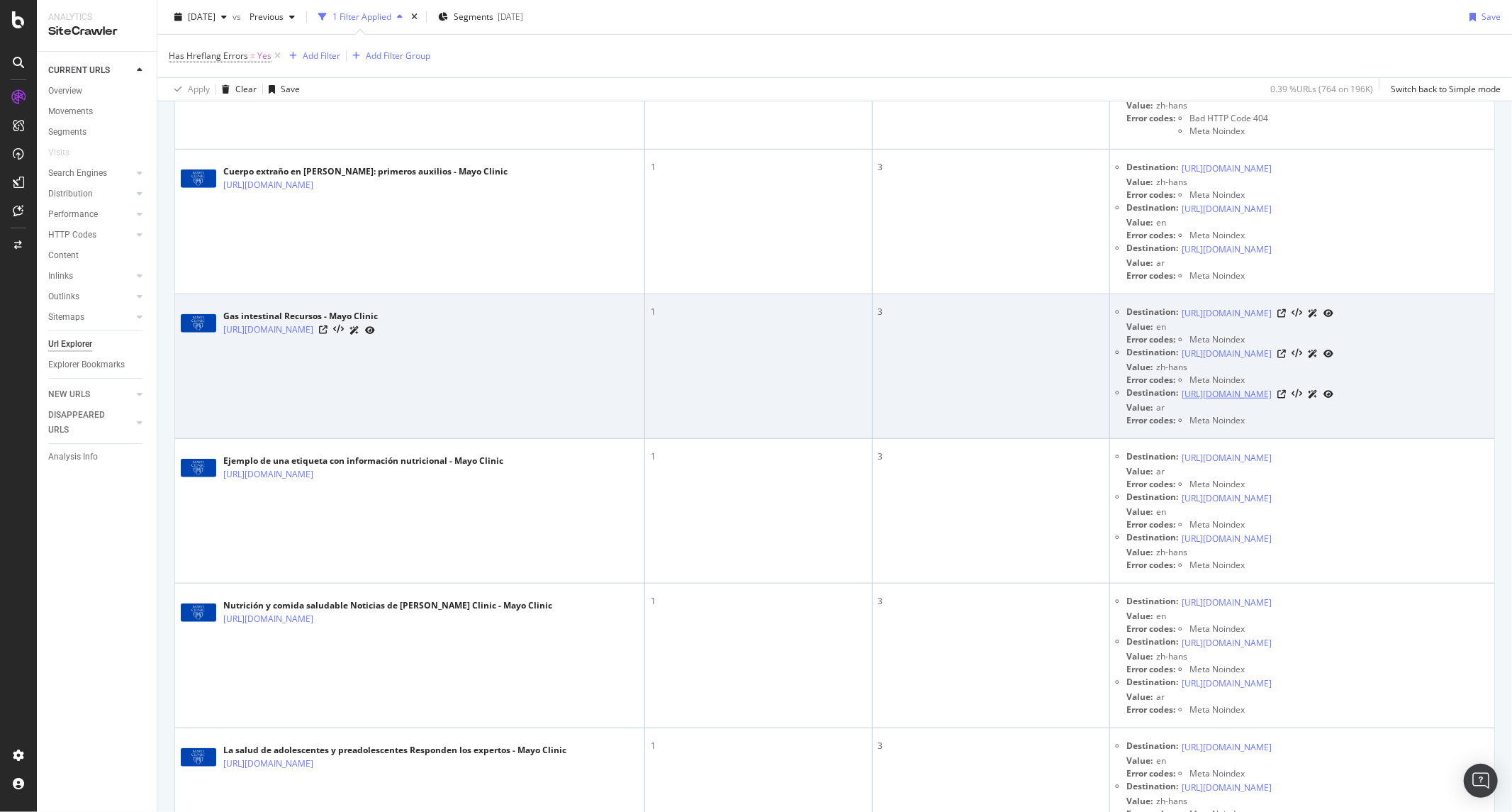
scroll to position [867, 0]
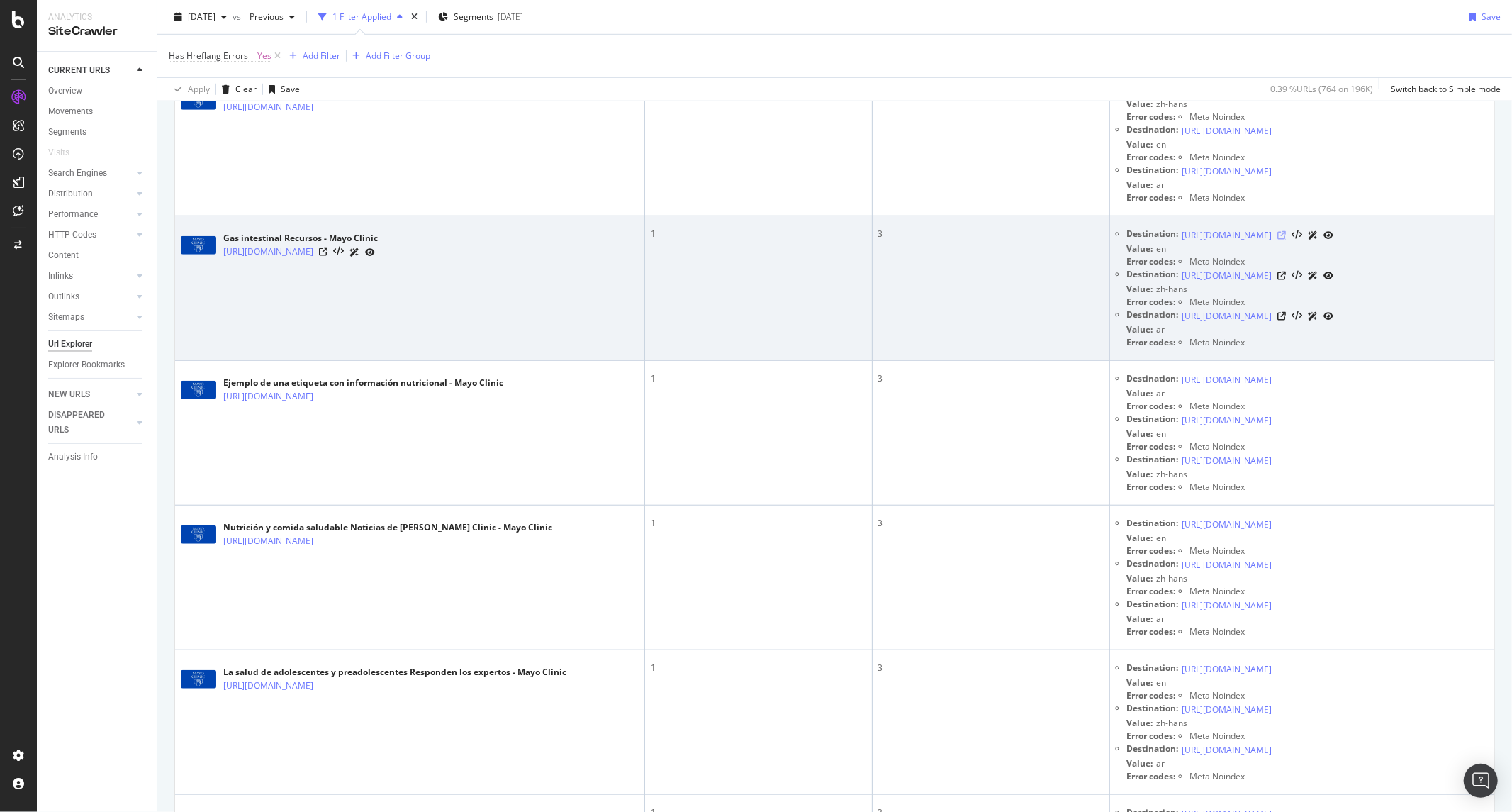
click at [1285, 239] on icon at bounding box center [1281, 235] width 9 height 9
click at [327, 256] on icon at bounding box center [323, 251] width 9 height 9
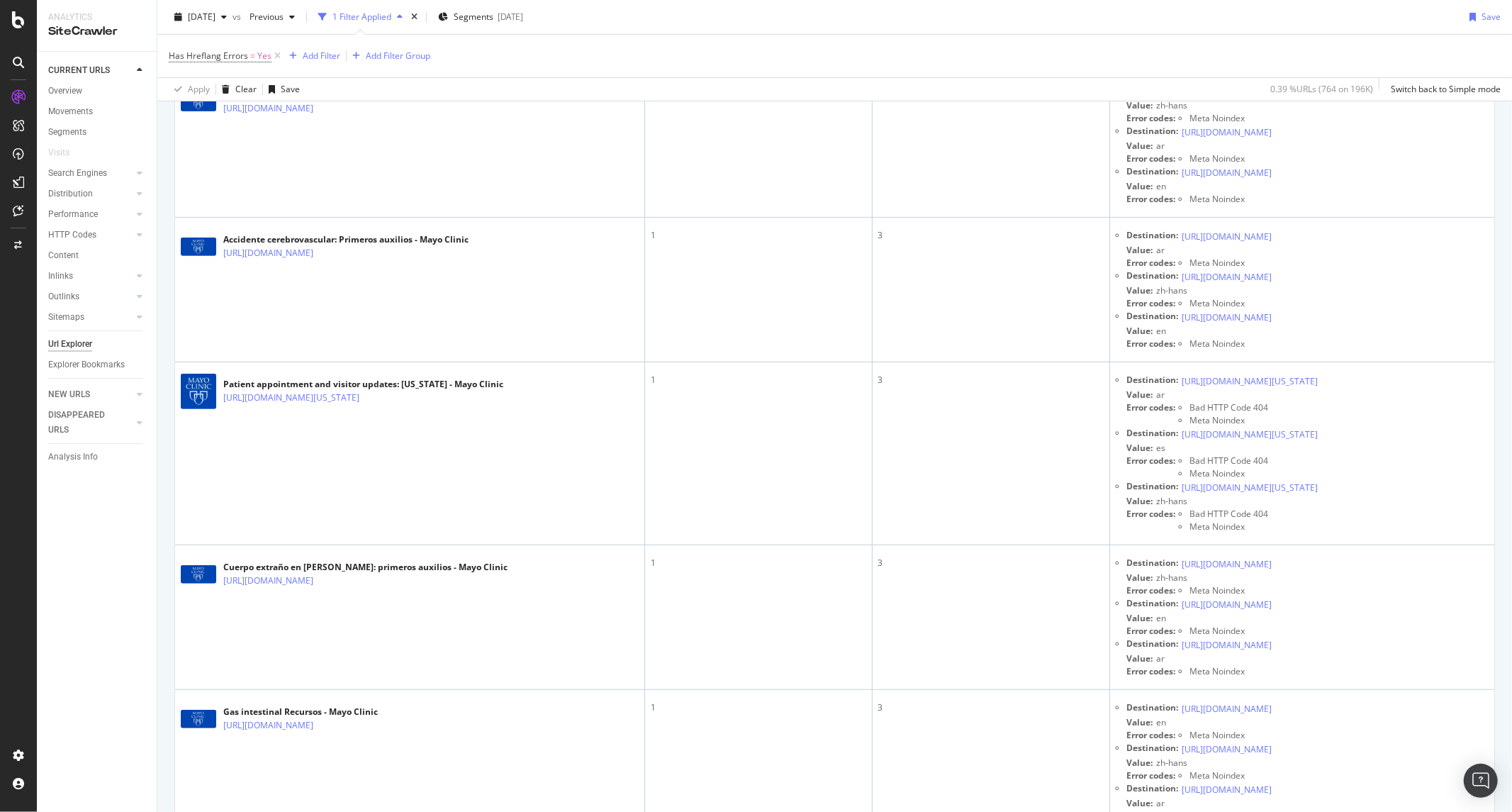
scroll to position [0, 0]
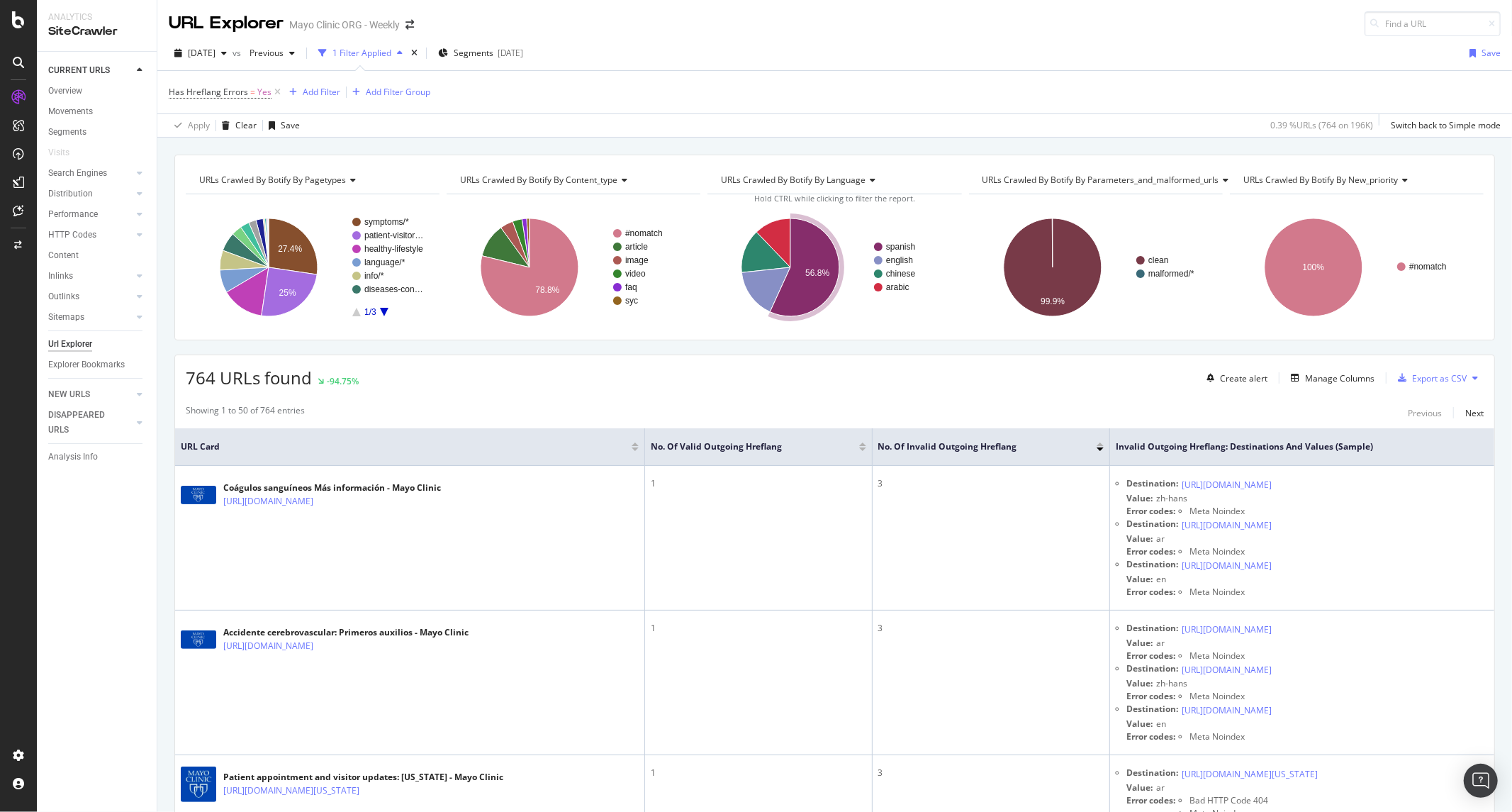
click at [820, 260] on icon "A chart." at bounding box center [806, 267] width 70 height 98
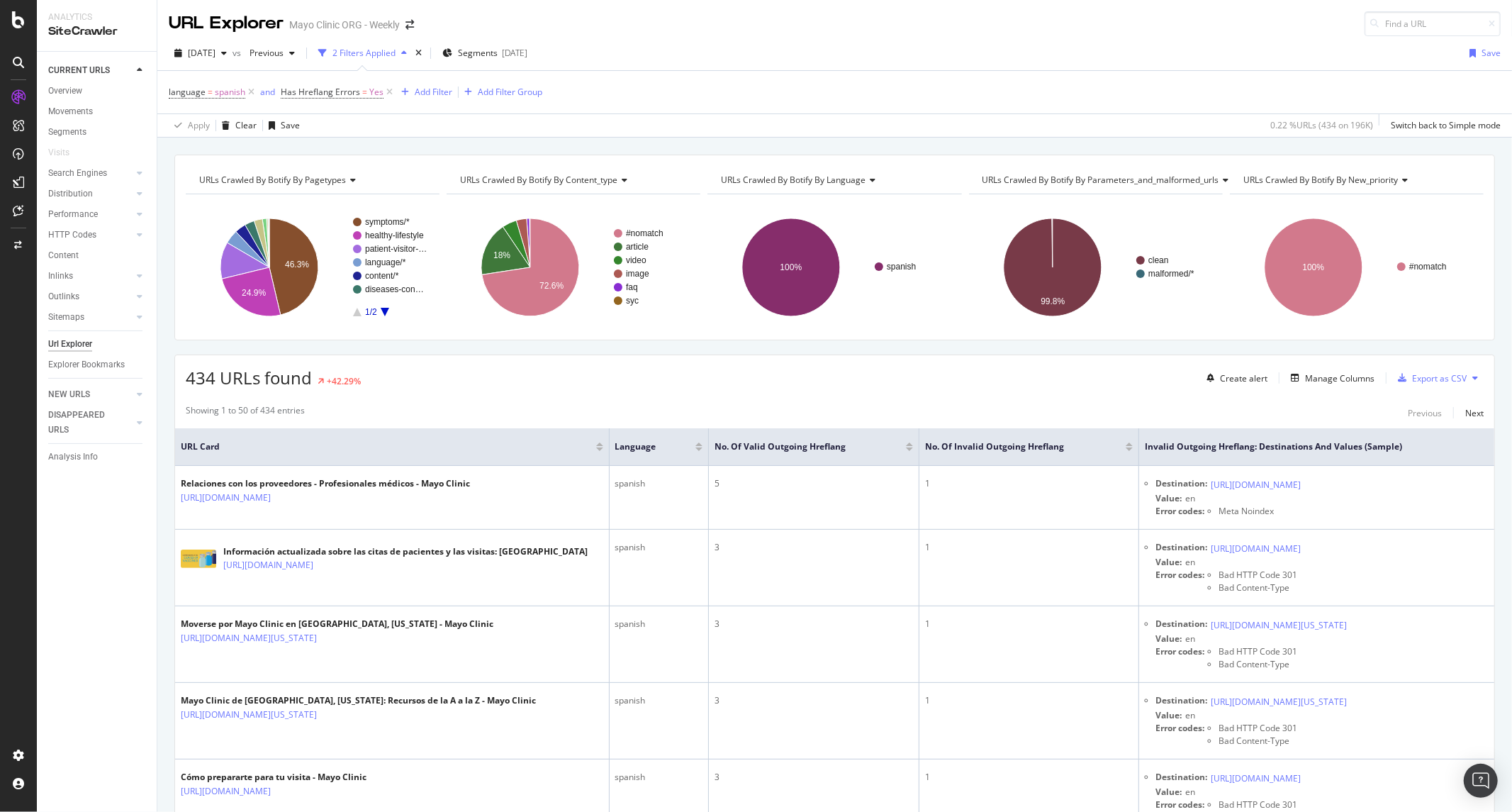
scroll to position [158, 0]
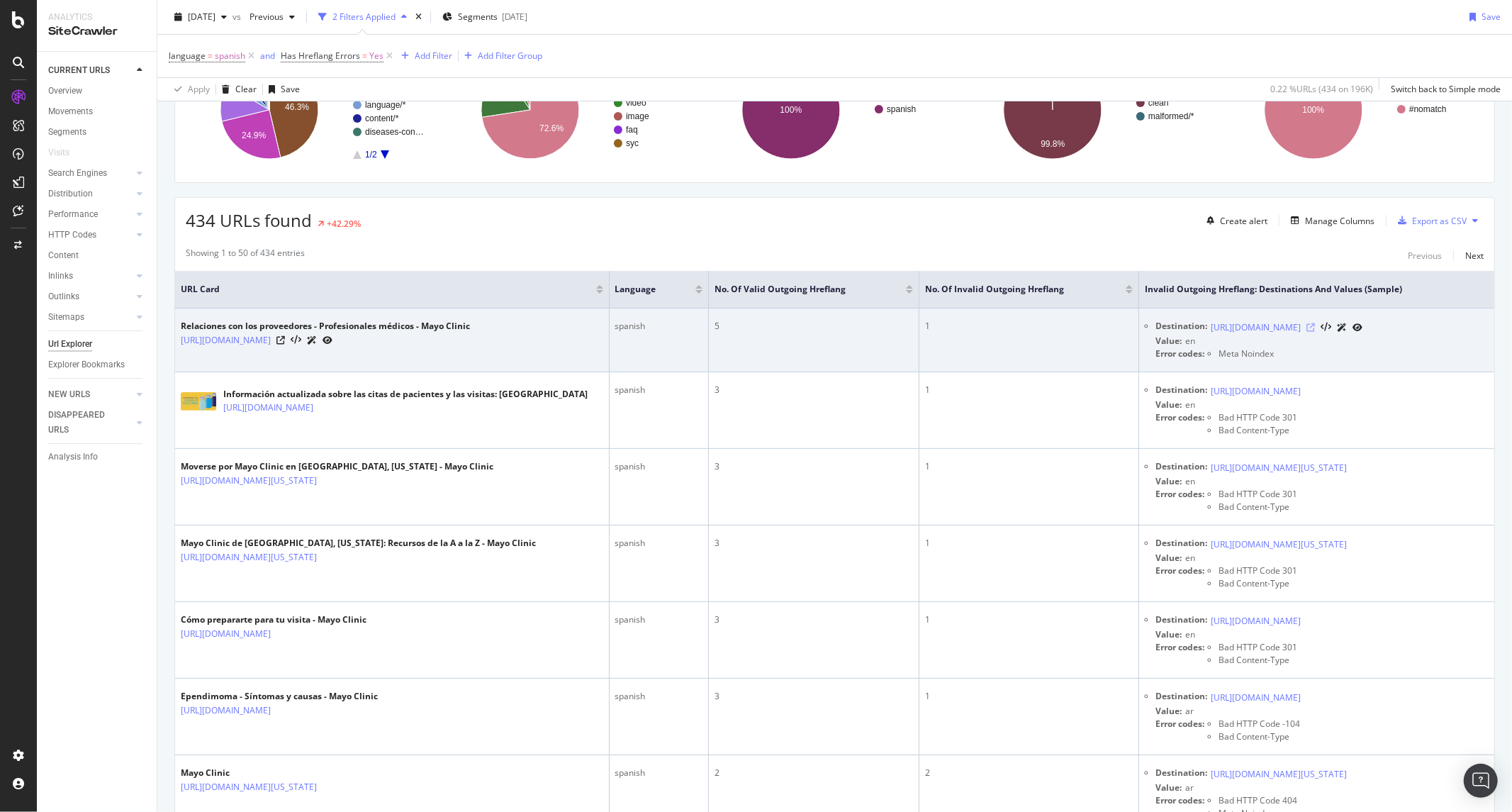
click at [1315, 331] on icon at bounding box center [1311, 327] width 9 height 9
click at [285, 344] on icon at bounding box center [281, 340] width 9 height 9
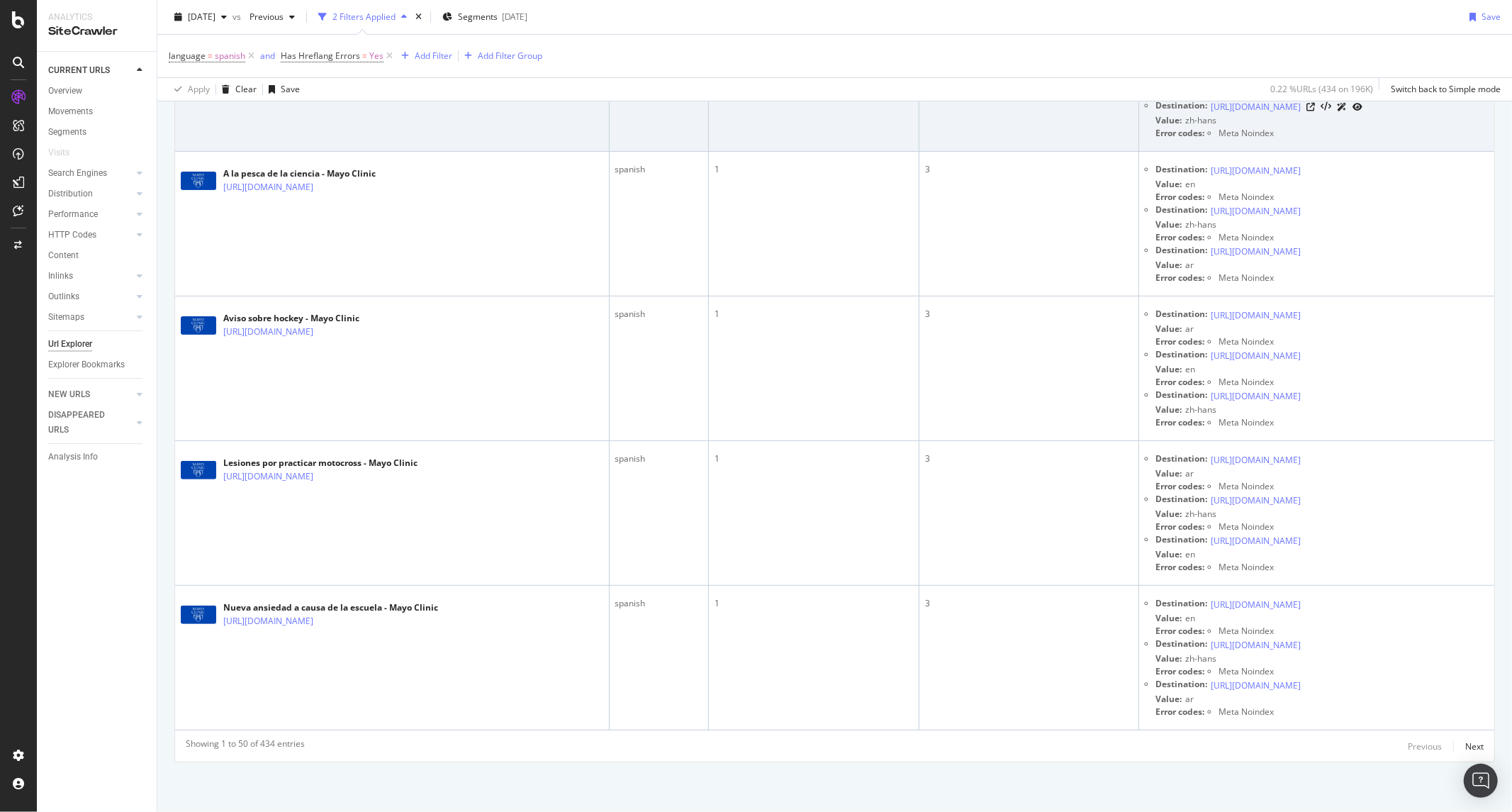
scroll to position [5435, 0]
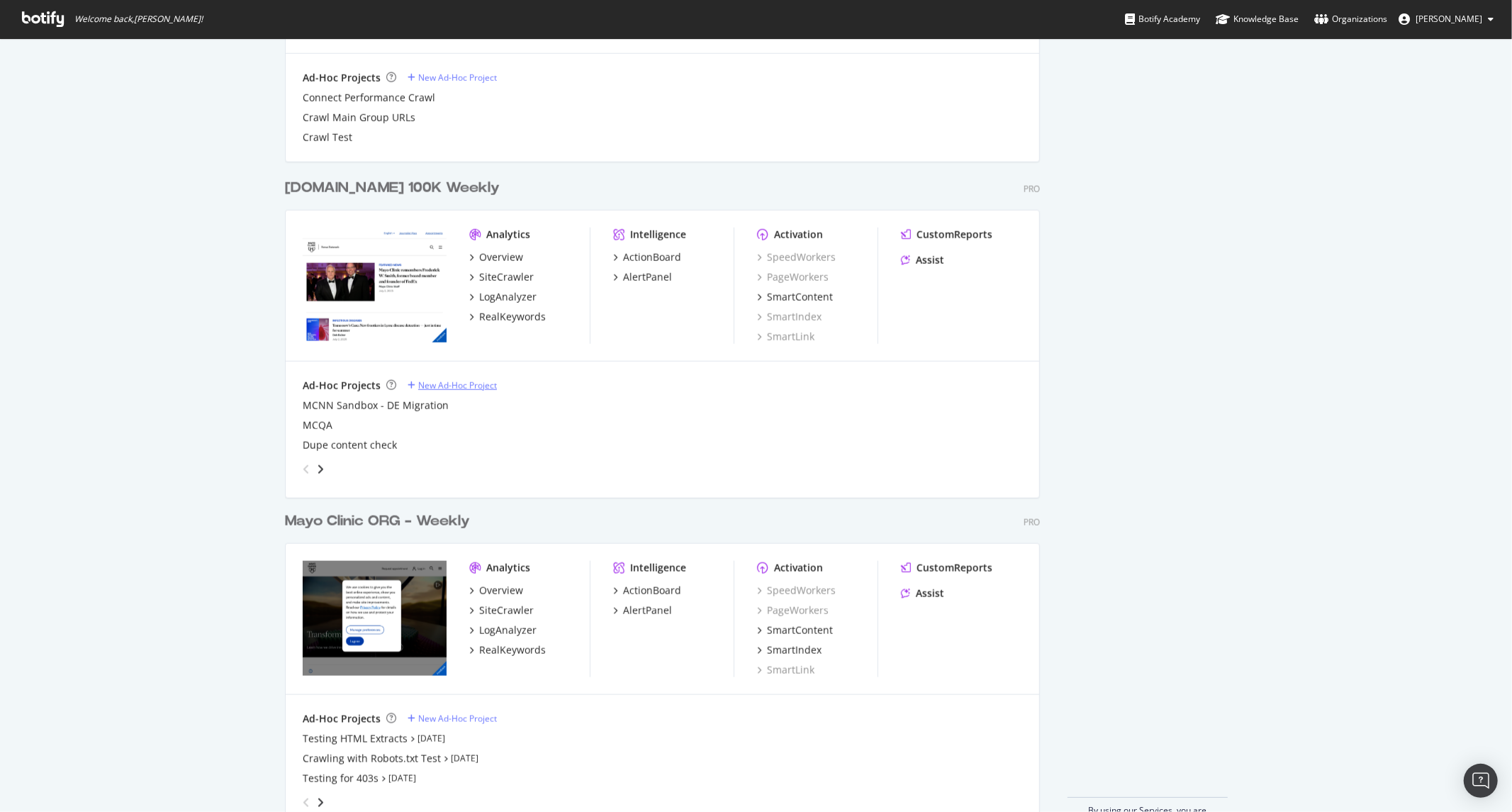
scroll to position [1326, 0]
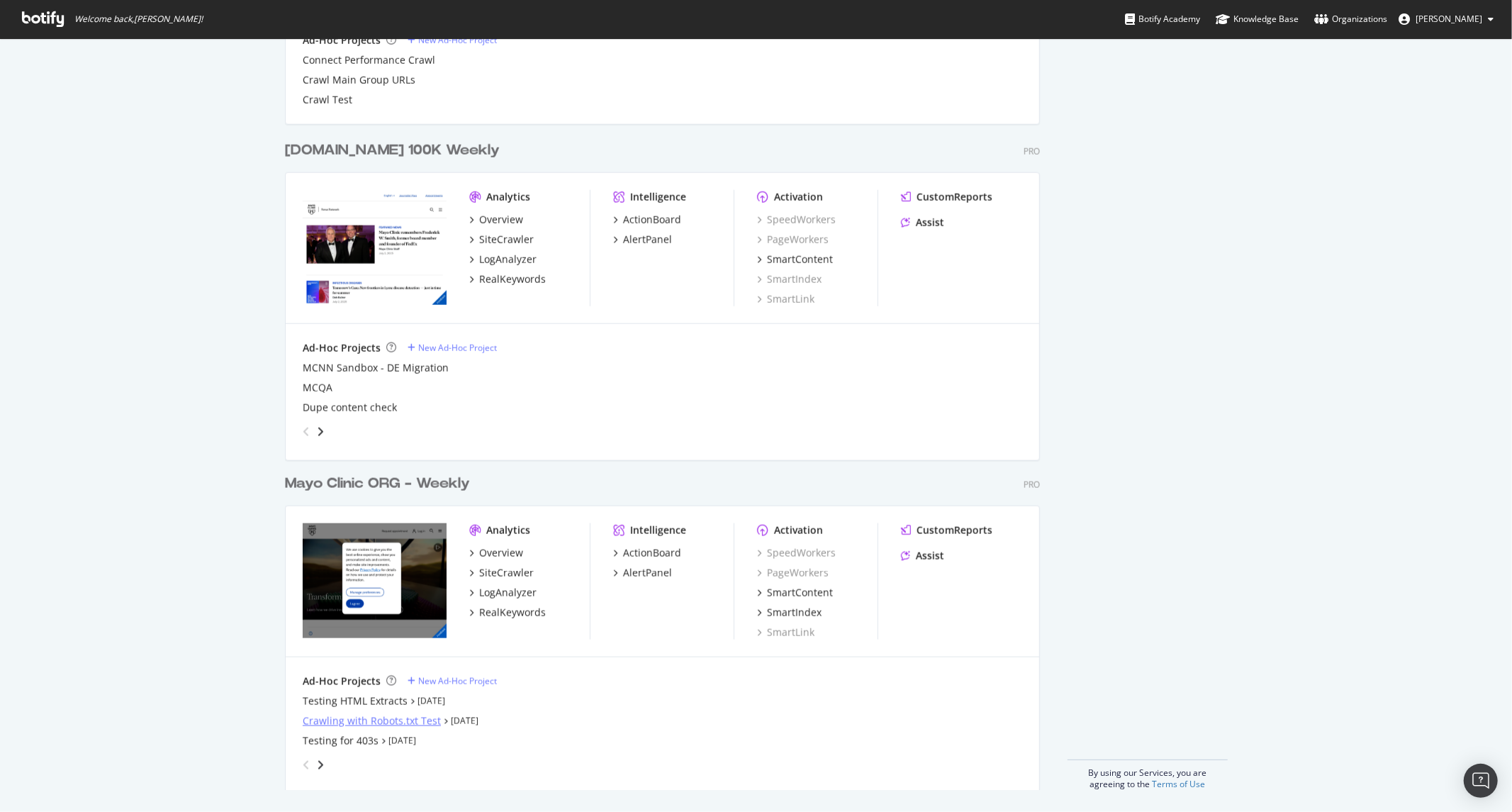
click at [377, 723] on div "Crawling with Robots.txt Test" at bounding box center [371, 721] width 138 height 14
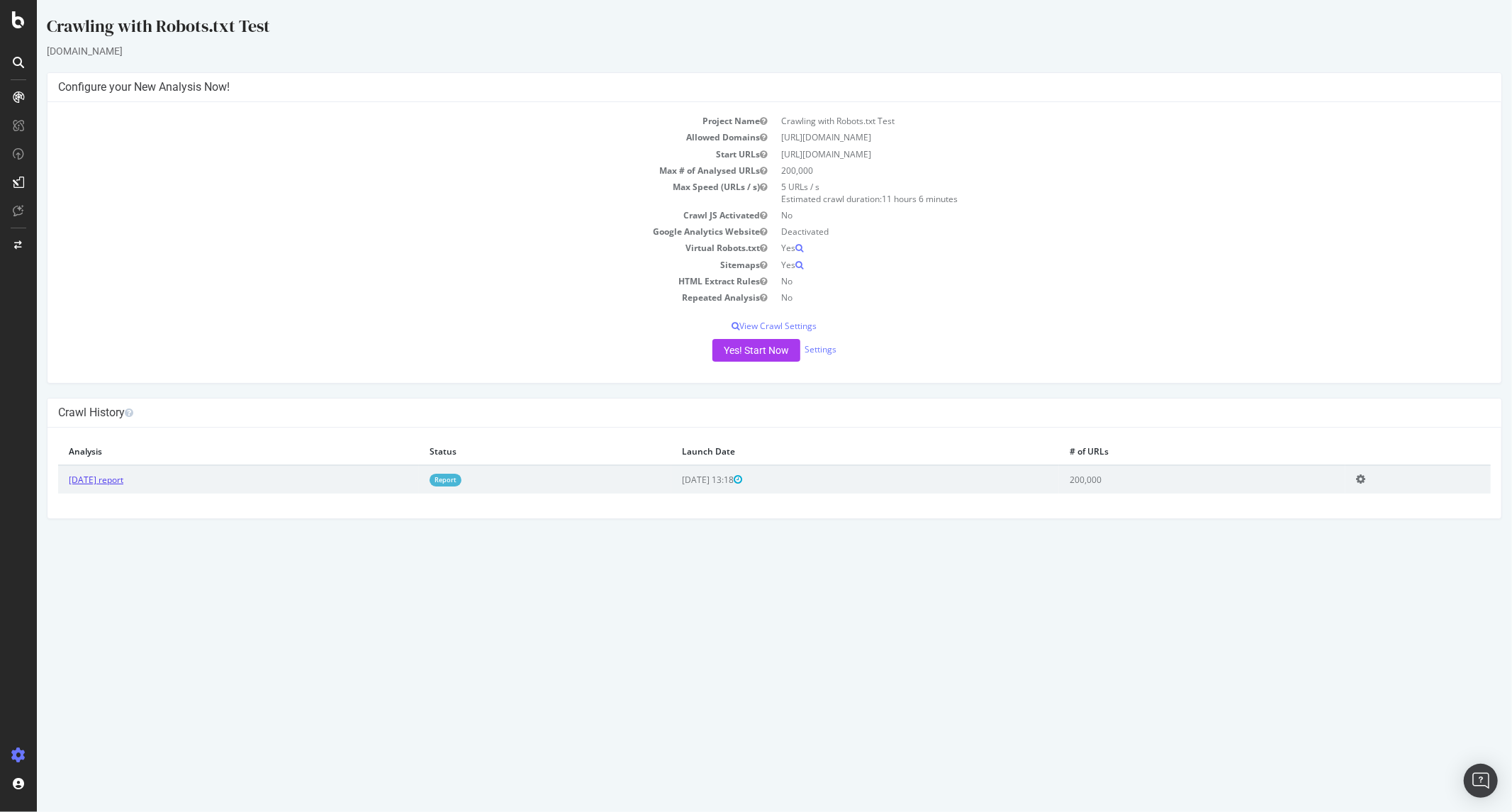
click at [101, 484] on link "2025 Sep. 8th report" at bounding box center [95, 480] width 55 height 12
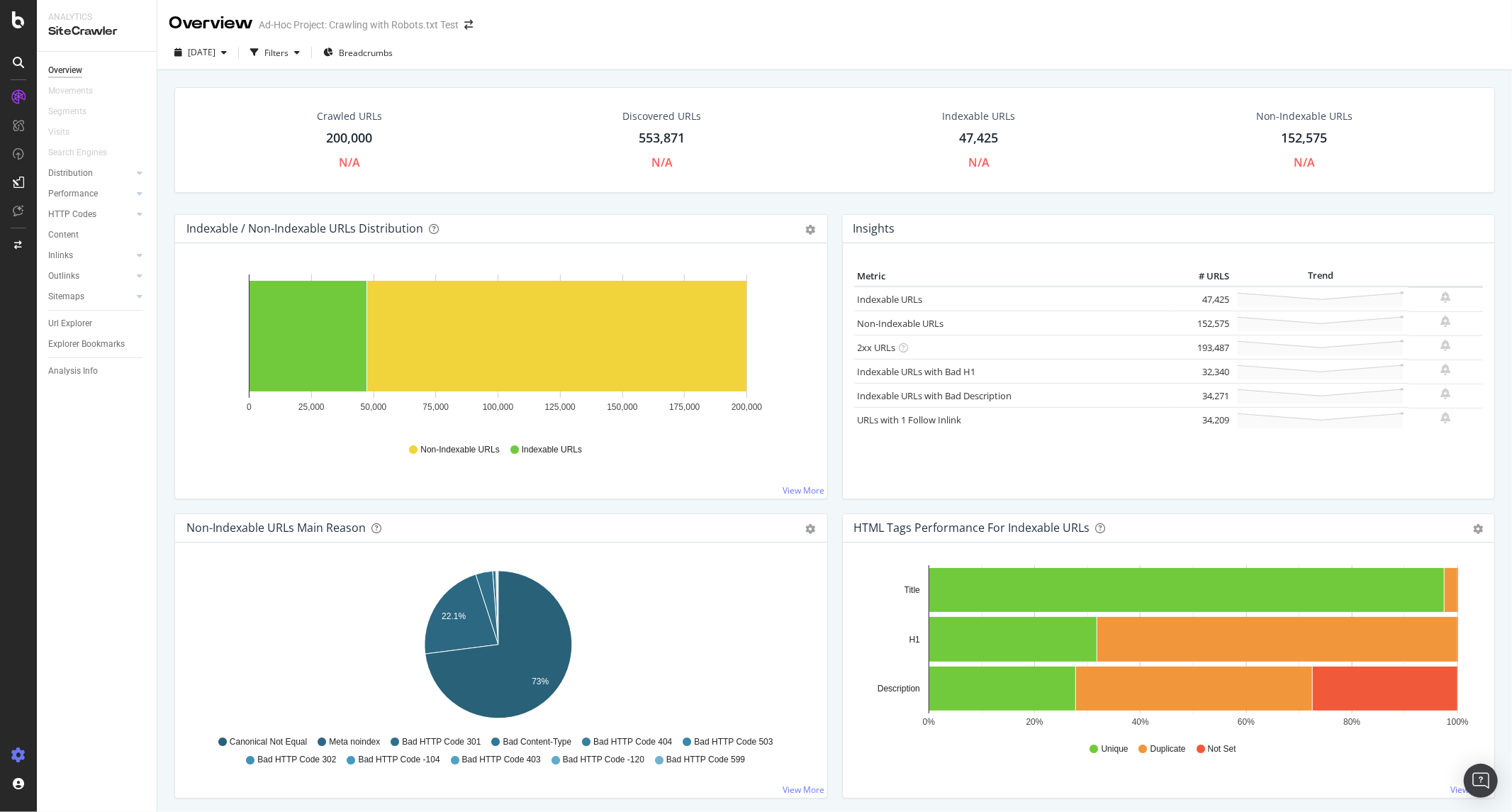
click at [11, 757] on icon at bounding box center [18, 755] width 14 height 14
click at [97, 683] on div "Settings" at bounding box center [74, 679] width 60 height 11
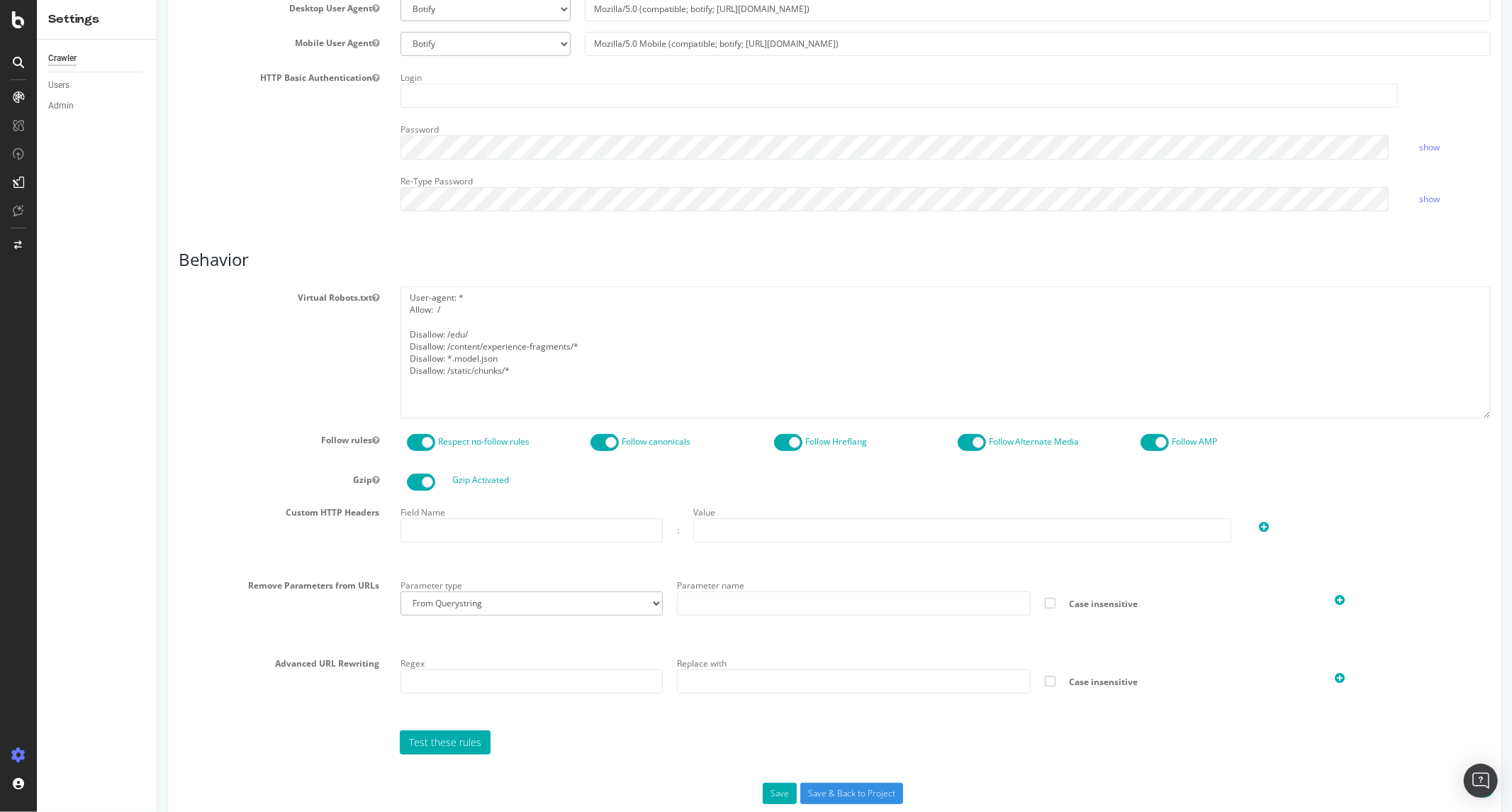
scroll to position [348, 0]
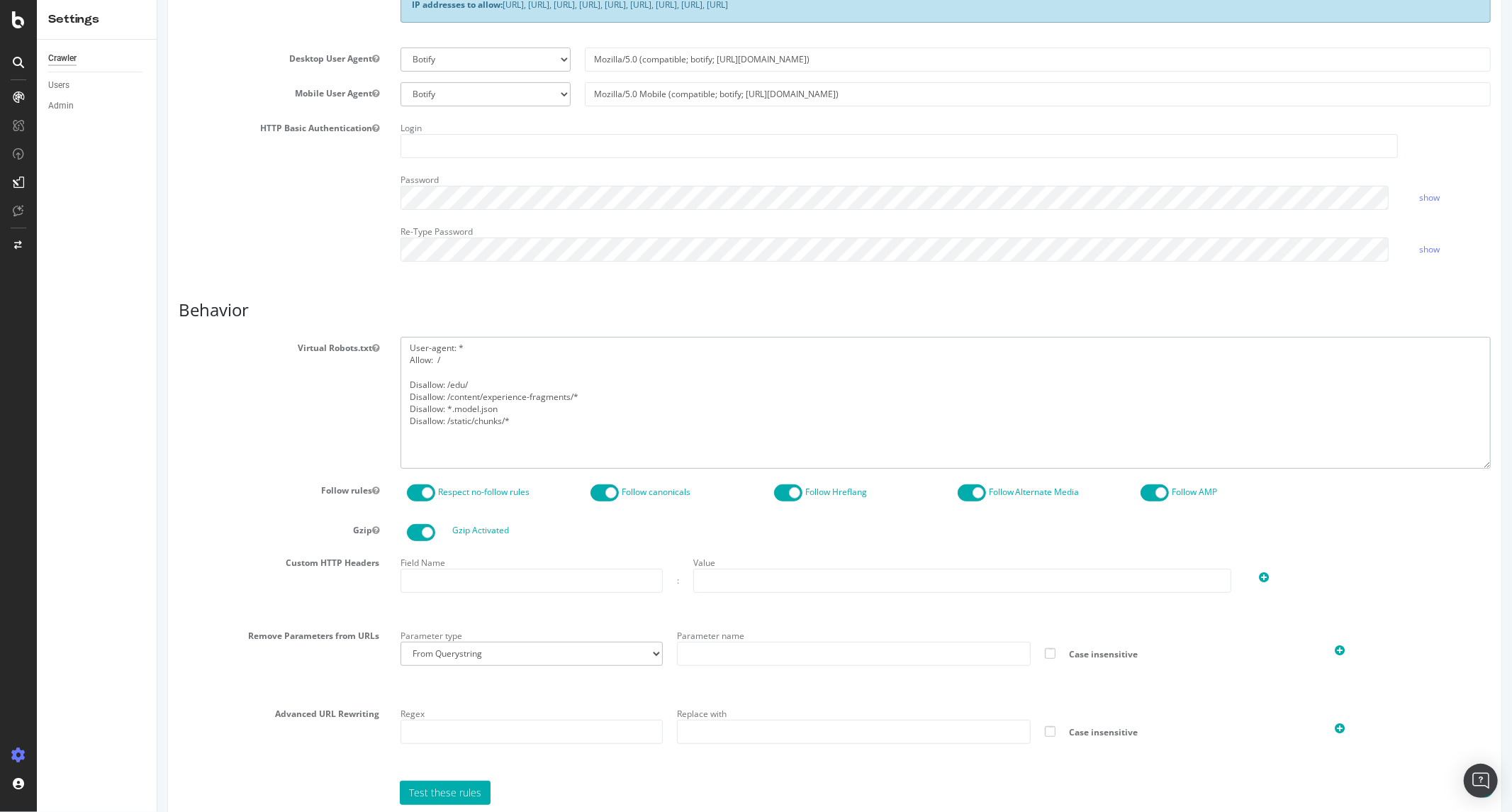
click at [592, 425] on textarea "User-agent: * Allow: / Disallow: /edu/ Disallow: /content/experience-fragments/…" at bounding box center [945, 402] width 1090 height 131
click at [623, 400] on textarea "User-agent: * Allow: / Disallow: /edu/ Disallow: /content/experience-fragments/…" at bounding box center [945, 402] width 1090 height 131
drag, startPoint x: 623, startPoint y: 400, endPoint x: 267, endPoint y: 397, distance: 356.0
click at [267, 397] on div "Virtual Robots.txt User-agent: * Allow: / Disallow: /edu/ Disallow: /content/ex…" at bounding box center [833, 402] width 1333 height 131
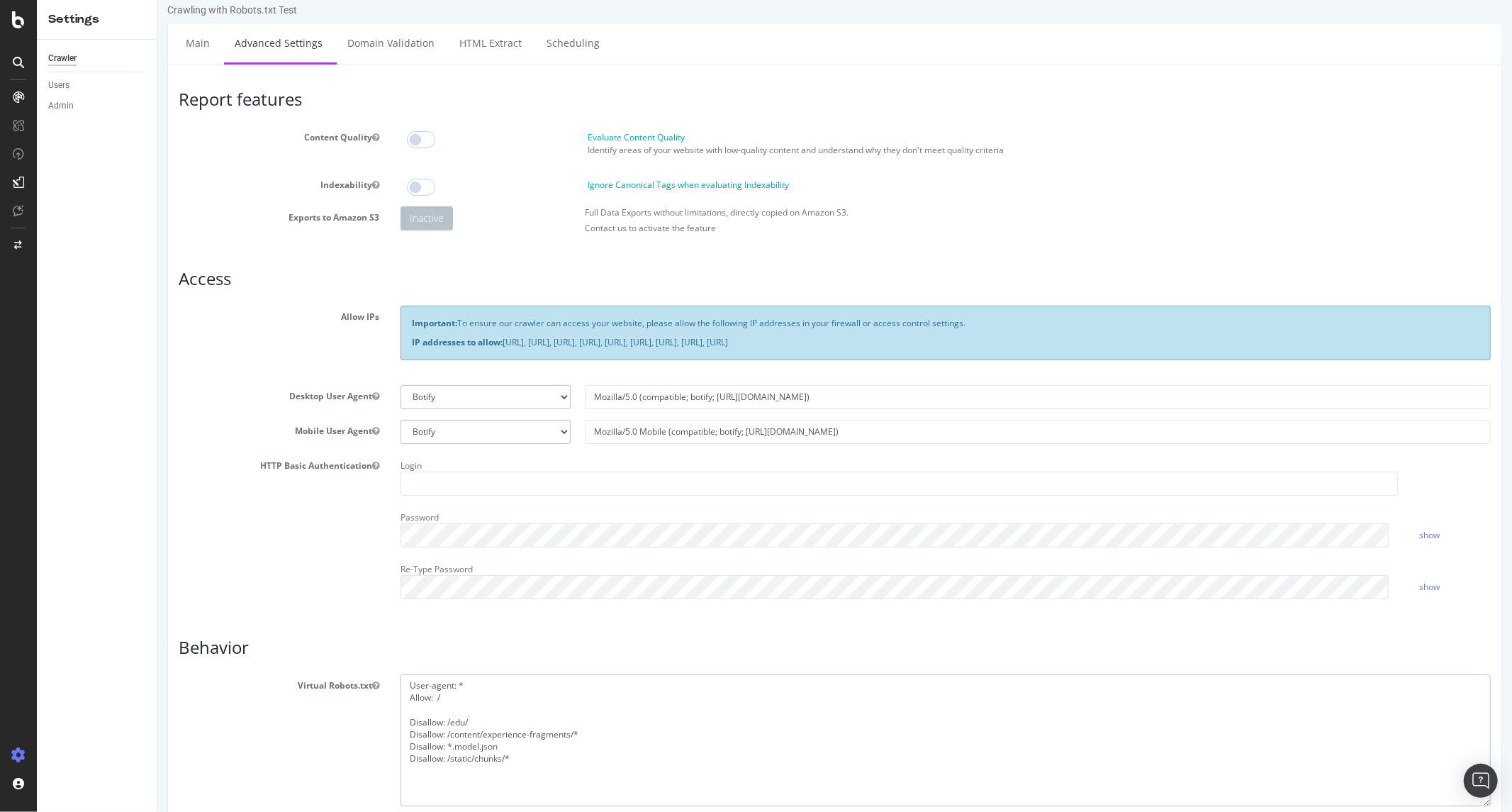
scroll to position [0, 0]
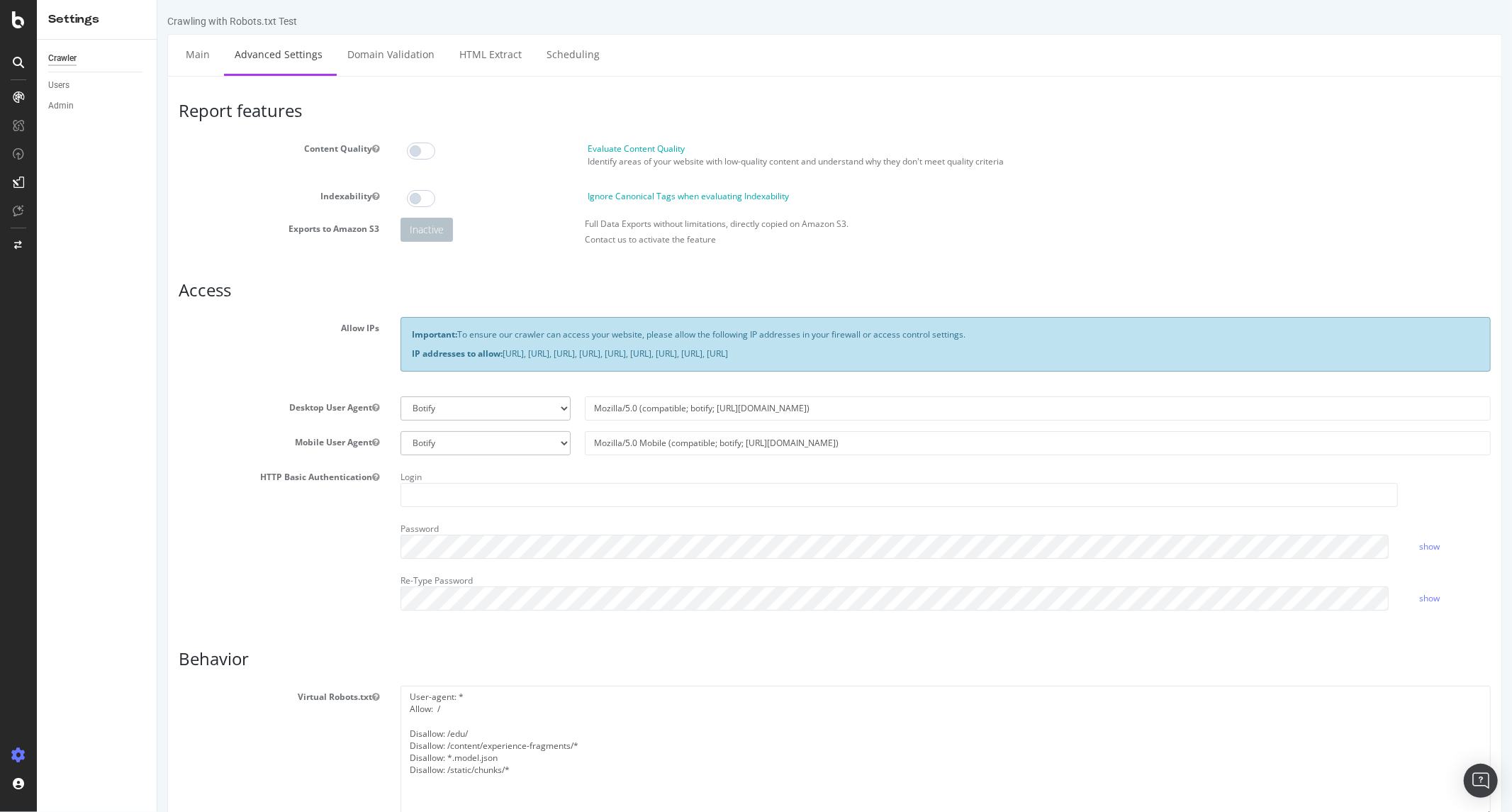
click at [19, 58] on icon at bounding box center [18, 62] width 11 height 11
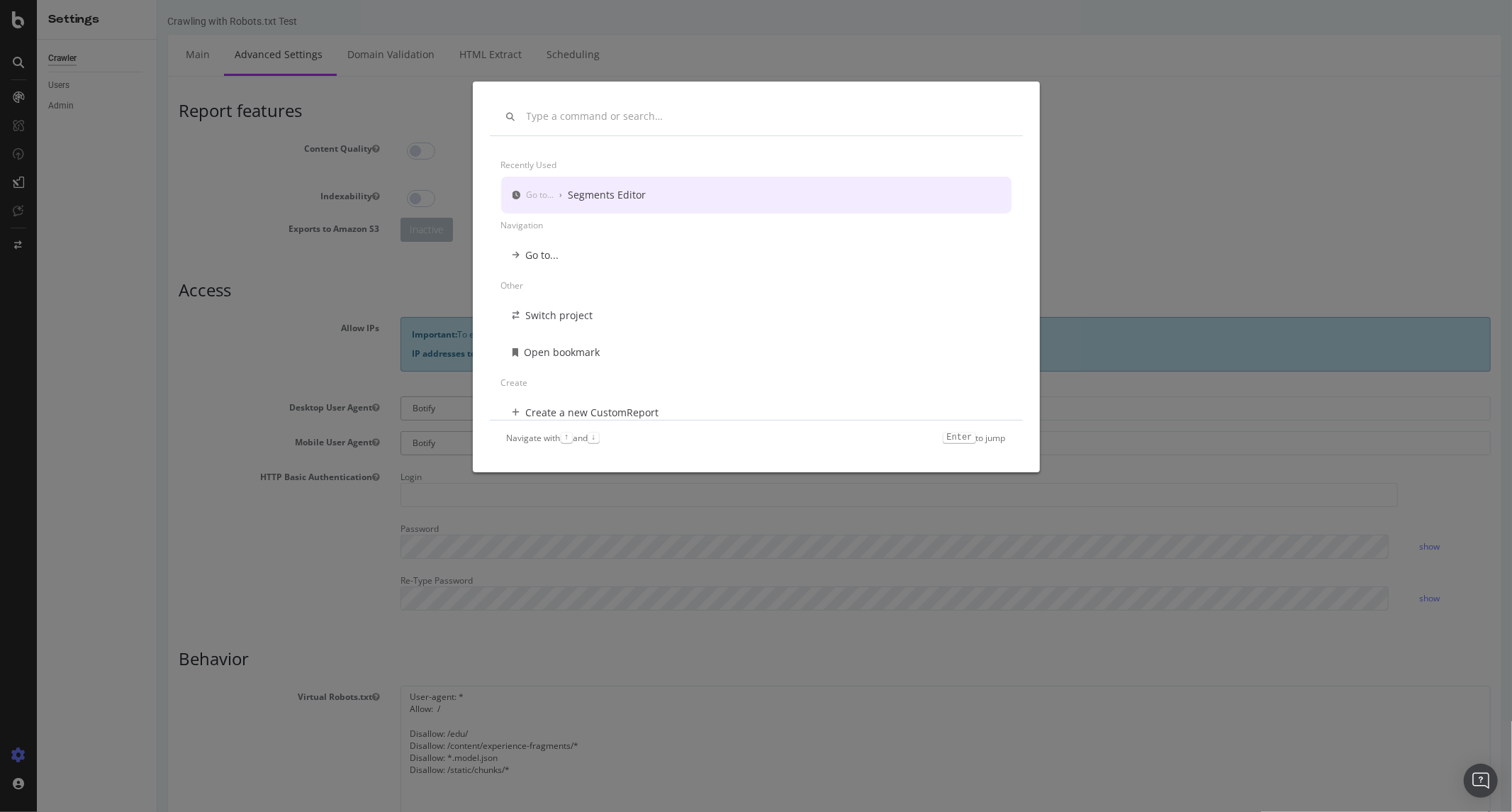
click at [20, 96] on div "Recently used Go to... › Segments Editor Navigation Go to... Other Switch proje…" at bounding box center [756, 406] width 1512 height 812
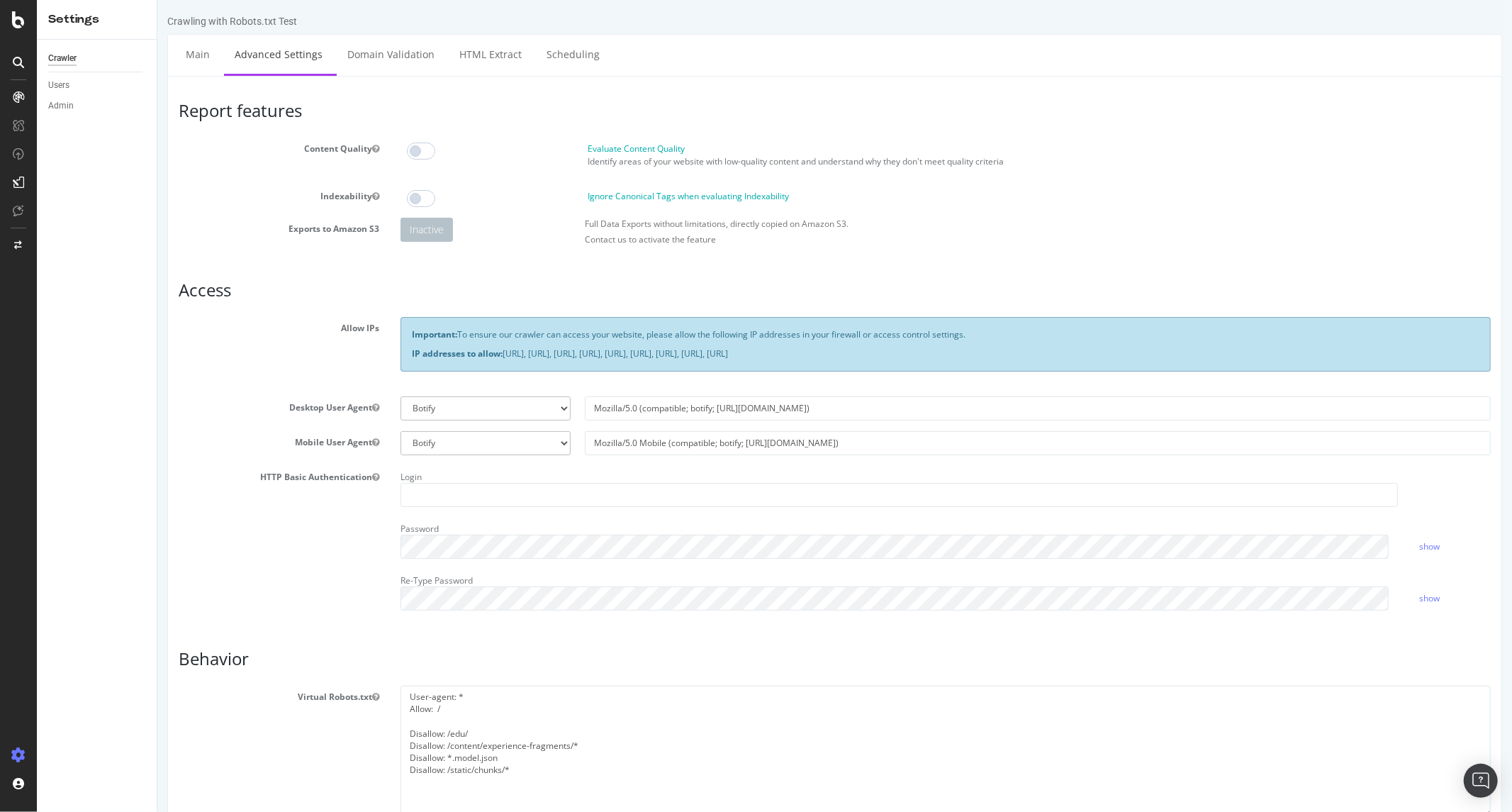
click at [33, 93] on link at bounding box center [19, 97] width 34 height 23
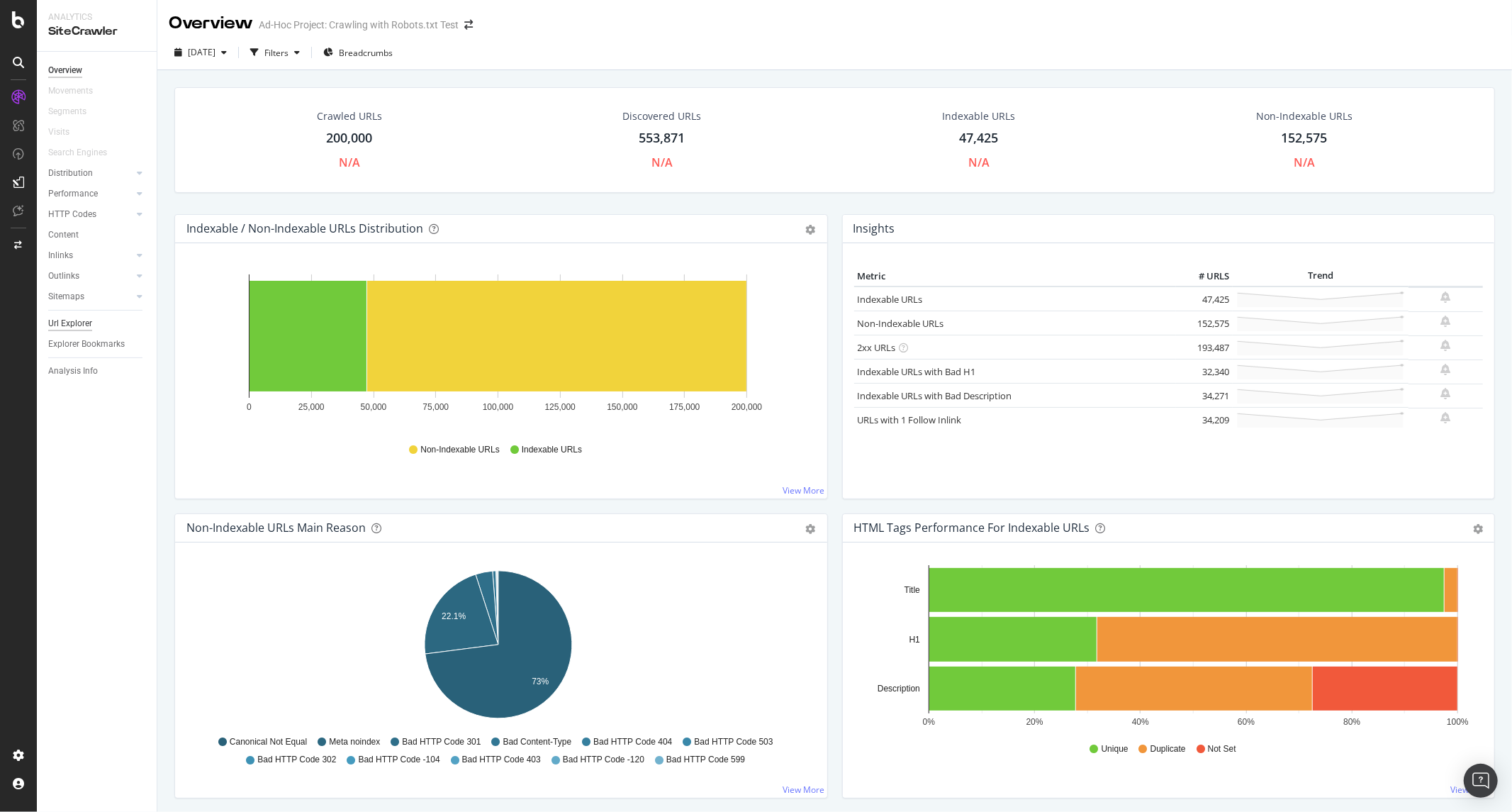
click at [60, 326] on div "Url Explorer" at bounding box center [71, 323] width 44 height 14
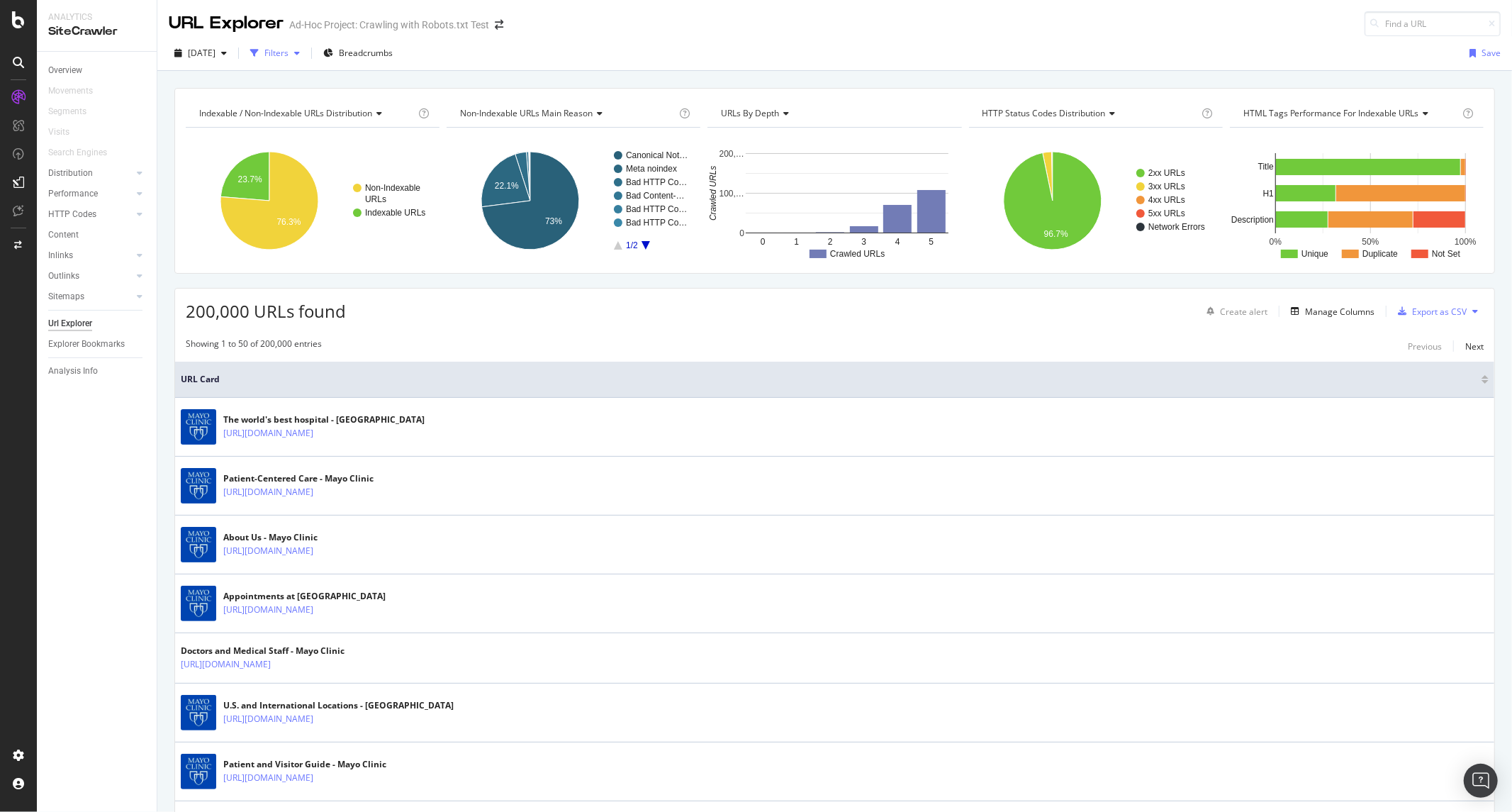
click at [289, 53] on div "Filters" at bounding box center [276, 53] width 24 height 12
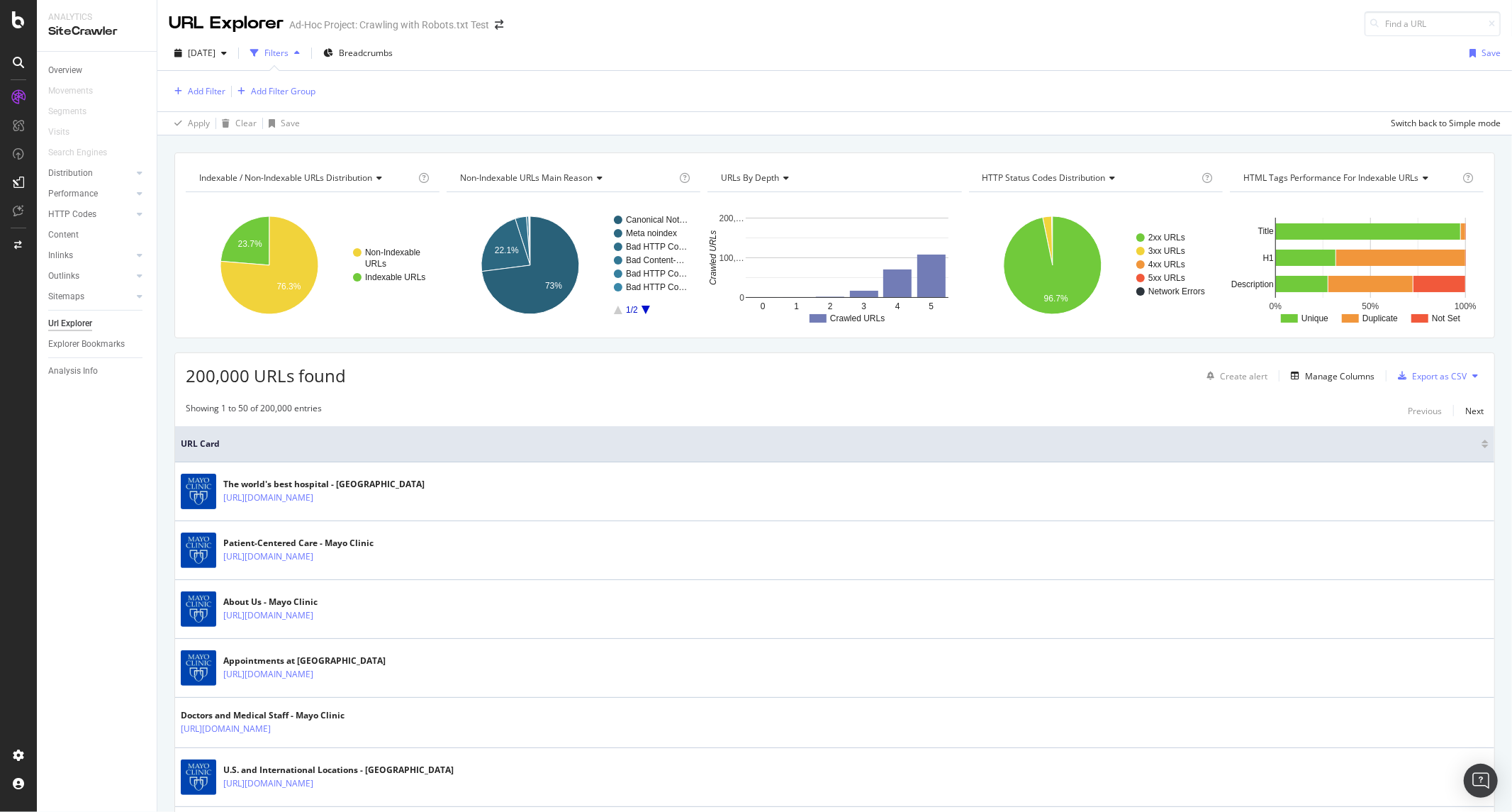
click at [188, 101] on div "Add Filter Add Filter Group" at bounding box center [835, 90] width 1332 height 40
click at [193, 89] on div "Add Filter" at bounding box center [207, 91] width 37 height 12
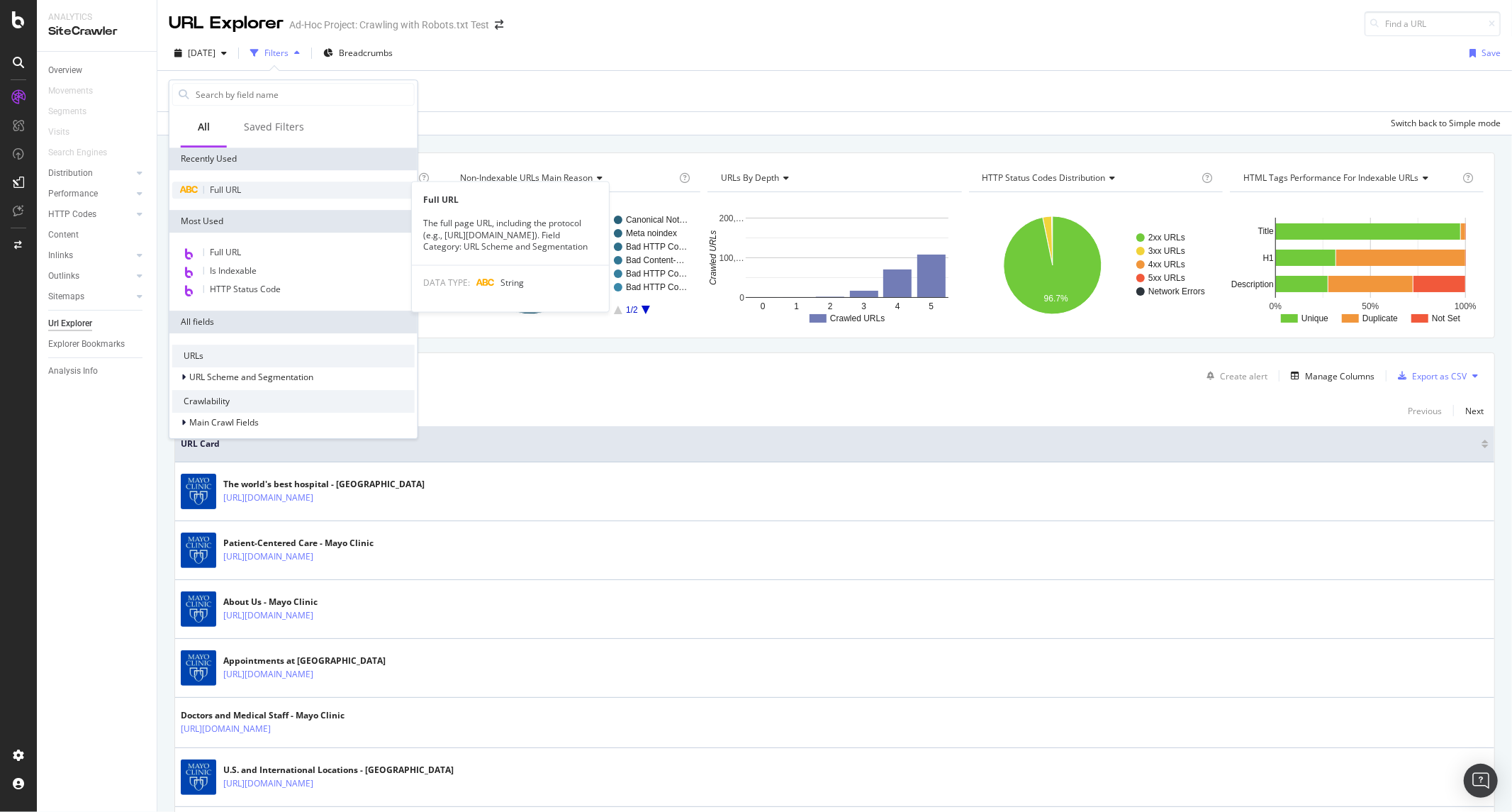
click at [234, 195] on div "Full URL" at bounding box center [293, 190] width 243 height 17
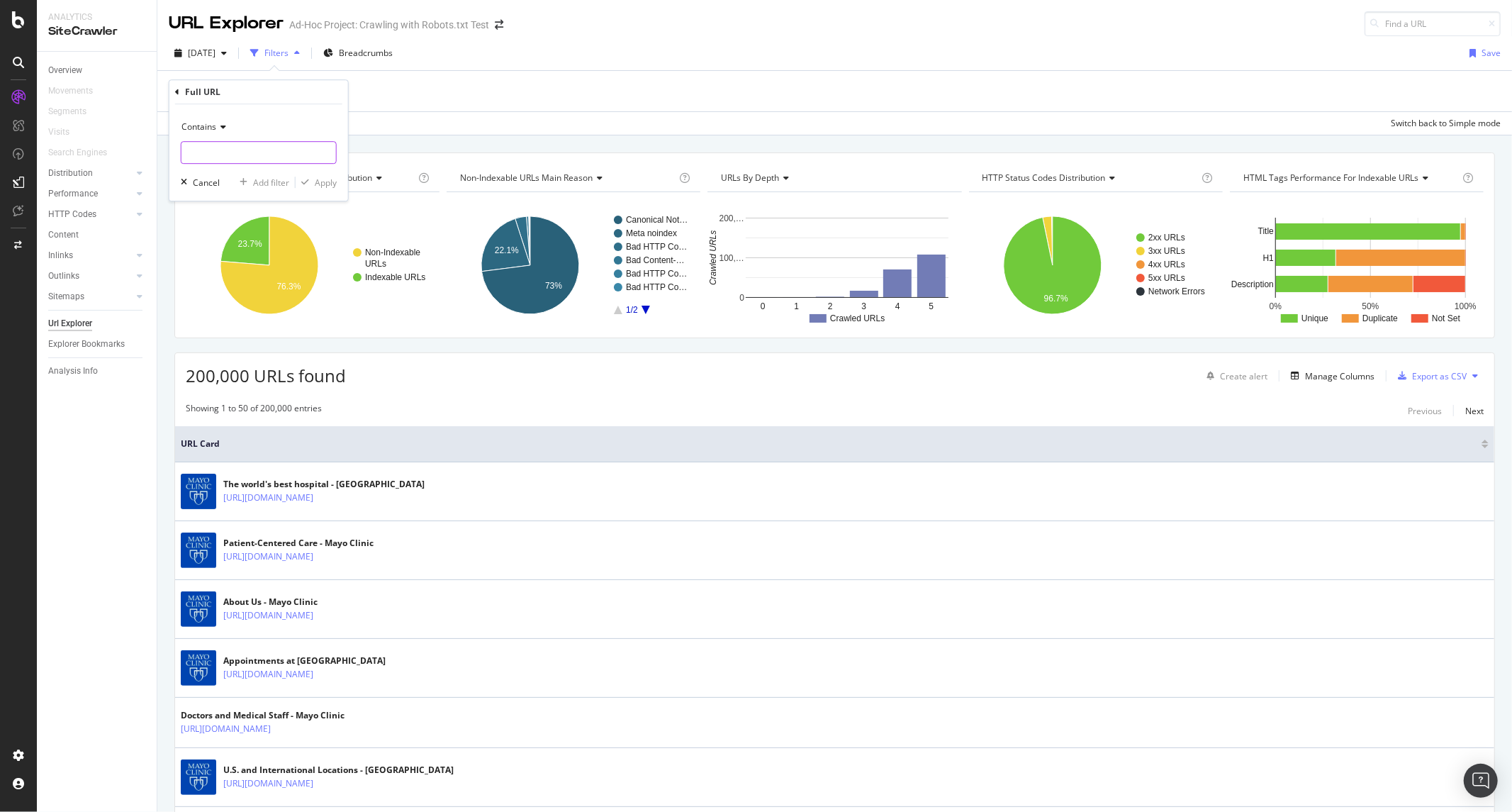
click at [247, 149] on input "text" at bounding box center [258, 153] width 154 height 23
type input "/content/"
click at [323, 179] on div "Apply" at bounding box center [325, 182] width 22 height 12
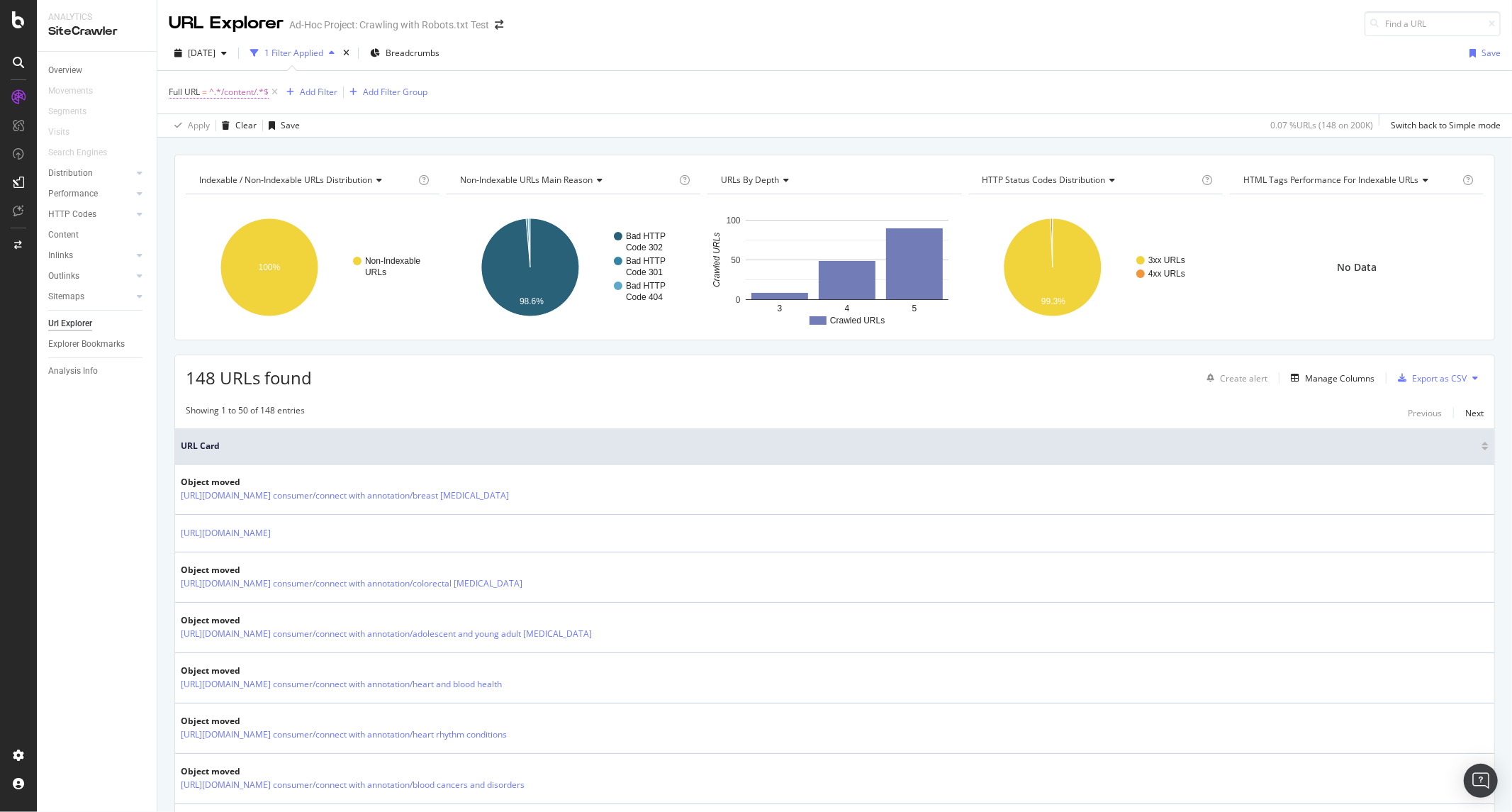
click at [246, 83] on span "^.*/content/.*$" at bounding box center [239, 92] width 60 height 20
click at [239, 161] on input "/content/" at bounding box center [248, 152] width 134 height 23
type input "/content/mayoclinic"
click at [333, 178] on div "Apply" at bounding box center [325, 181] width 22 height 12
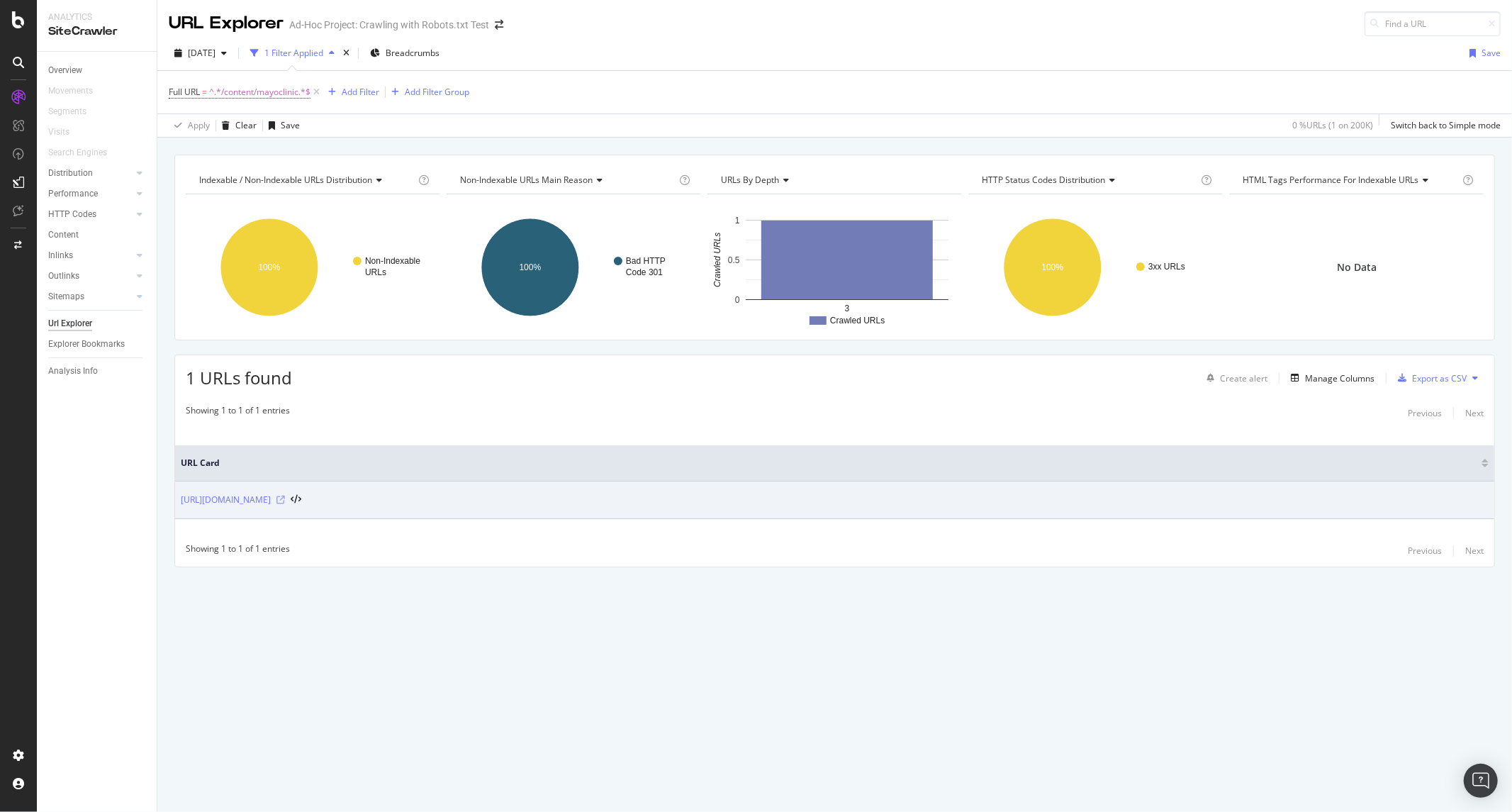
click at [285, 498] on icon at bounding box center [281, 500] width 9 height 9
click at [271, 495] on link "https://www.mayoclinic.org/content/mayoclinic/zh/about-this-site/deactivate-pat…" at bounding box center [226, 499] width 90 height 14
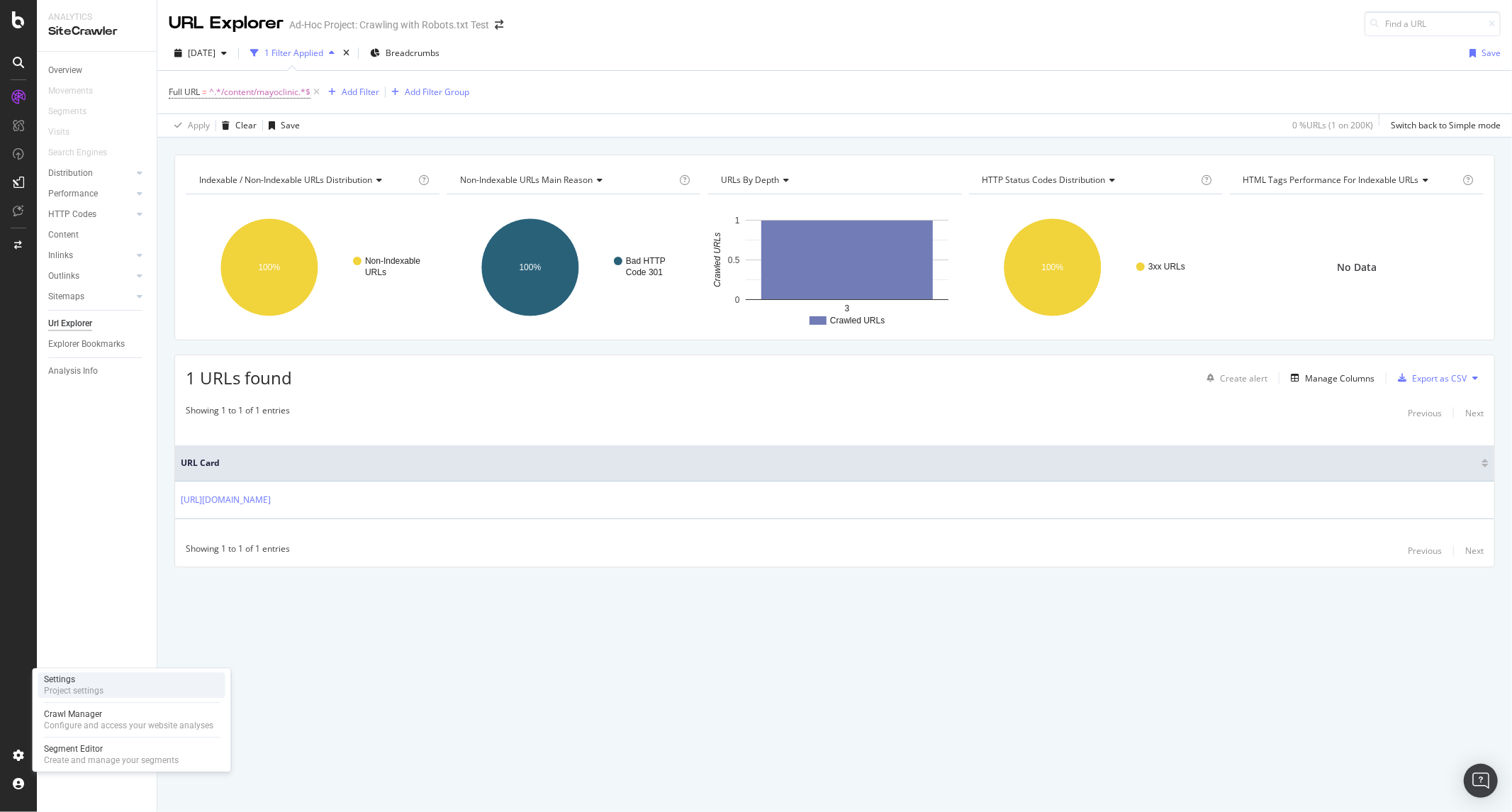
click at [102, 679] on div "Settings" at bounding box center [74, 679] width 60 height 11
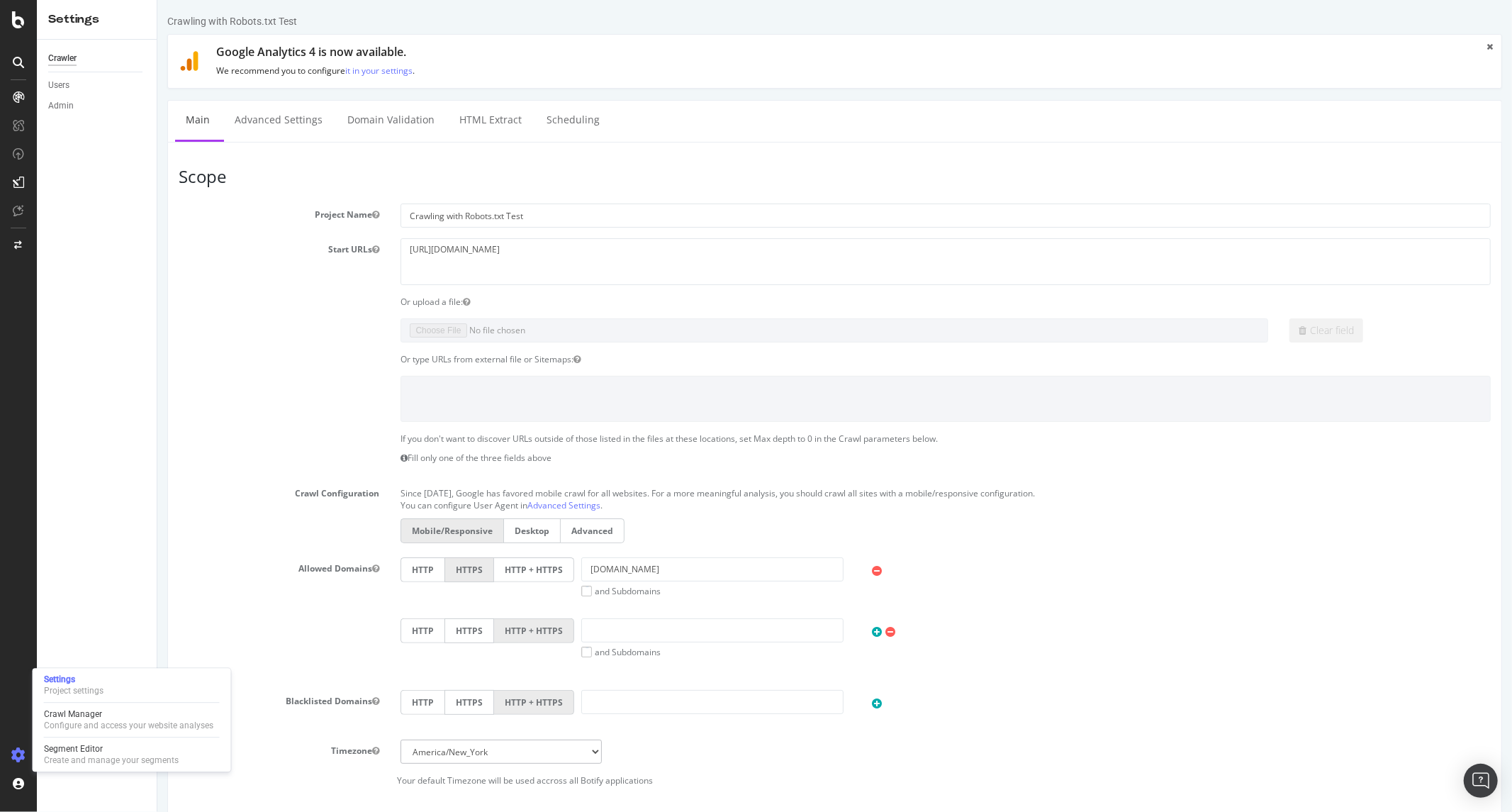
click at [515, 94] on div "Crawling with Robots.txt Test × × Google Analytics 4 is now available. We recom…" at bounding box center [834, 599] width 1354 height 1170
click at [354, 126] on link "Domain Validation" at bounding box center [389, 120] width 108 height 39
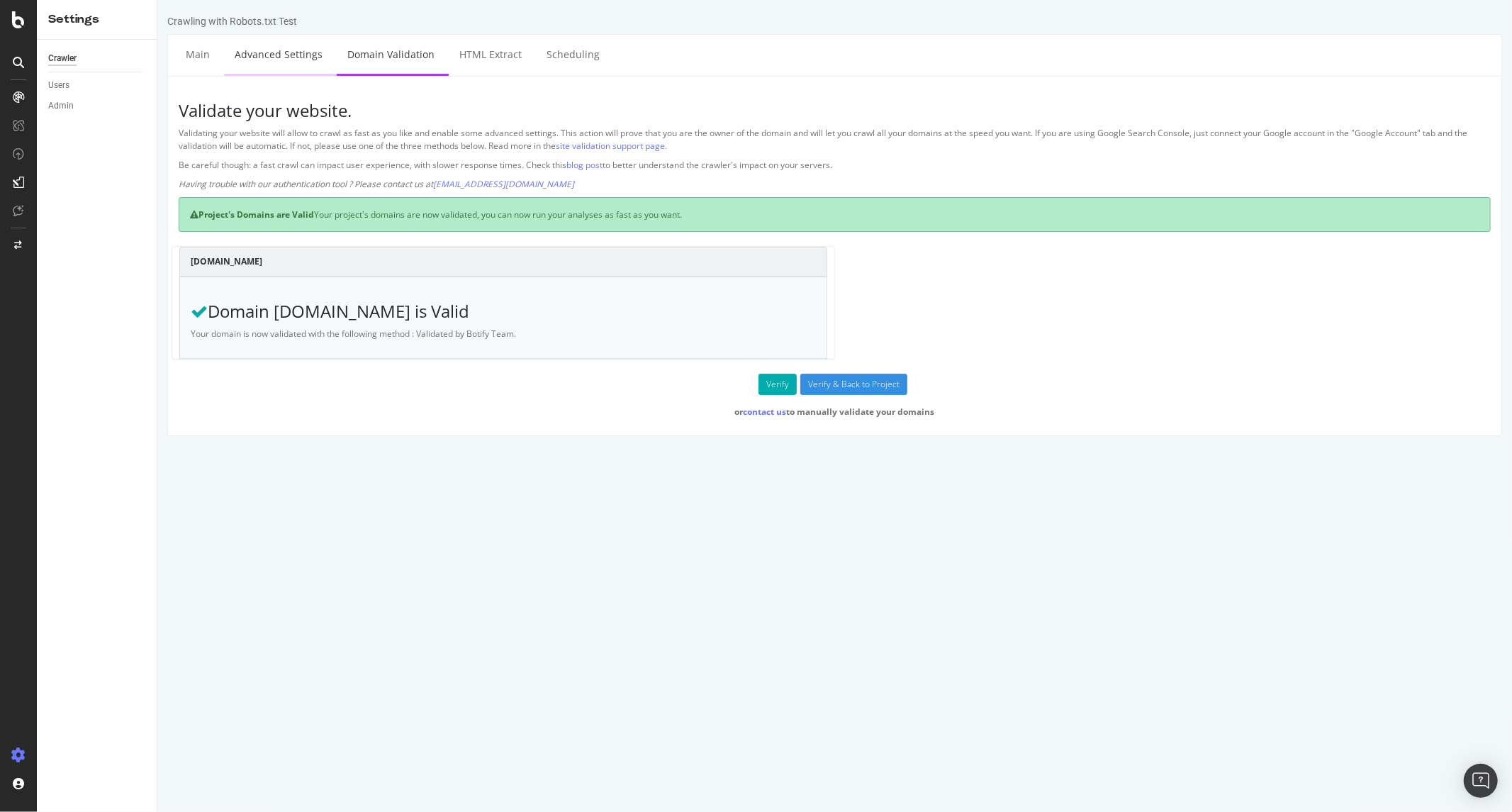
click at [285, 71] on link "Advanced Settings" at bounding box center [278, 55] width 109 height 39
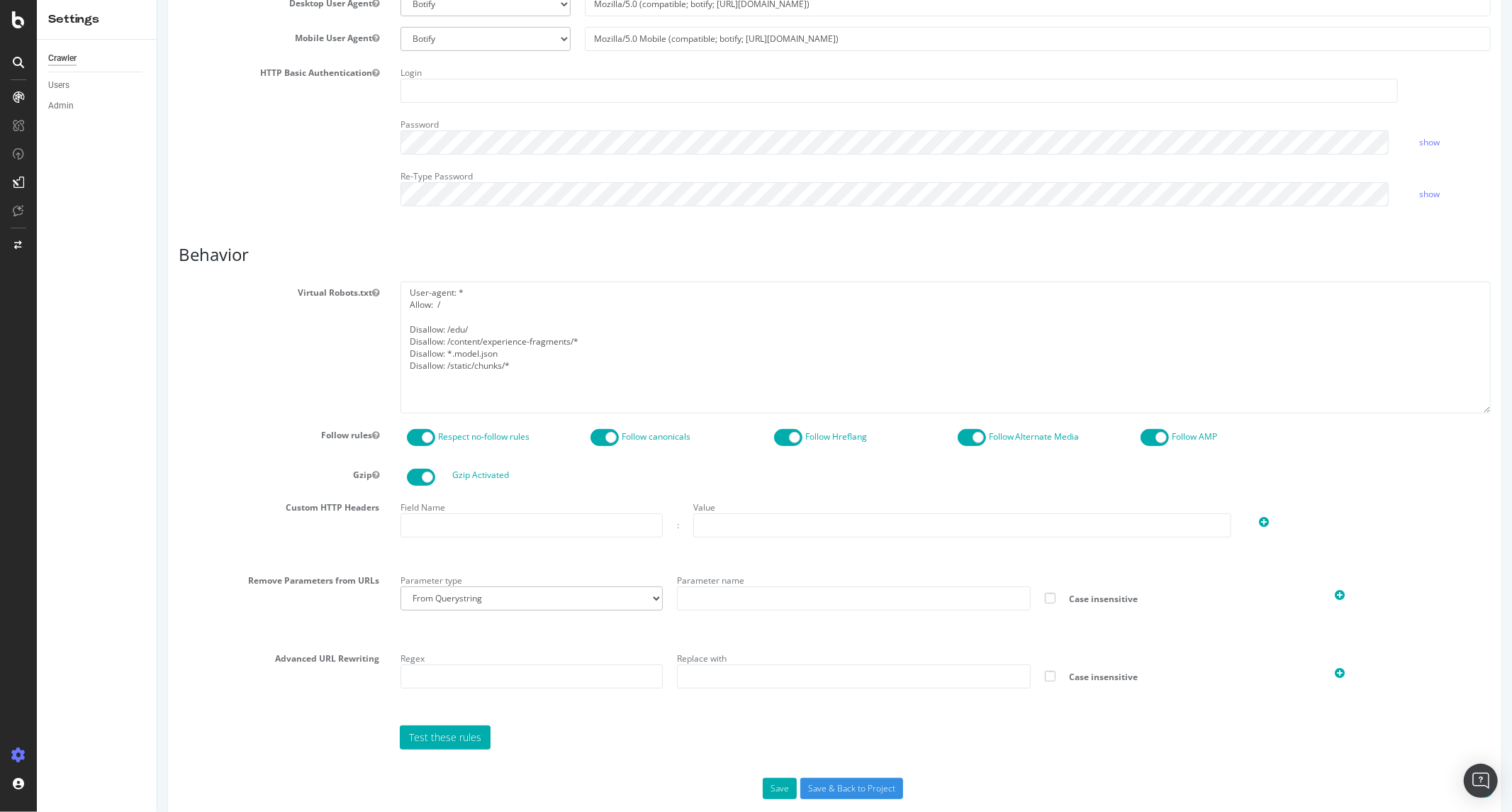
scroll to position [428, 0]
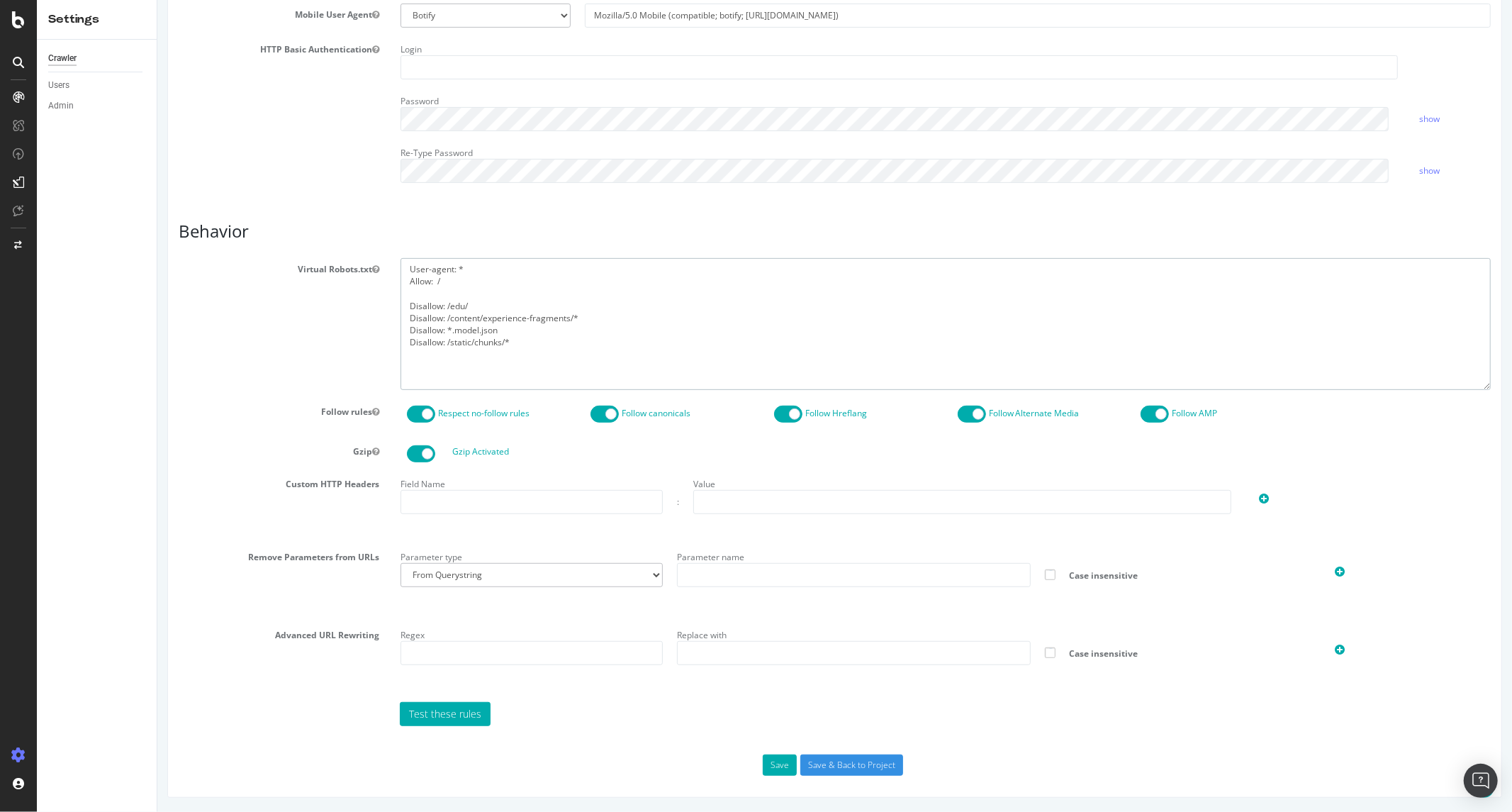
drag, startPoint x: 614, startPoint y: 317, endPoint x: 307, endPoint y: 314, distance: 307.0
click at [307, 314] on div "Virtual Robots.txt User-agent: * Allow: / Disallow: /edu/ Disallow: /content/ex…" at bounding box center [833, 324] width 1333 height 131
type textarea "User-agent: * Allow: / Disallow: /edu/ Disallow: *.model.json Disallow: /static…"
click at [826, 758] on input "Save & Back to Project" at bounding box center [851, 764] width 103 height 21
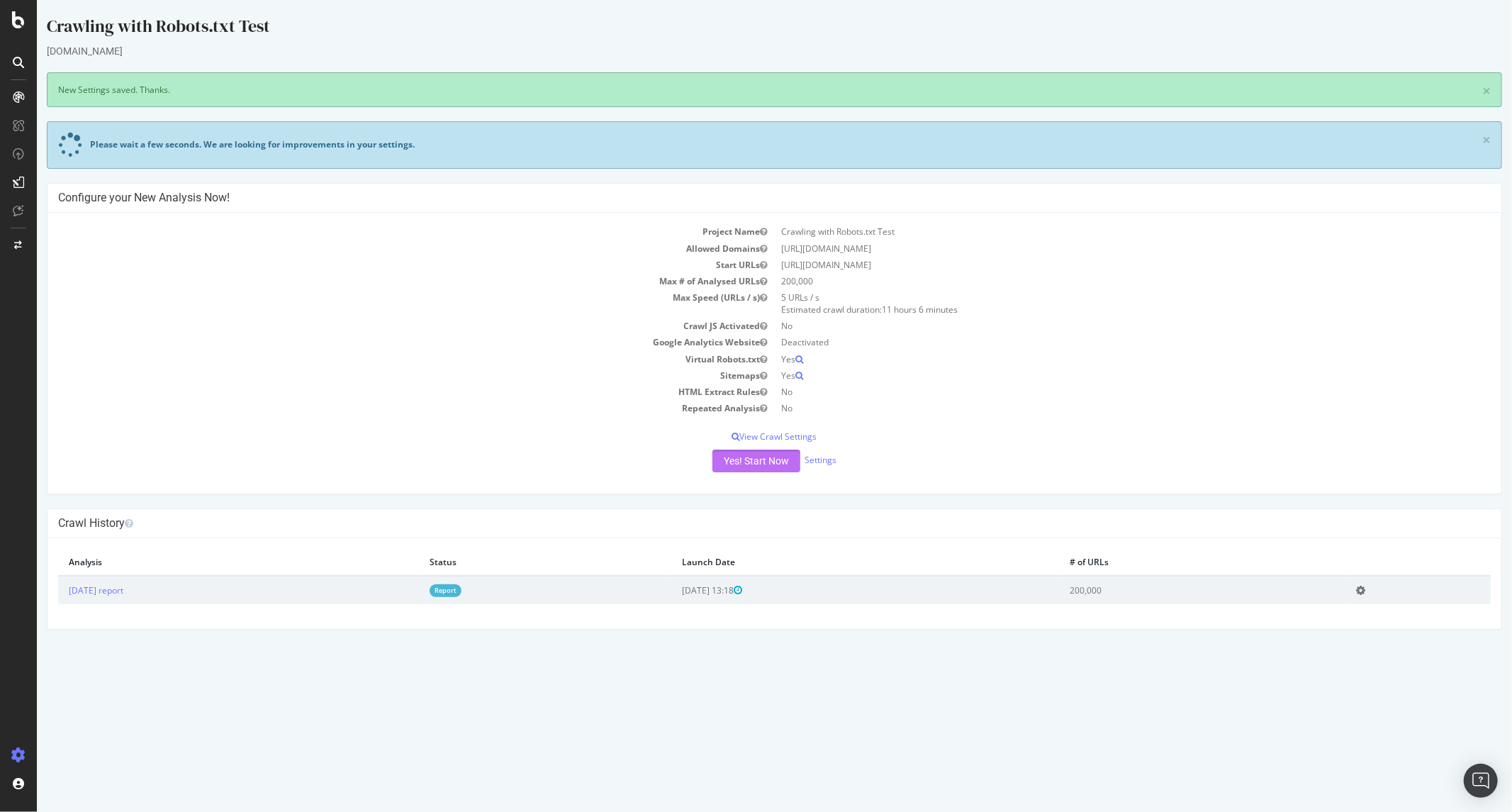
click at [748, 461] on button "Yes! Start Now" at bounding box center [755, 461] width 88 height 23
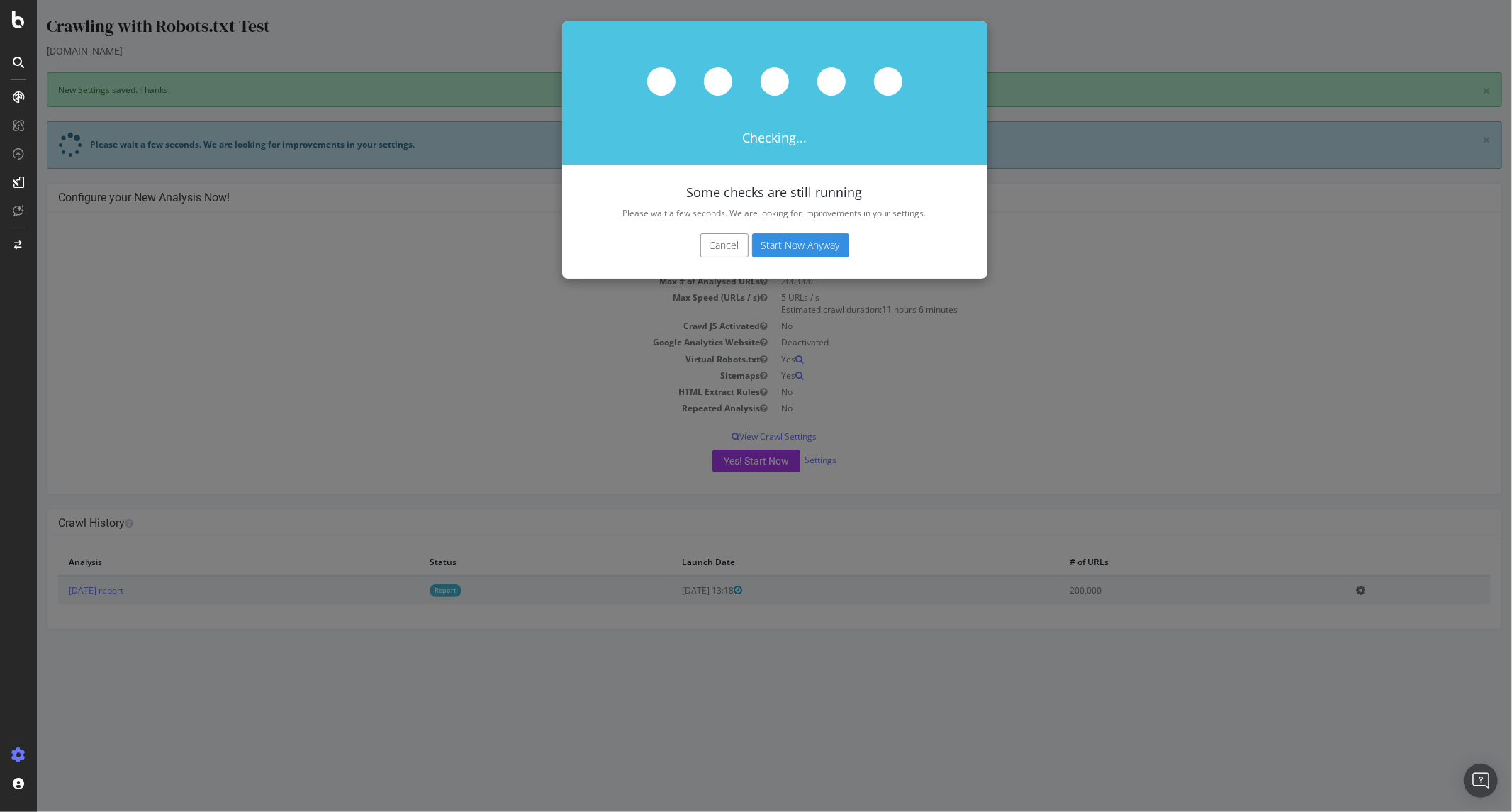
click at [802, 248] on button "Start Now Anyway" at bounding box center [800, 245] width 97 height 24
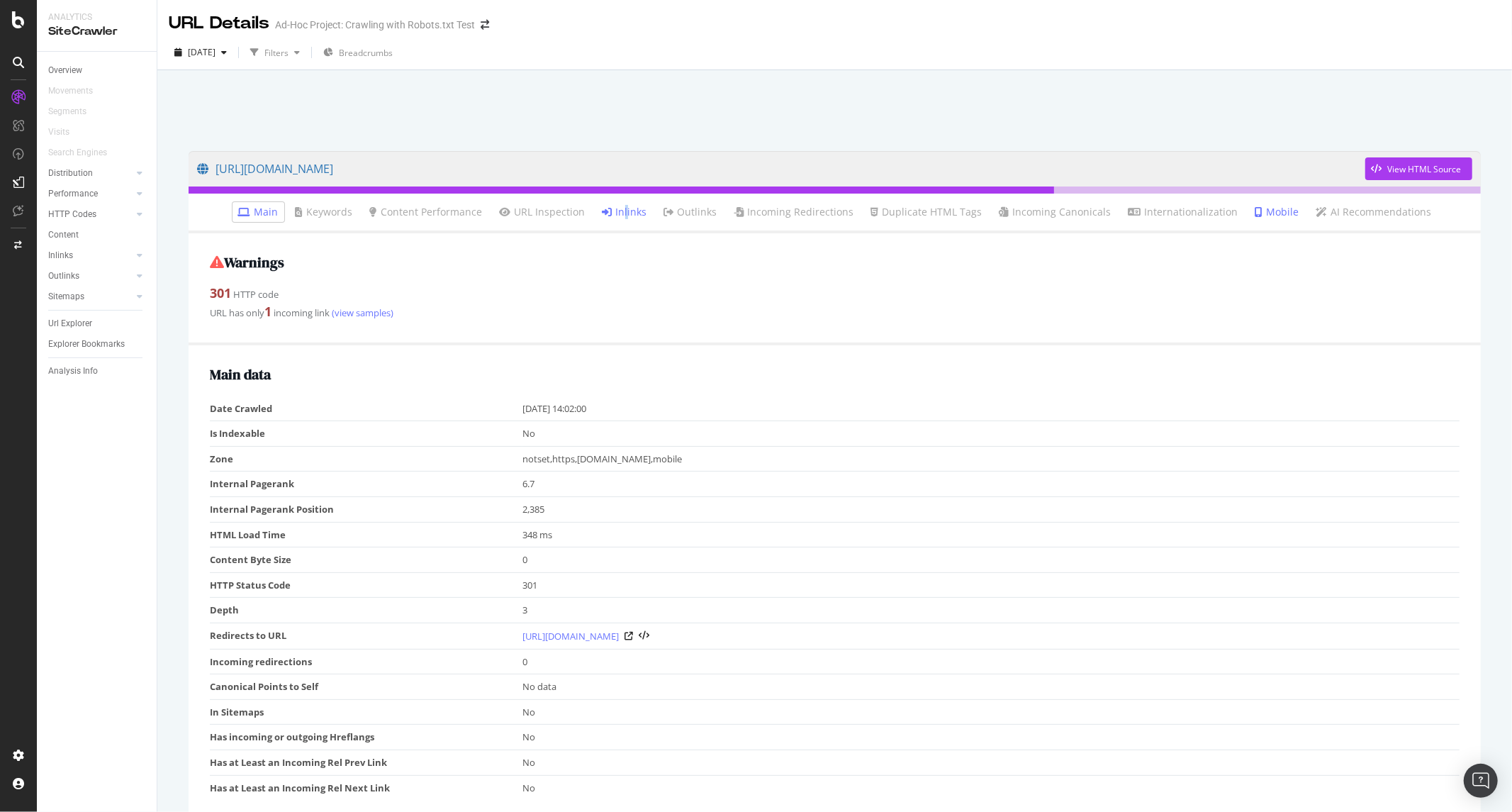
click at [627, 222] on ul "Main Keywords Content Performance URL Inspection Inlinks Outlinks Incoming Redi…" at bounding box center [834, 213] width 1292 height 40
click at [627, 216] on link "Inlinks" at bounding box center [624, 211] width 44 height 14
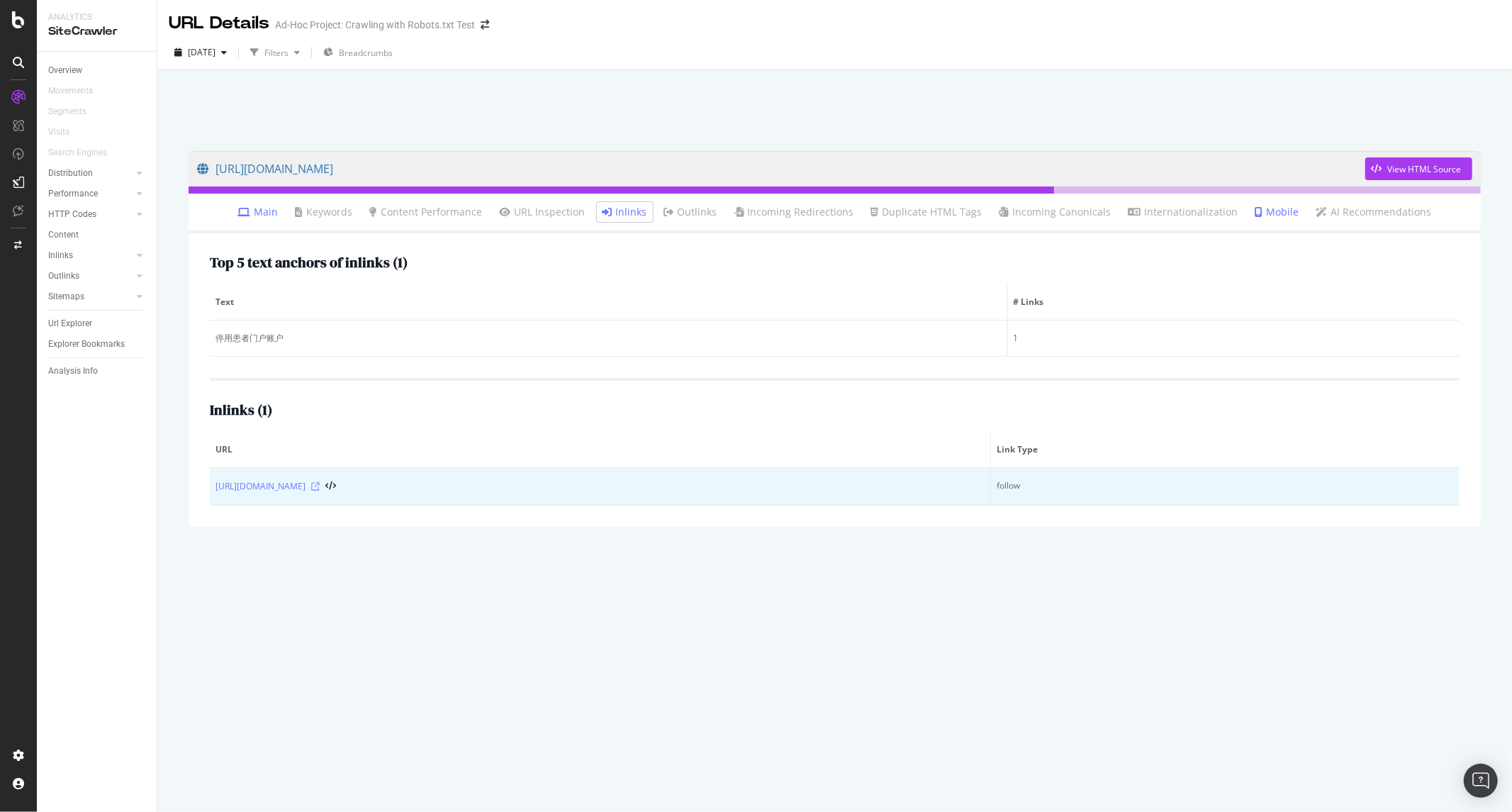
click at [319, 487] on icon at bounding box center [315, 487] width 9 height 9
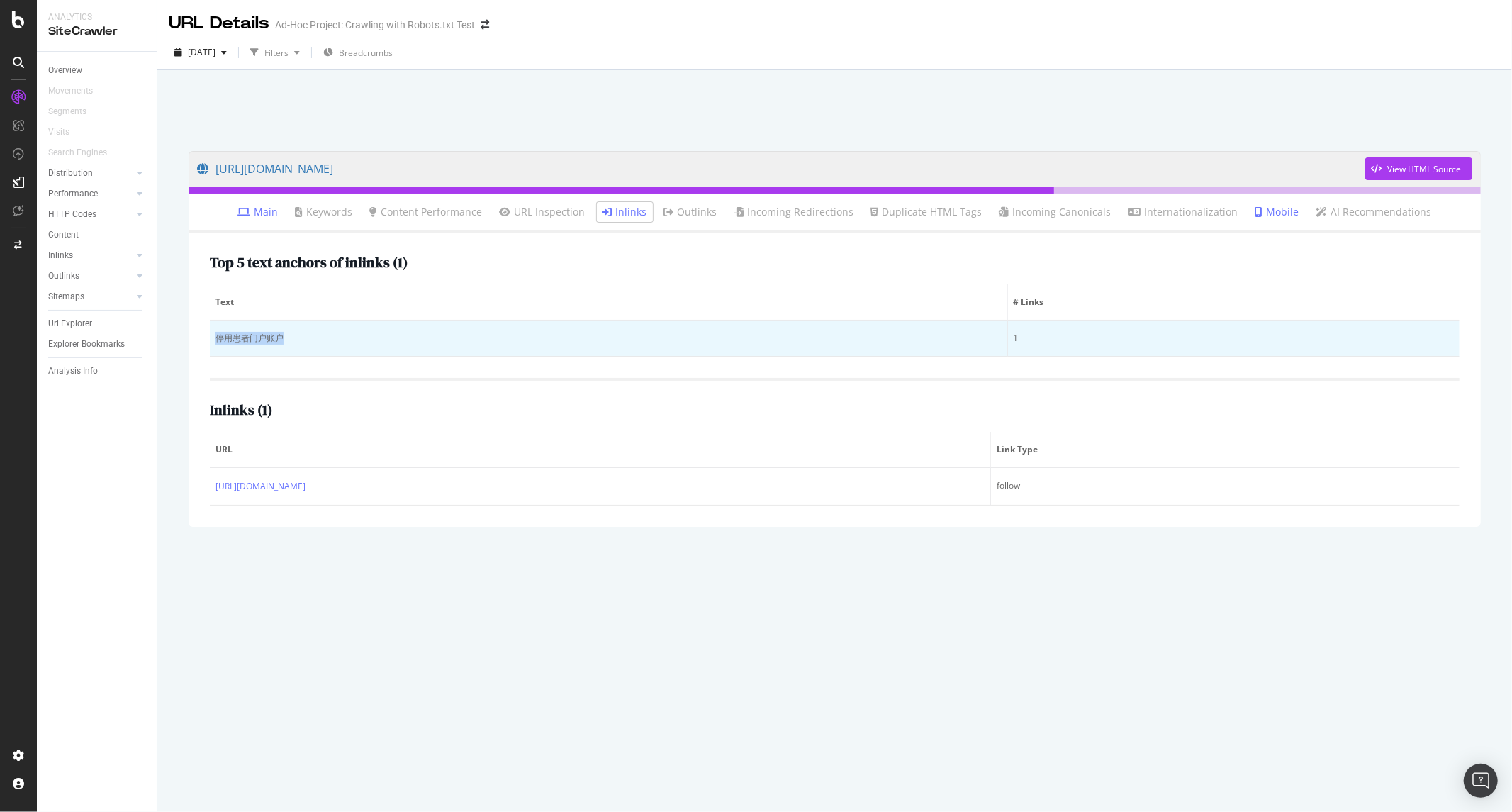
drag, startPoint x: 335, startPoint y: 327, endPoint x: 213, endPoint y: 335, distance: 122.3
click at [213, 335] on td "停用患者门户账户" at bounding box center [608, 338] width 798 height 36
copy div "停用患者门户账户"
